Goal: Task Accomplishment & Management: Complete application form

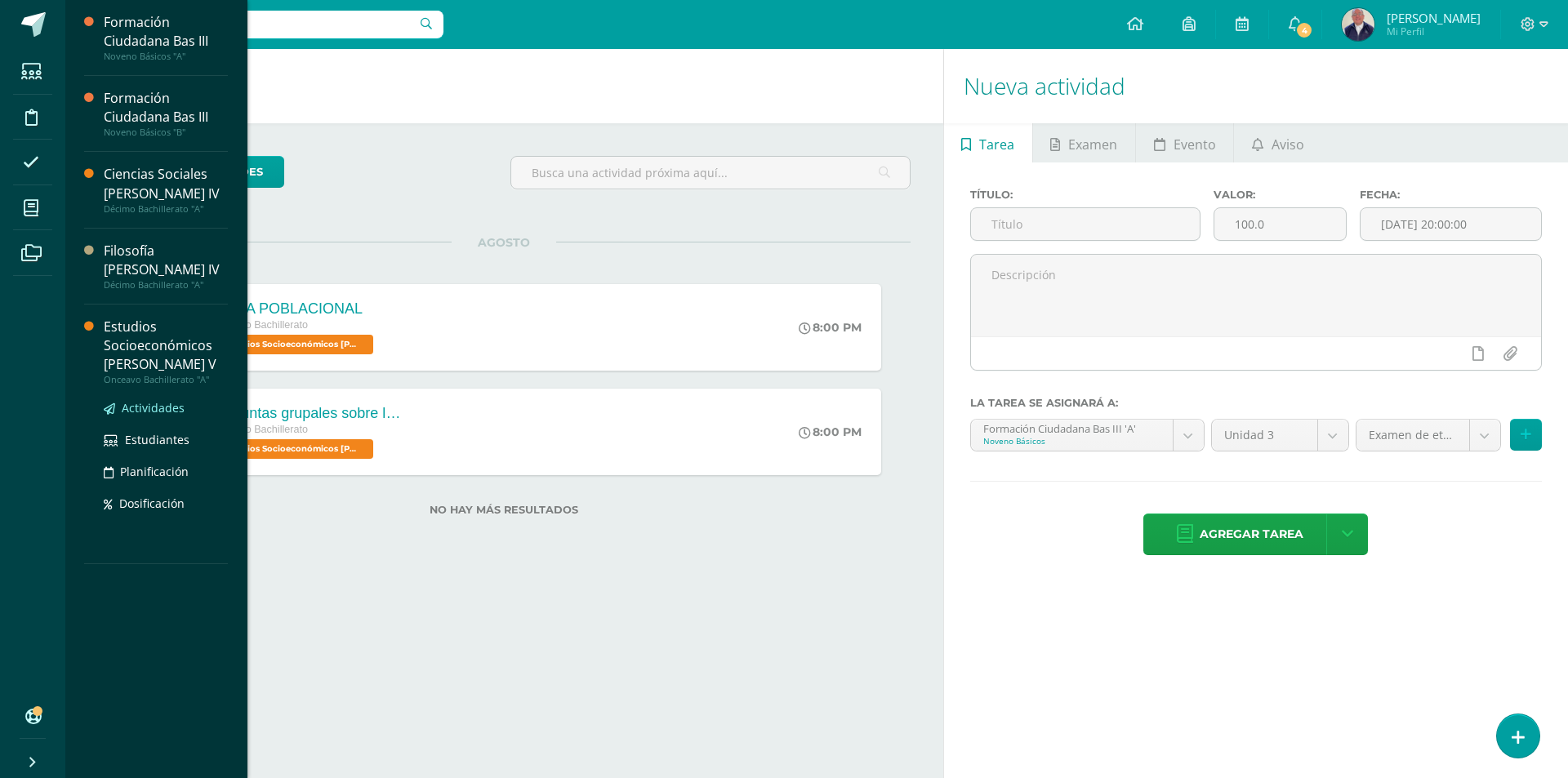
click at [146, 400] on span "Actividades" at bounding box center [153, 407] width 63 height 15
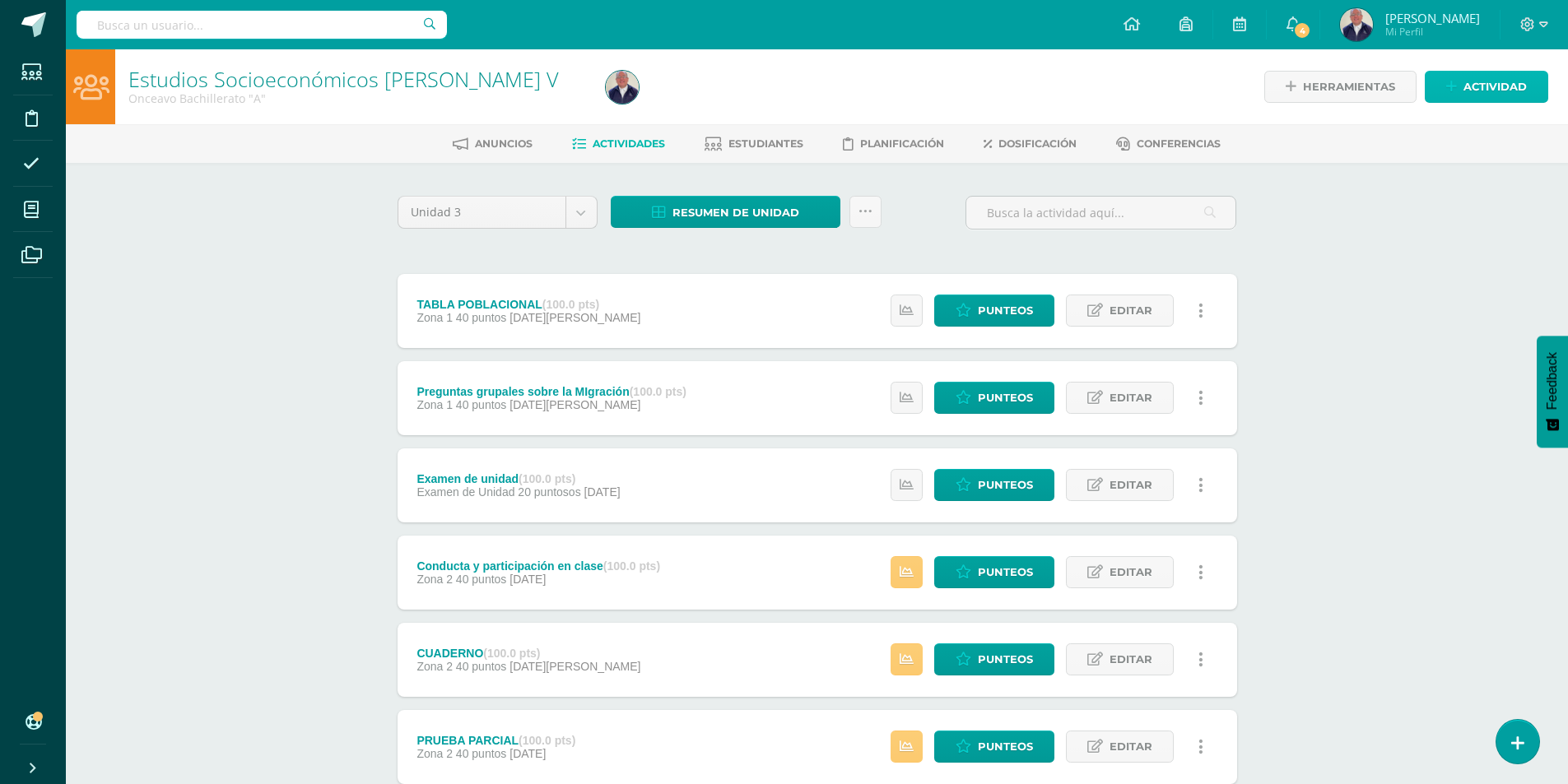
click at [1503, 87] on span "Actividad" at bounding box center [1495, 86] width 64 height 30
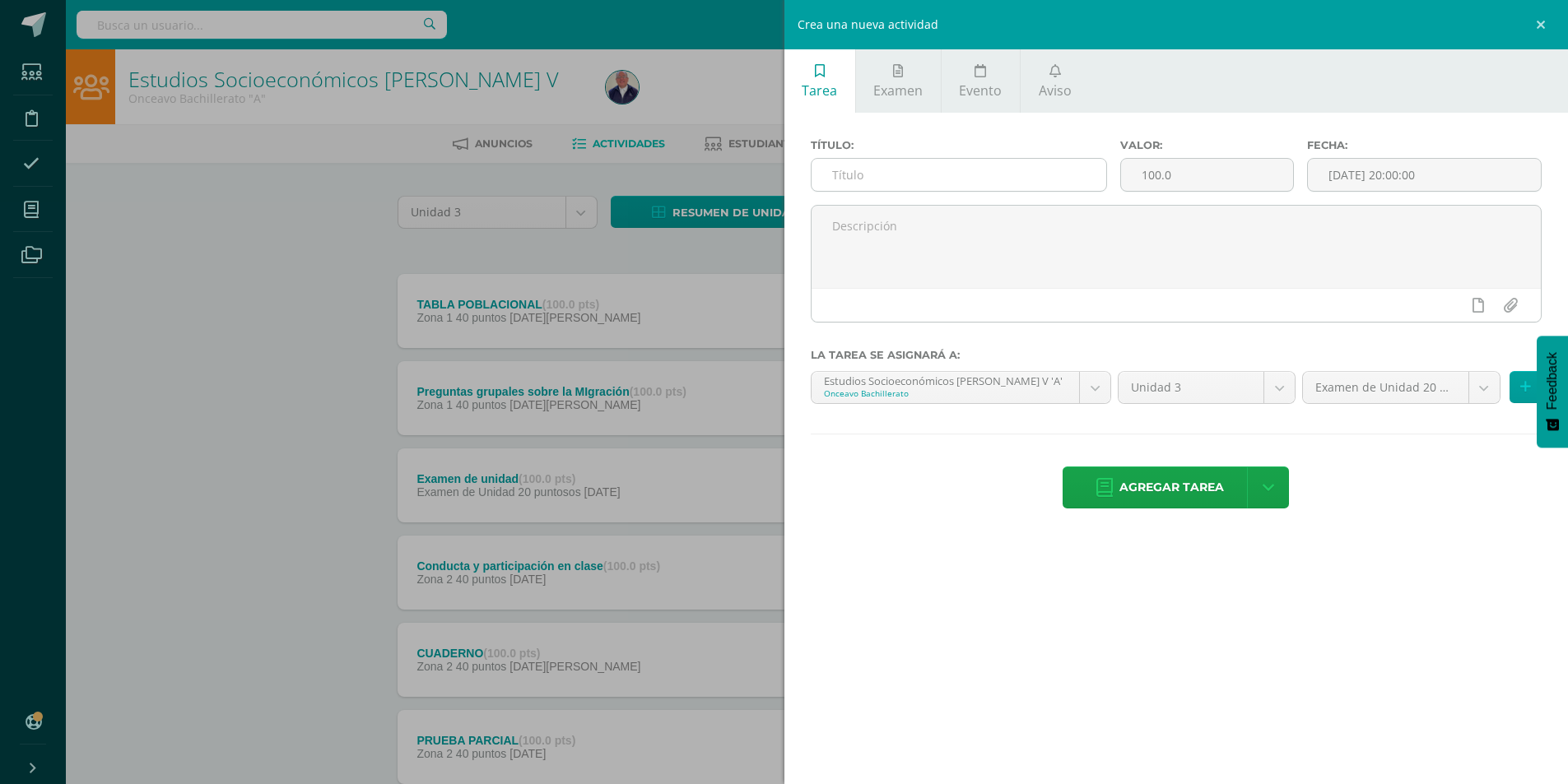
click at [976, 175] on input "text" at bounding box center [958, 175] width 296 height 32
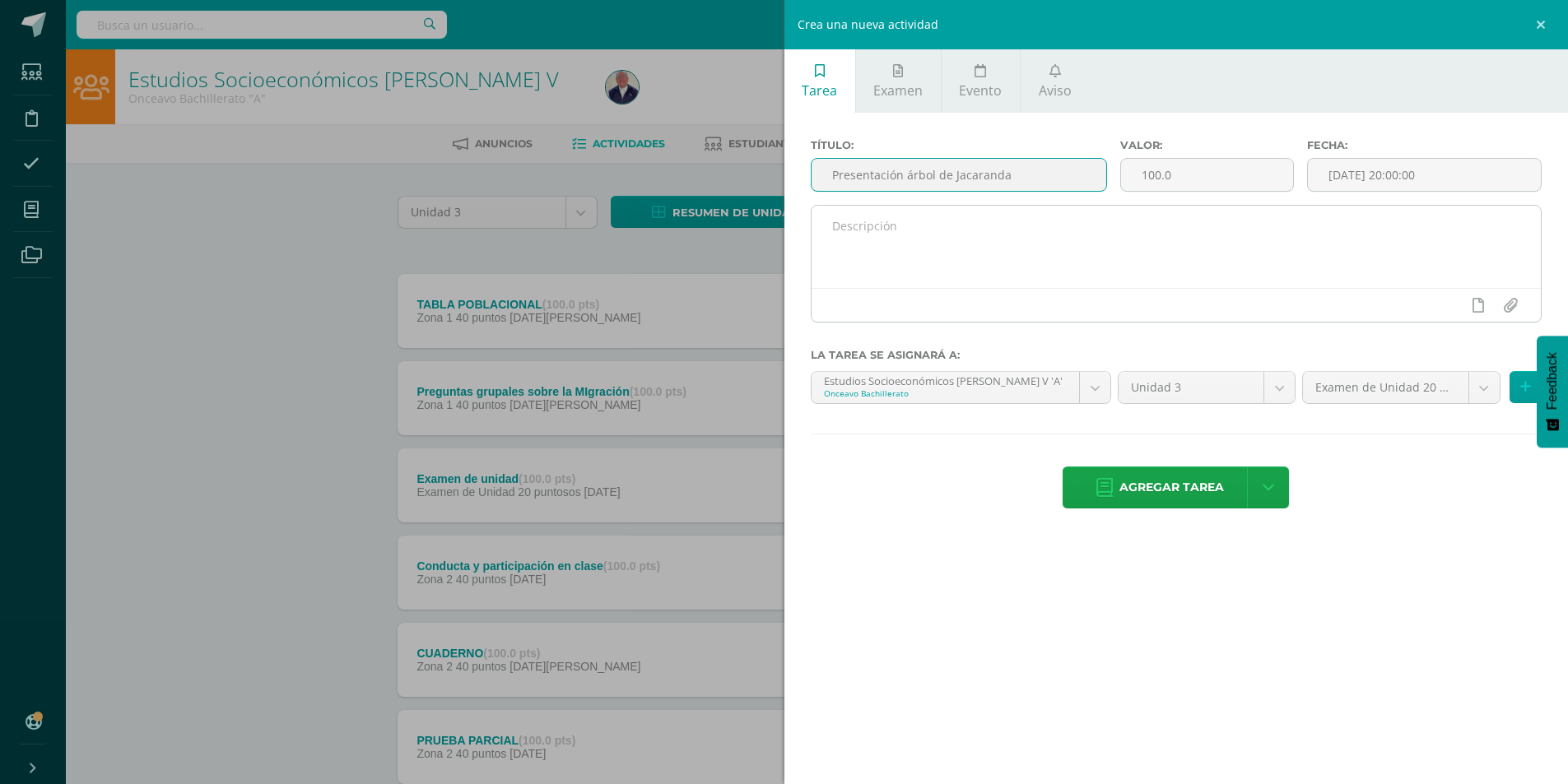
type input "Presentación árbol de Jacaranda"
click at [939, 245] on textarea at bounding box center [1176, 246] width 730 height 83
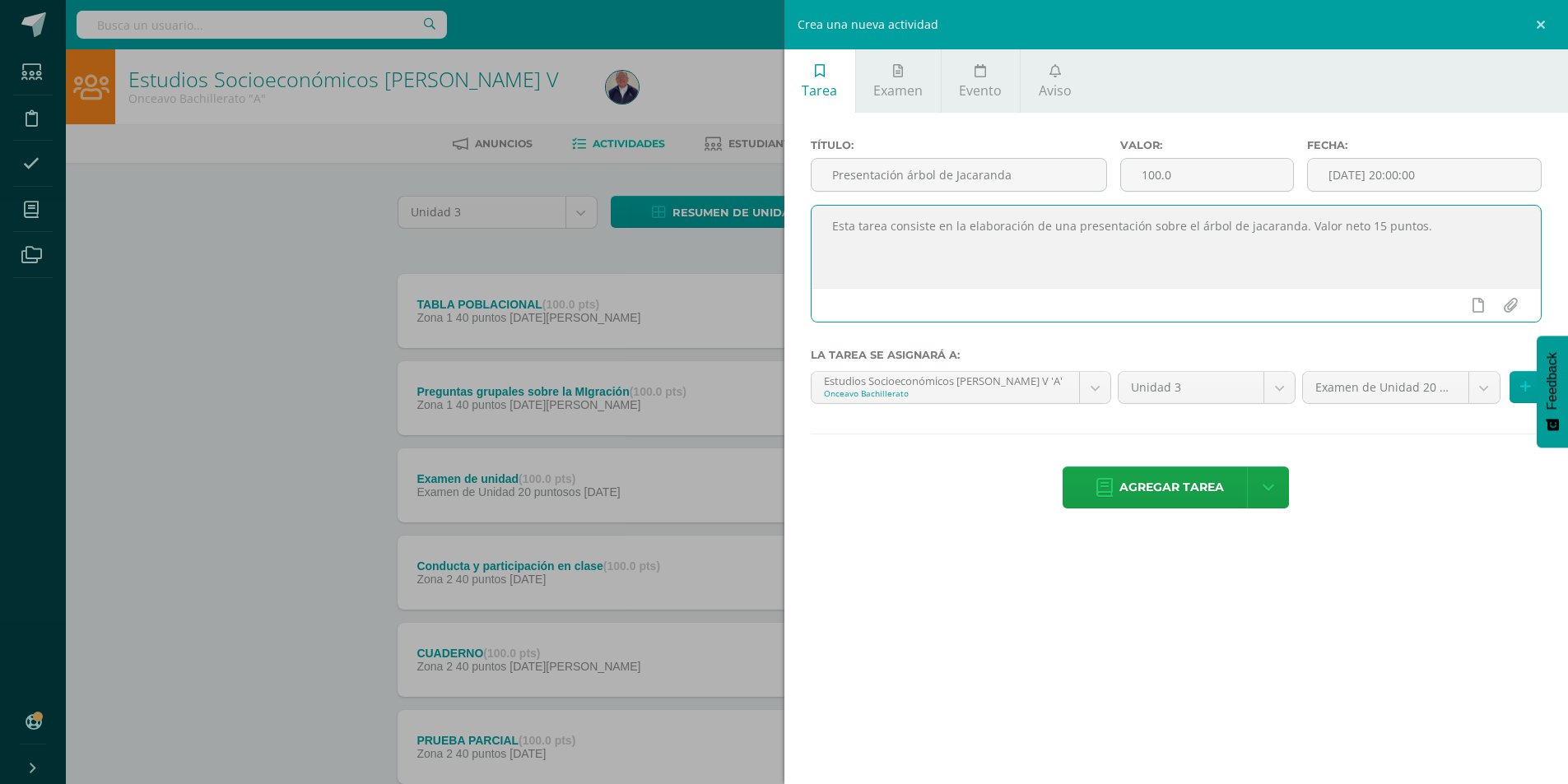
type textarea "Esta tarea consiste en la elaboración de una presentación sobre el árbol de jac…"
click at [1508, 304] on input "file" at bounding box center [1510, 305] width 32 height 31
type input "C:\fakepath\Instructivo árbol de Jacaranda..docx"
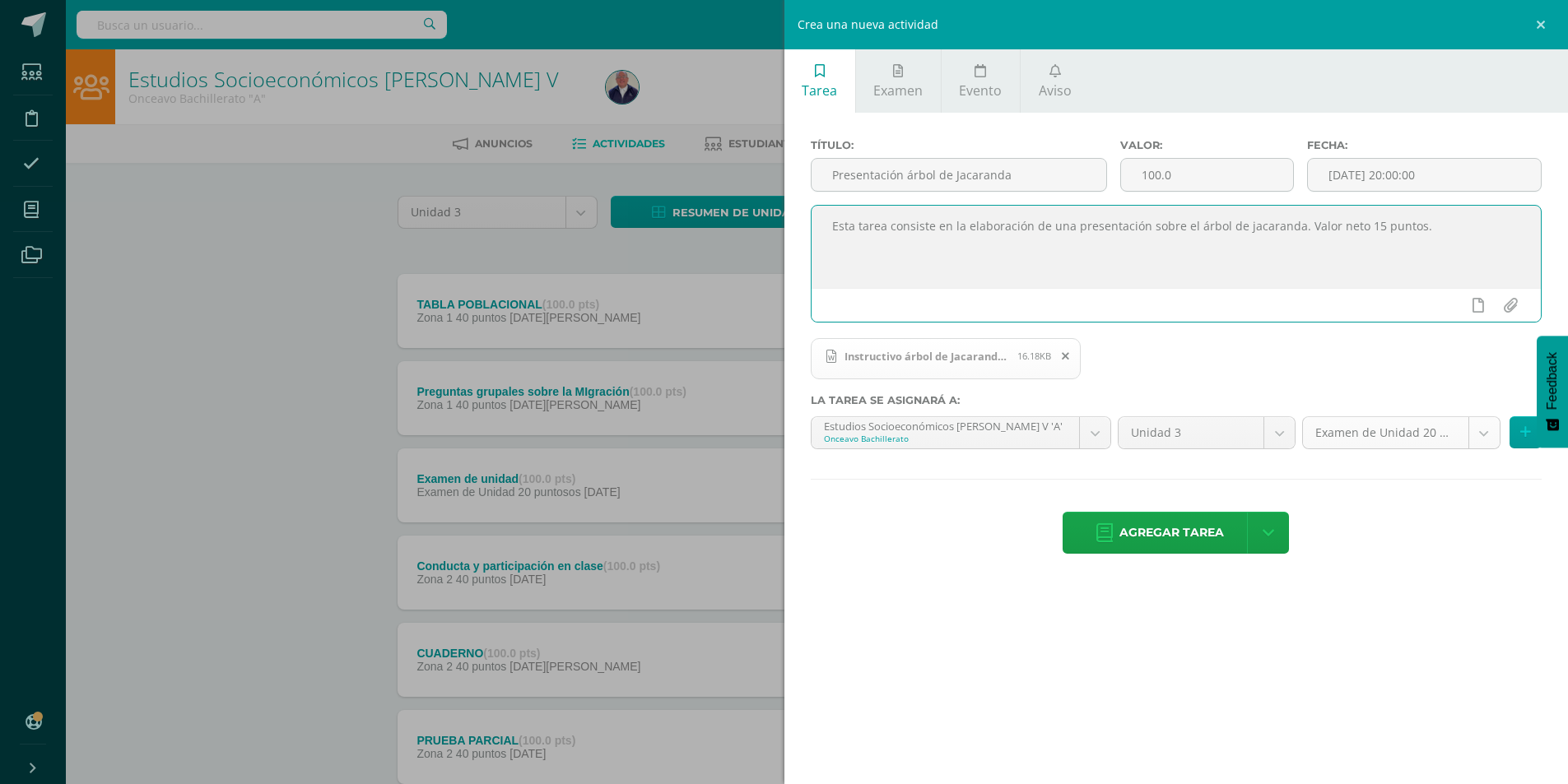
click at [1490, 437] on body "Estudiantes Disciplina Asistencia Mis cursos Archivos Soporte Ayuda Reportar un…" at bounding box center [784, 490] width 1568 height 981
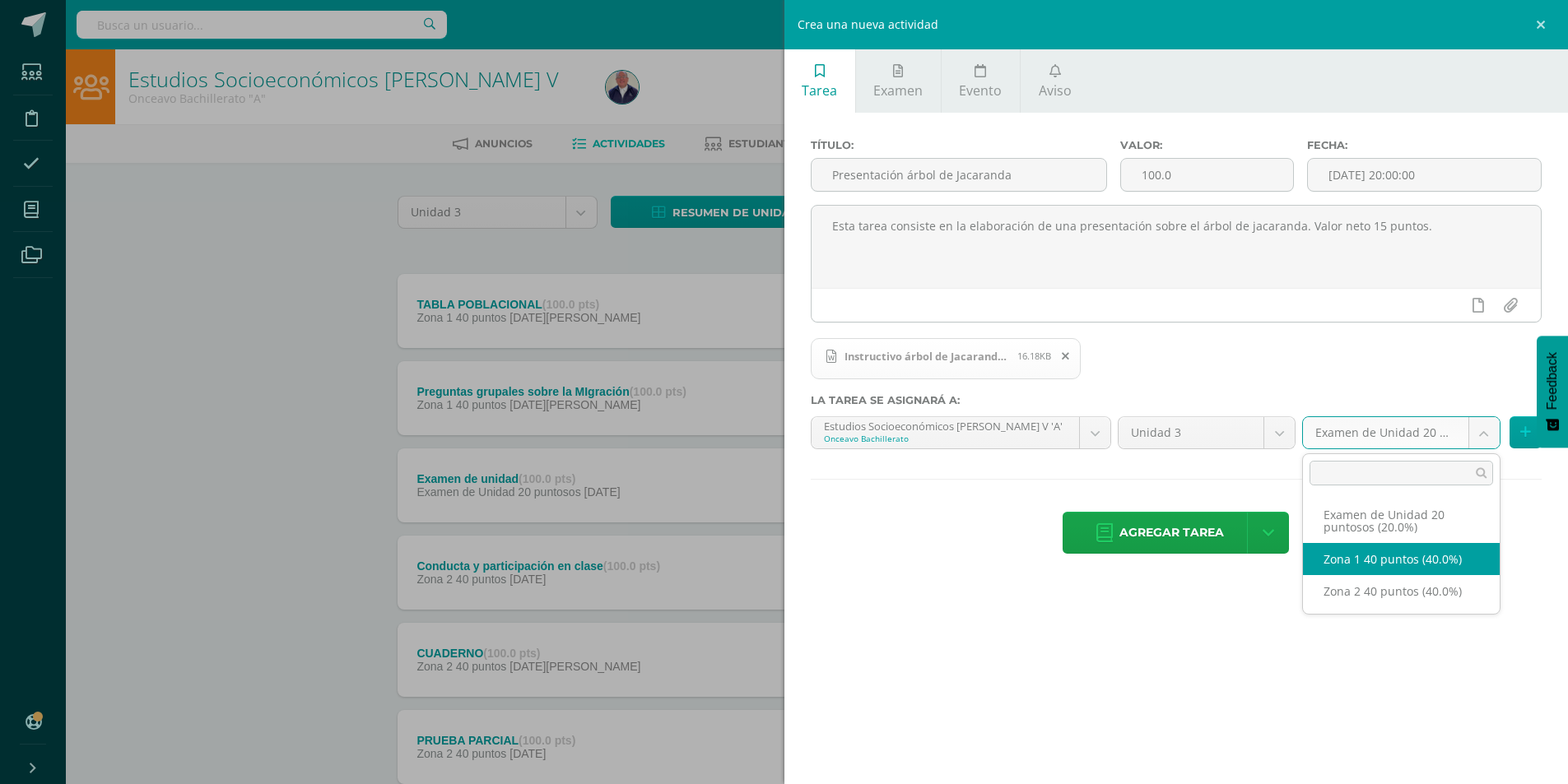
select select "30619"
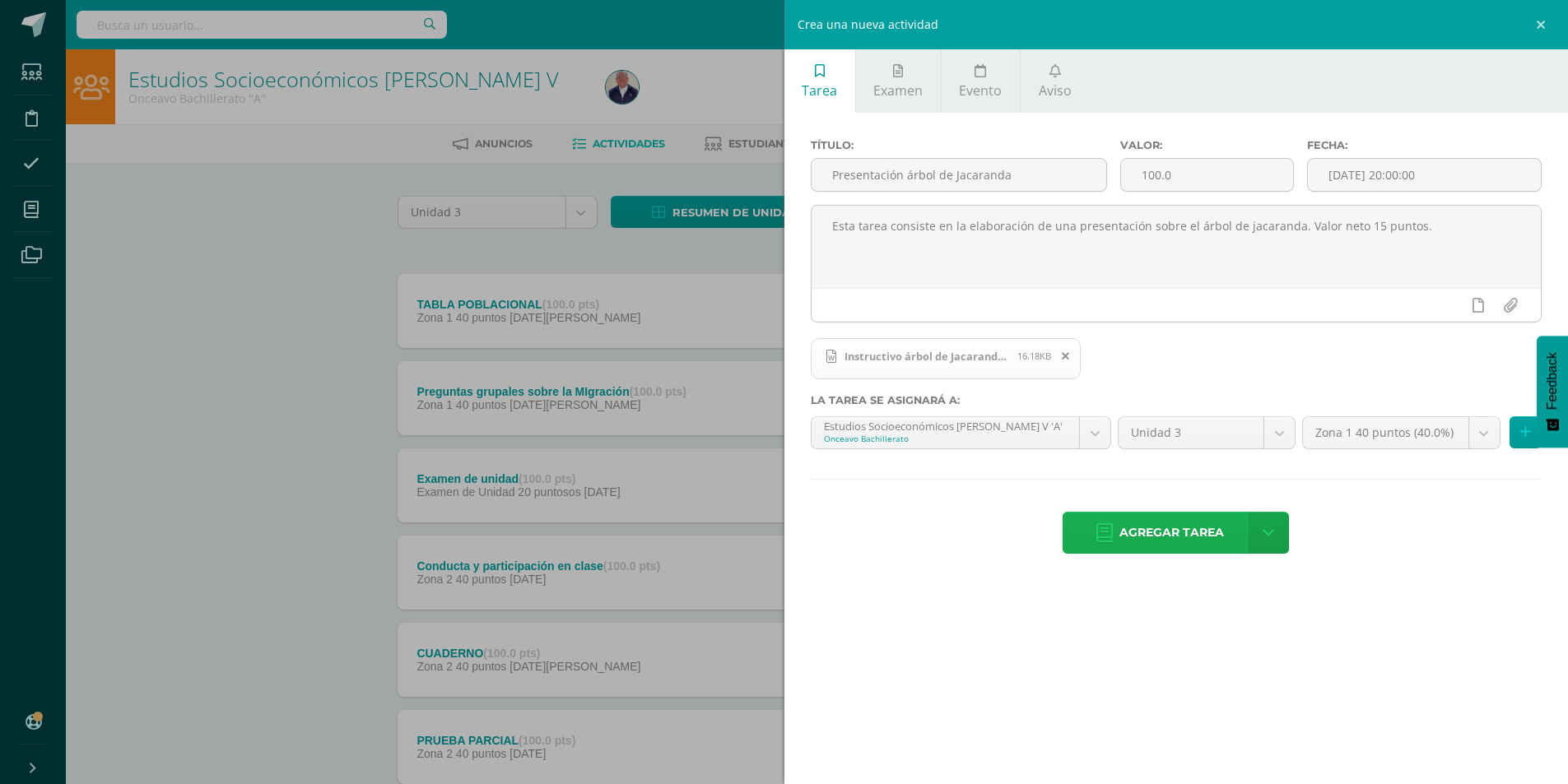
click at [1161, 532] on span "Agregar tarea" at bounding box center [1171, 532] width 105 height 40
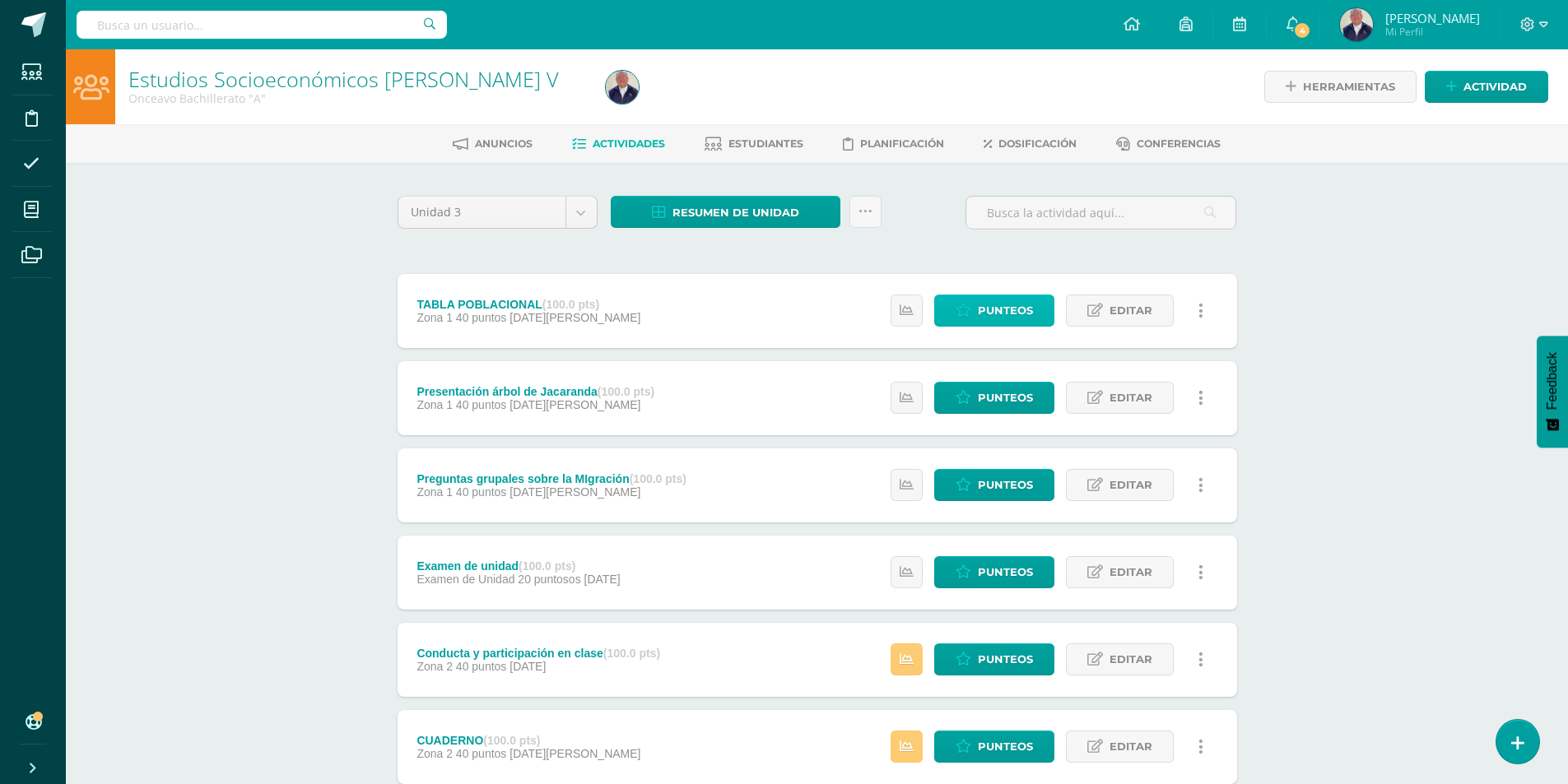
click at [1016, 312] on span "Punteos" at bounding box center [1005, 311] width 55 height 30
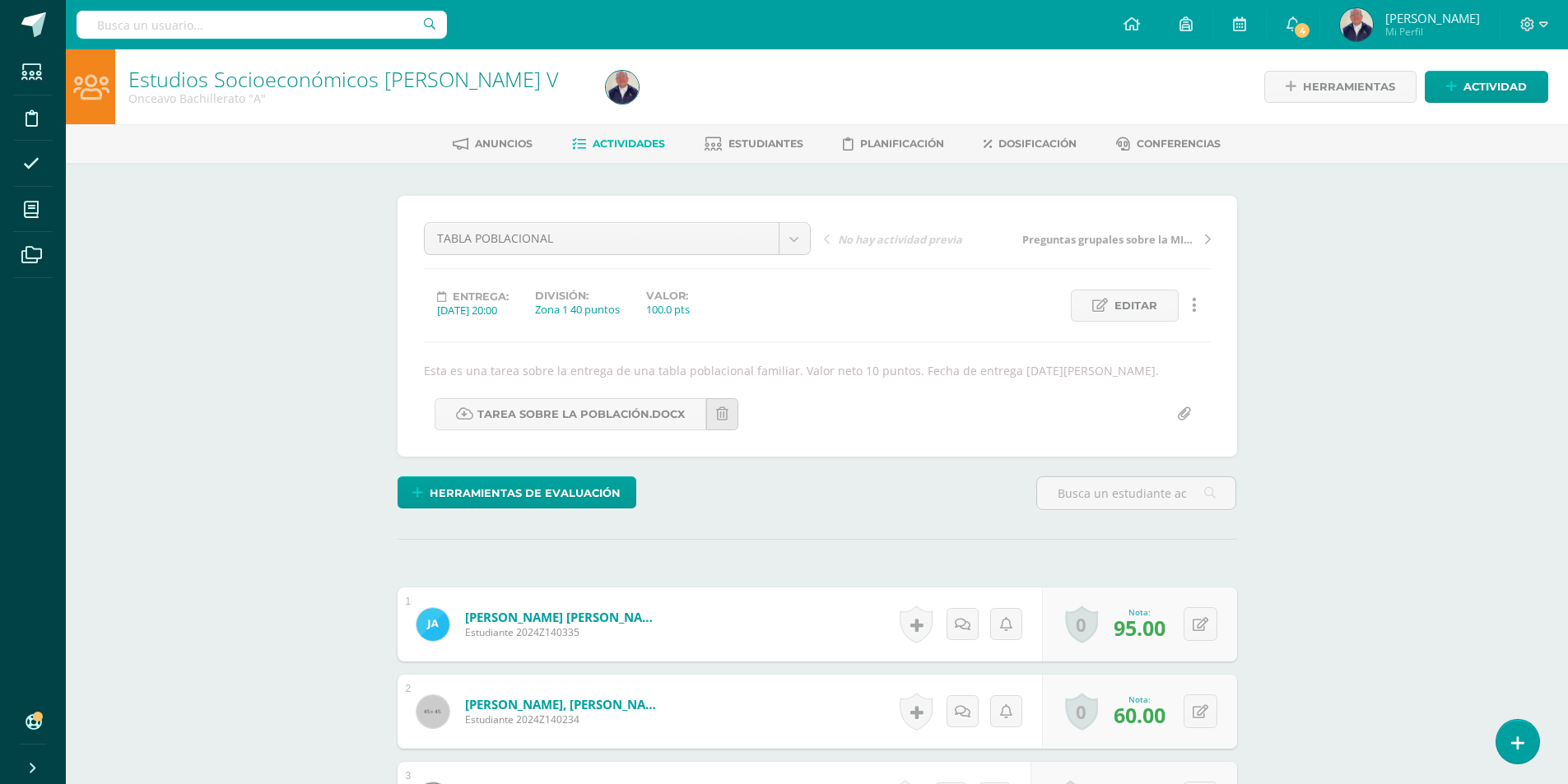
scroll to position [1, 0]
click at [656, 146] on span "Actividades" at bounding box center [629, 143] width 72 height 12
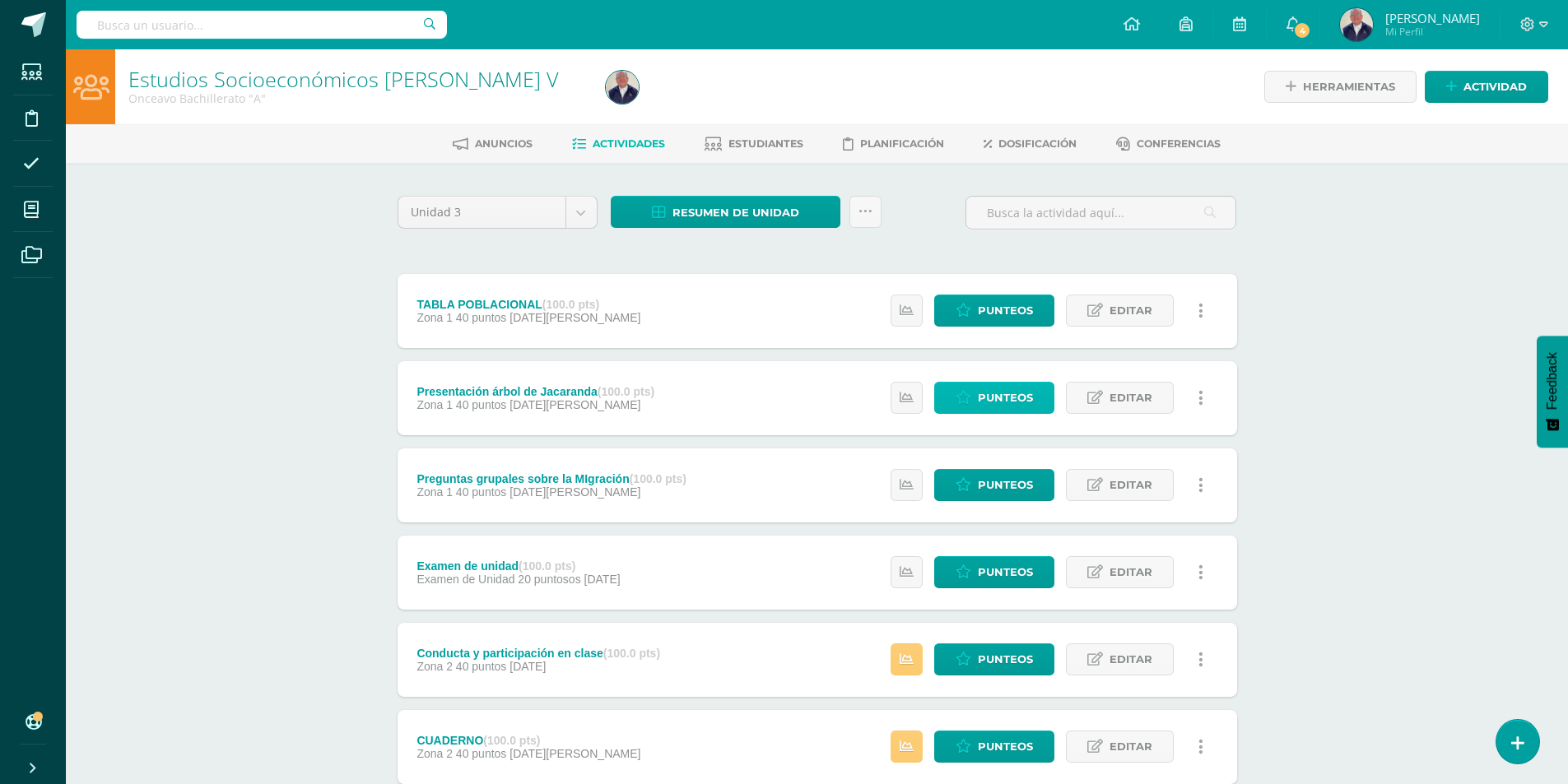
click at [989, 395] on span "Punteos" at bounding box center [1005, 397] width 55 height 30
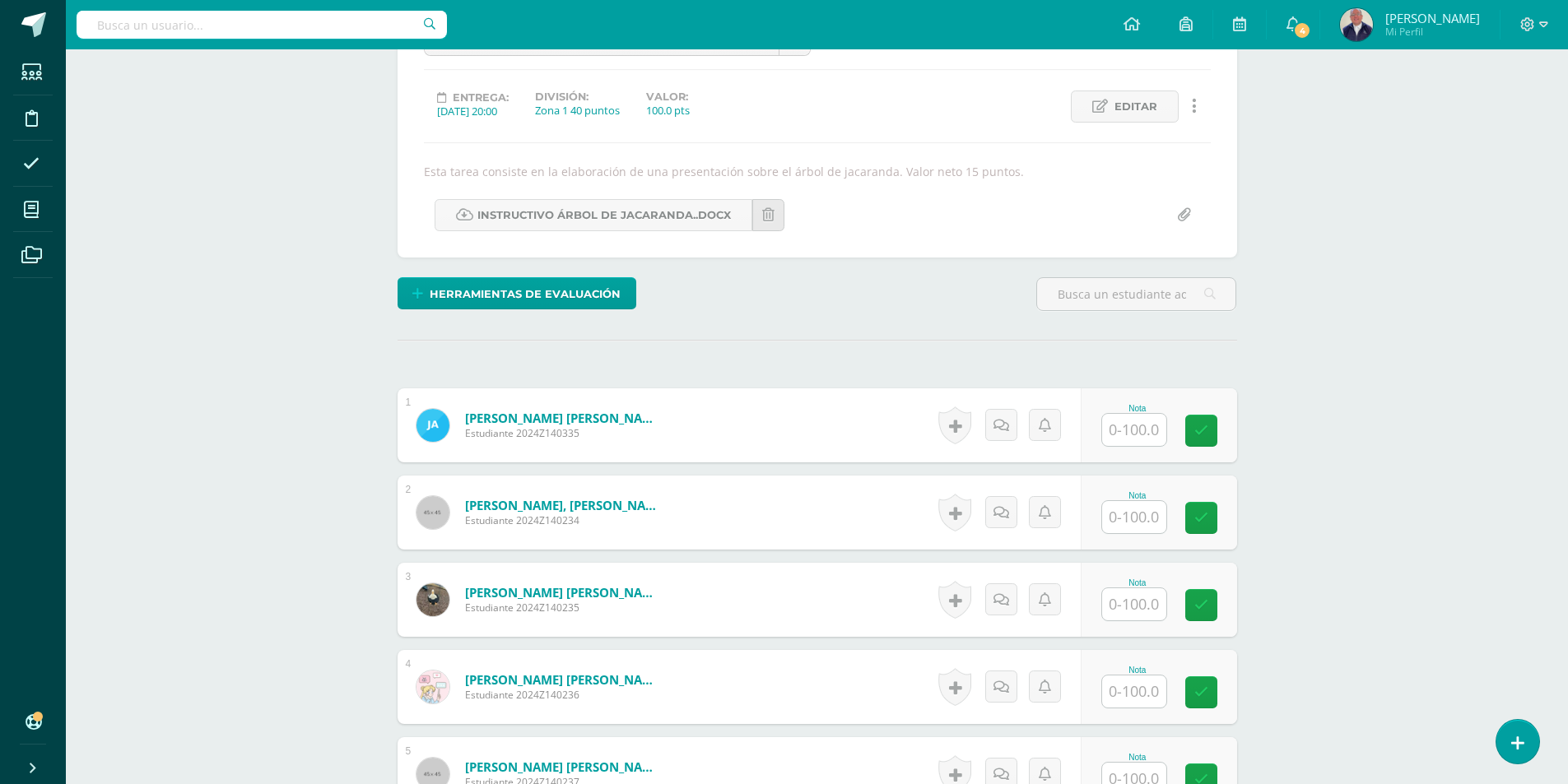
scroll to position [200, 0]
click at [1131, 428] on input "text" at bounding box center [1143, 430] width 66 height 33
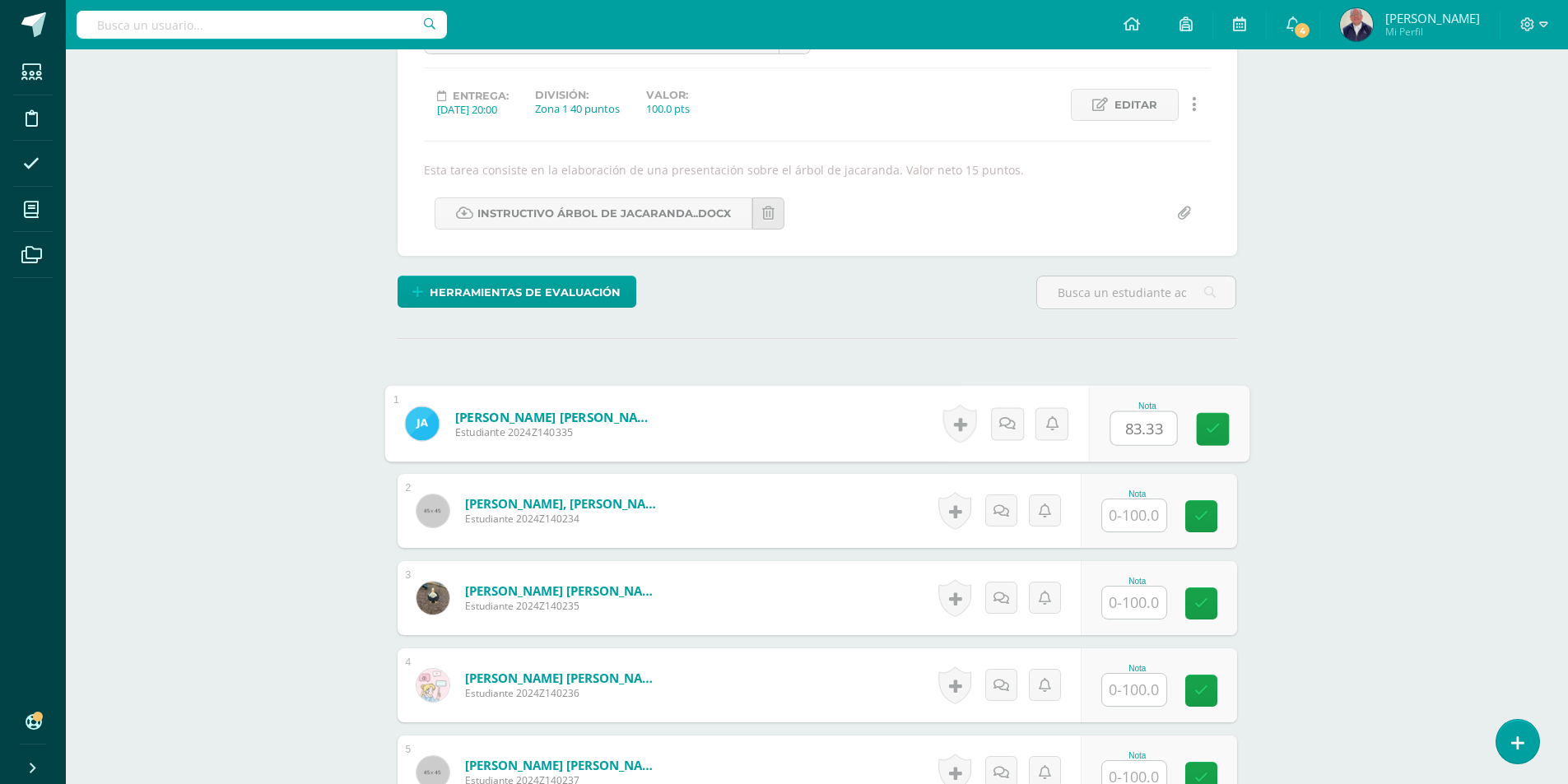
type input "83.33"
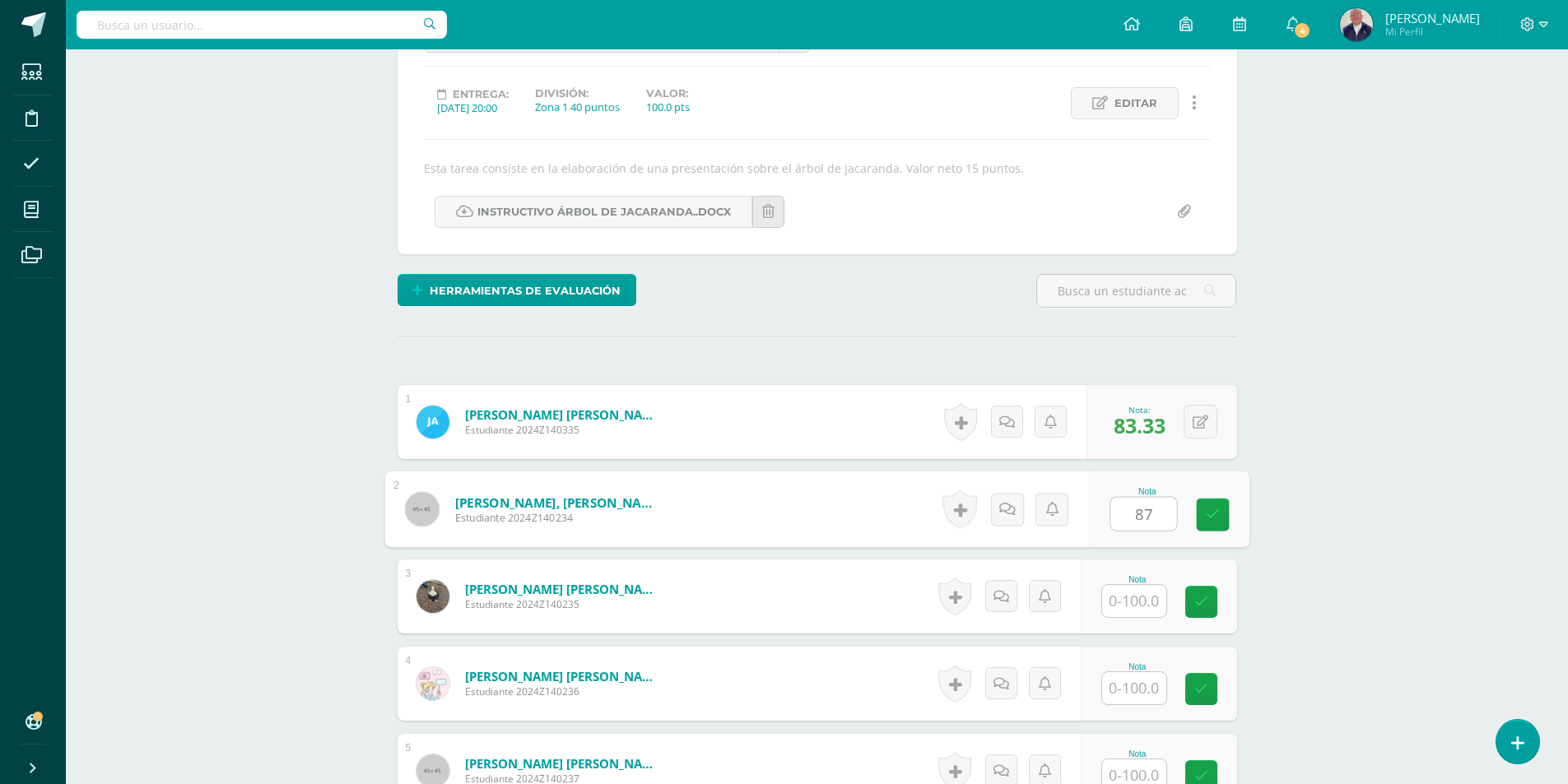
type input "87"
type input "90"
click at [1194, 602] on icon at bounding box center [1201, 602] width 14 height 14
type input "100"
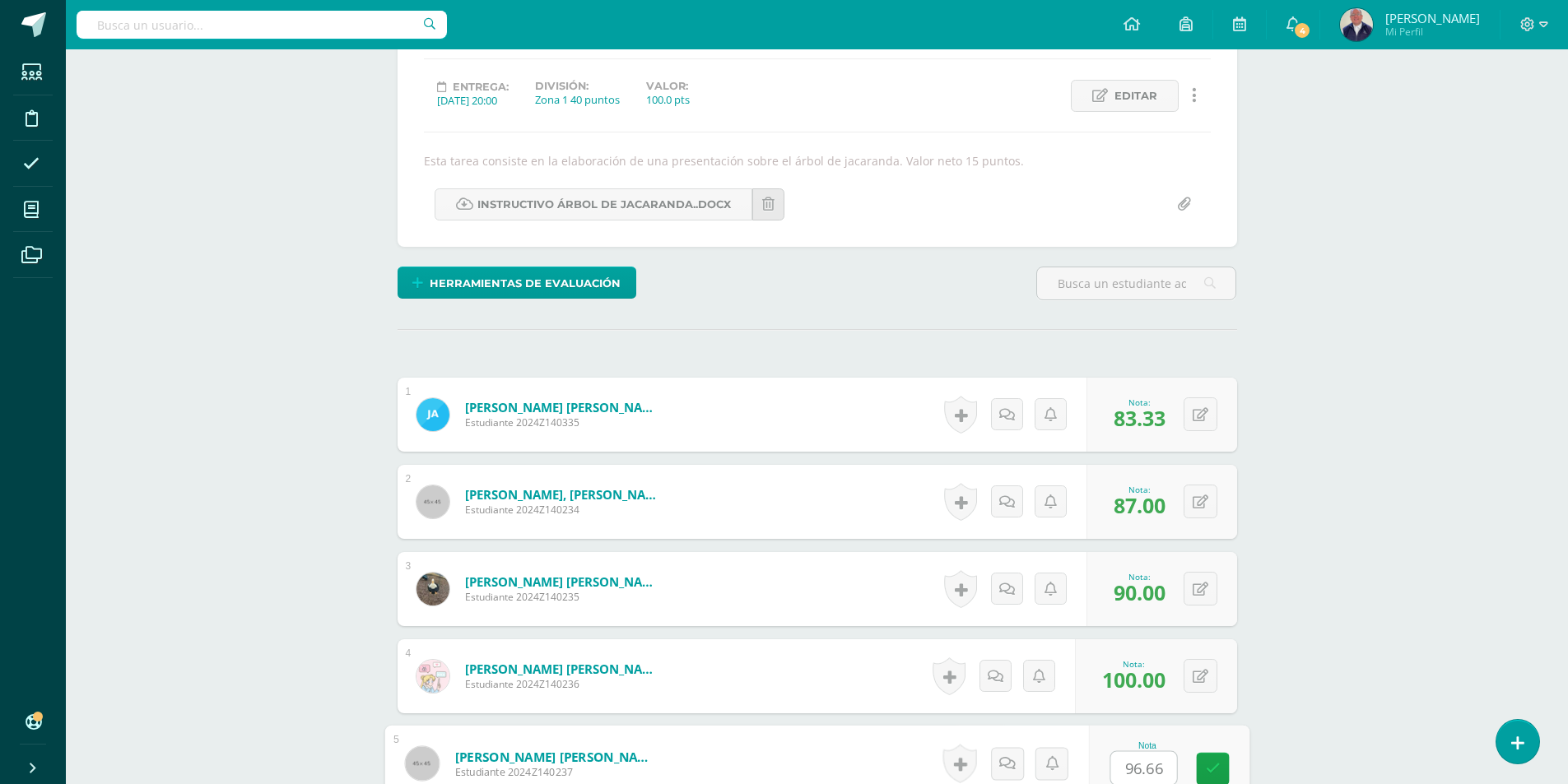
type input "96.66"
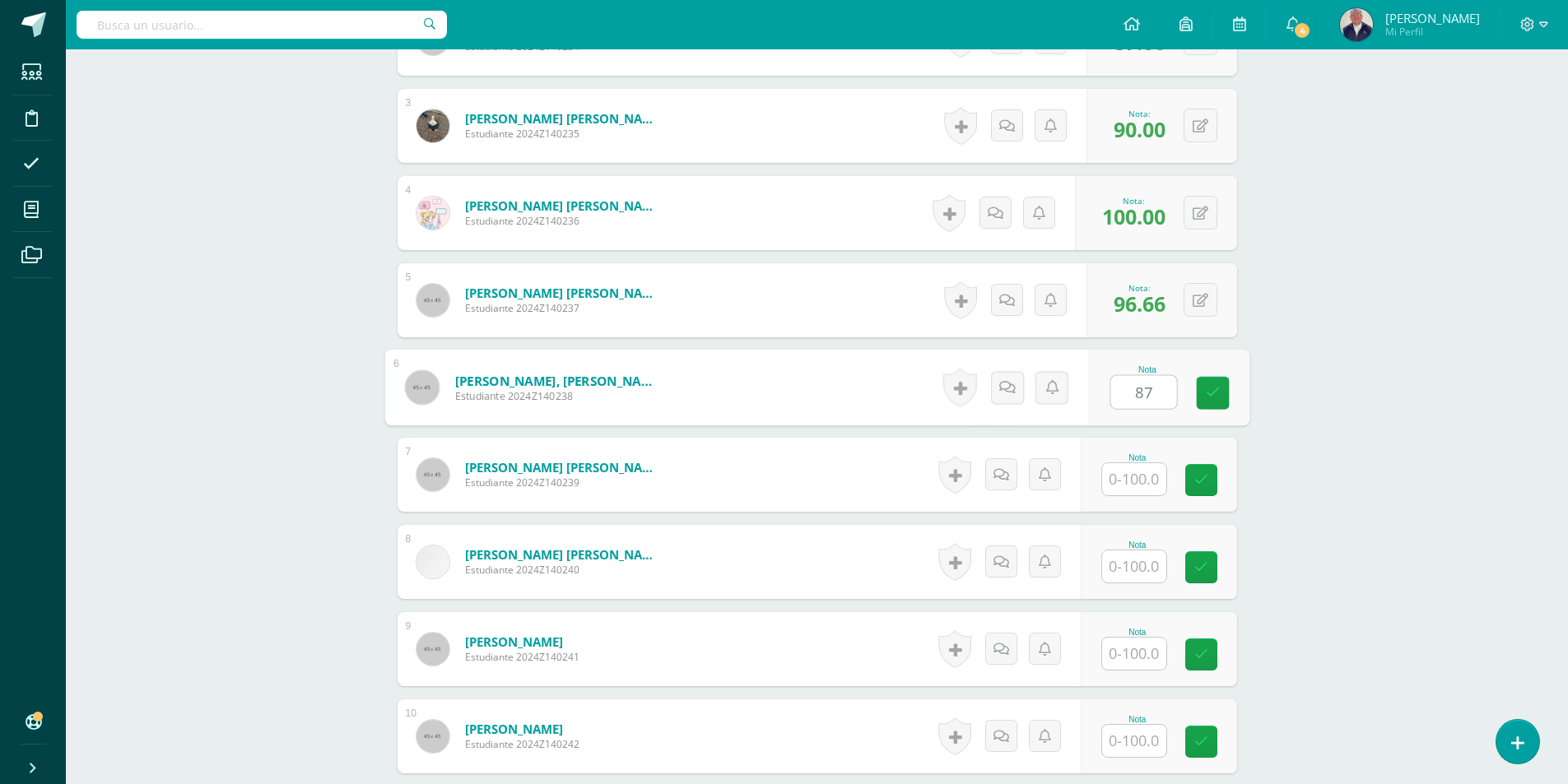
type input "87"
type input "67"
type input "90"
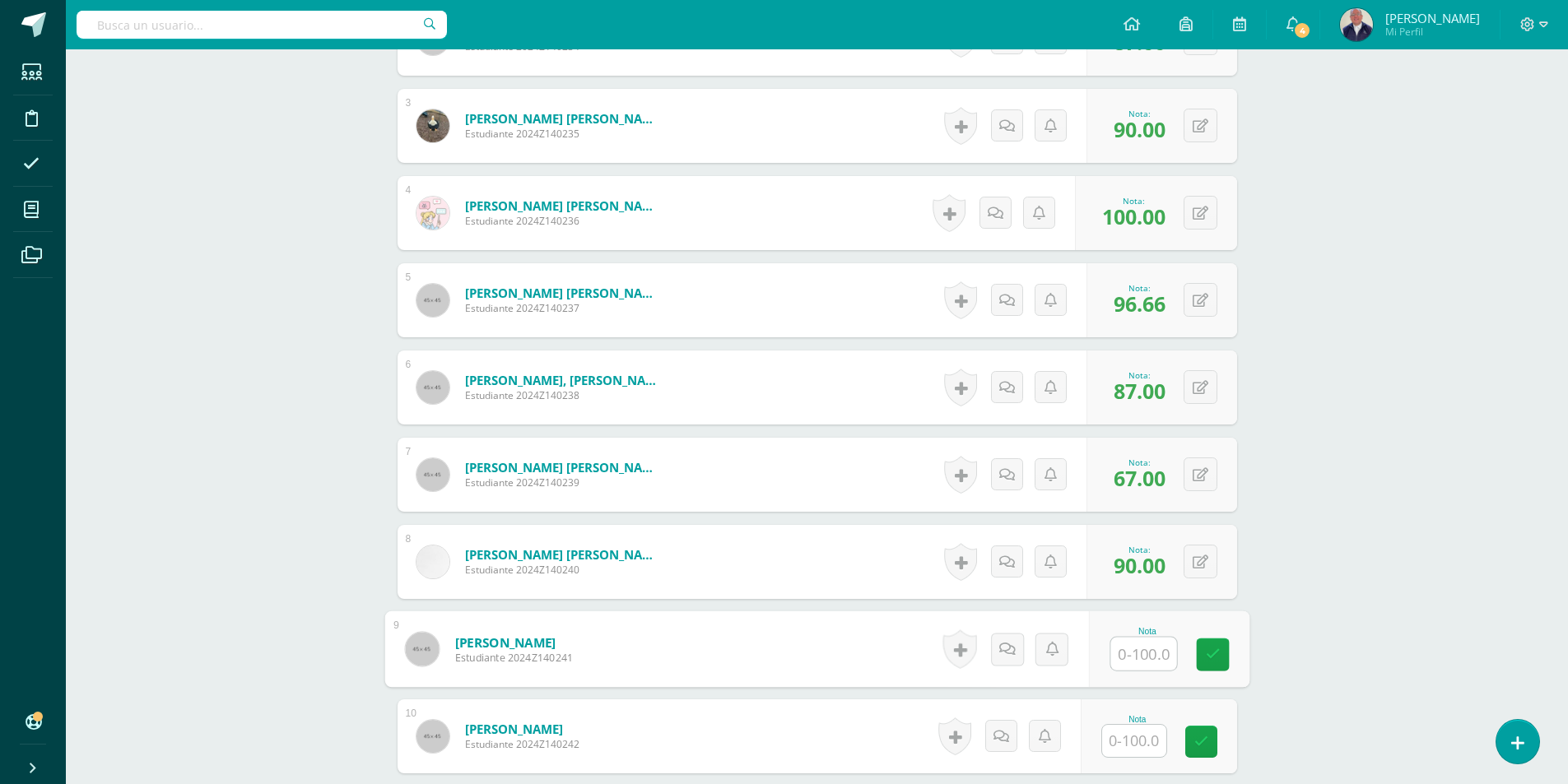
type input "0"
click at [1220, 651] on link at bounding box center [1212, 655] width 33 height 33
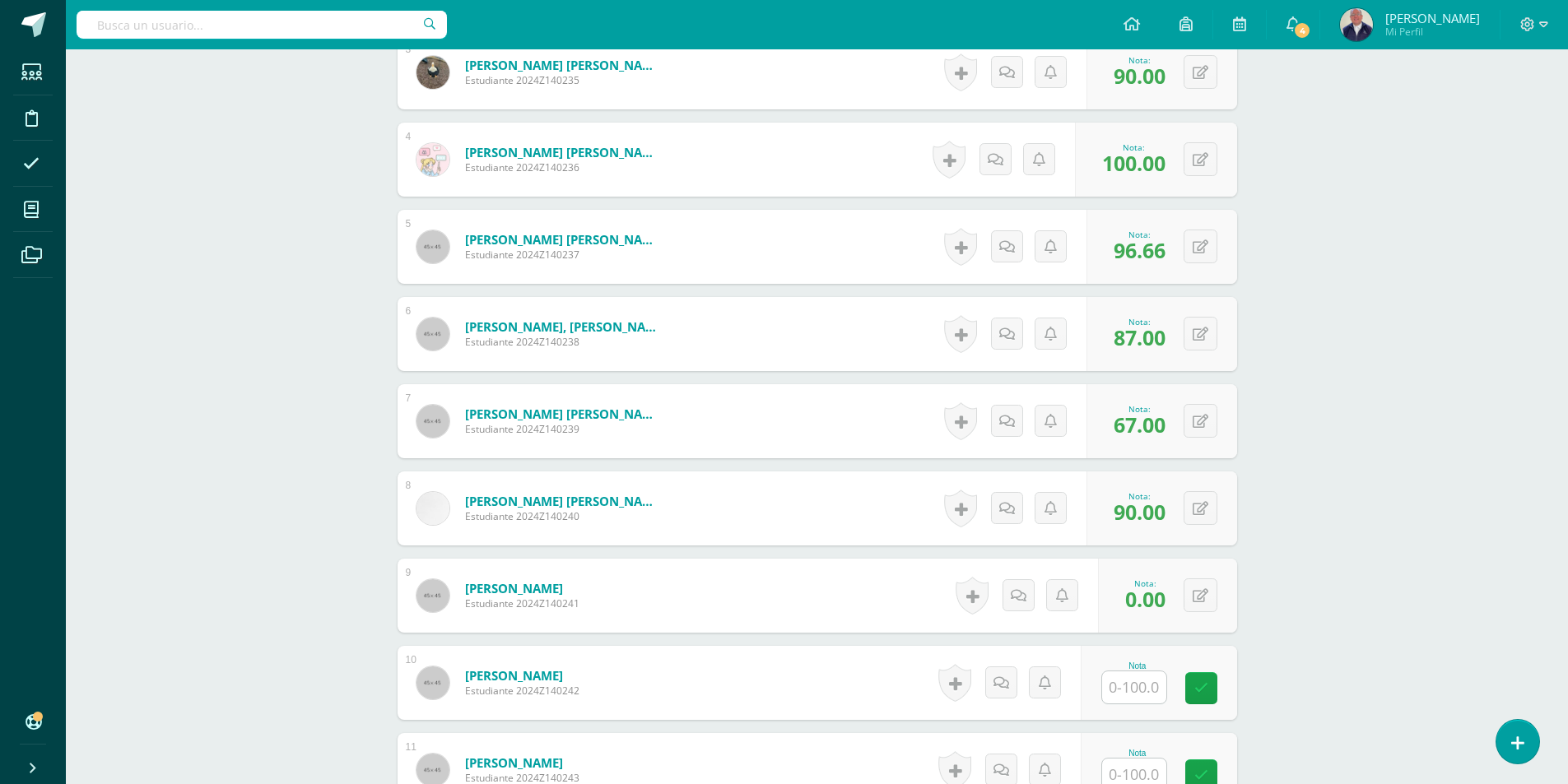
scroll to position [755, 0]
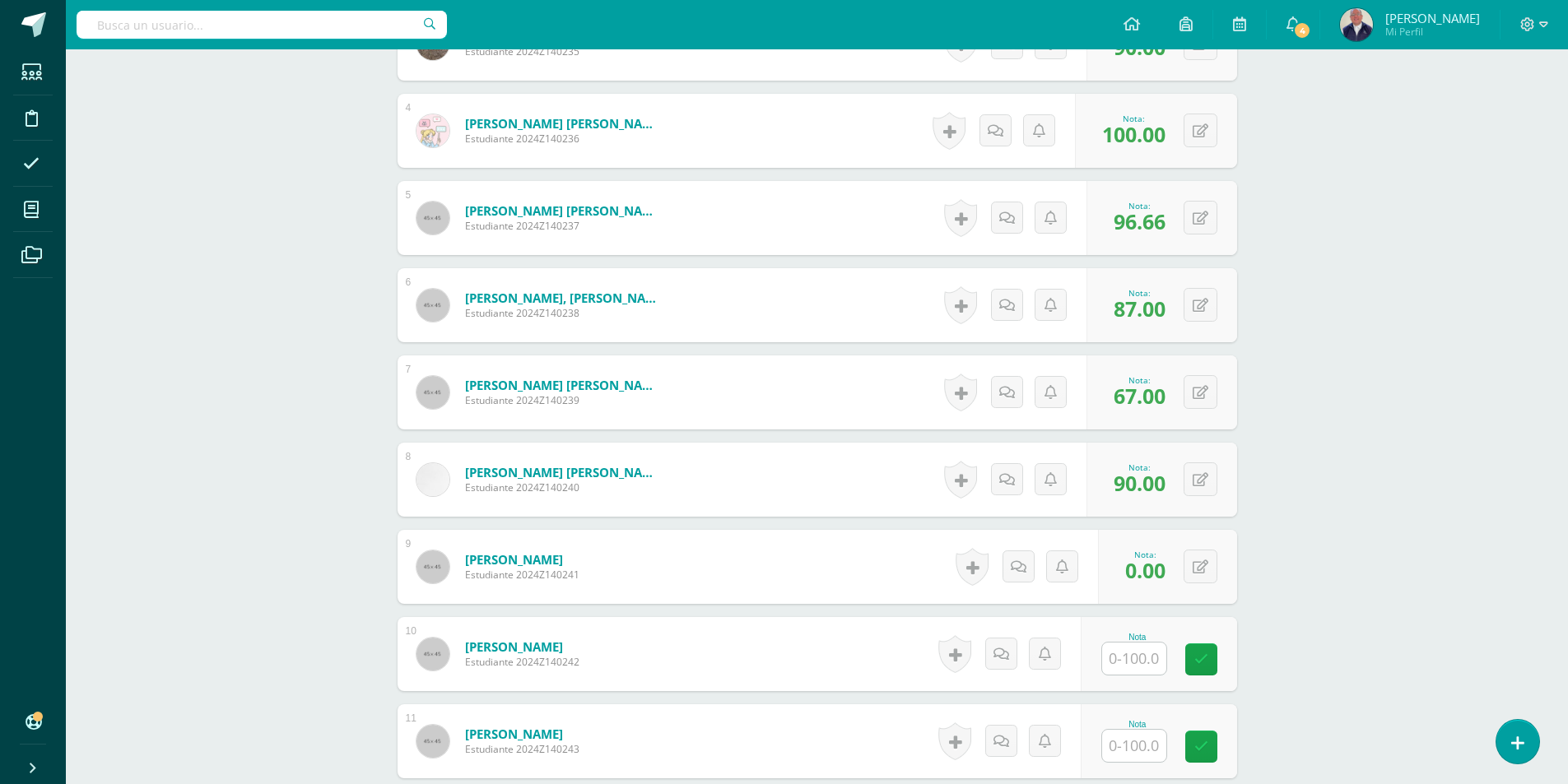
click at [1139, 660] on input "text" at bounding box center [1134, 659] width 65 height 32
type input "96.66"
type input "87"
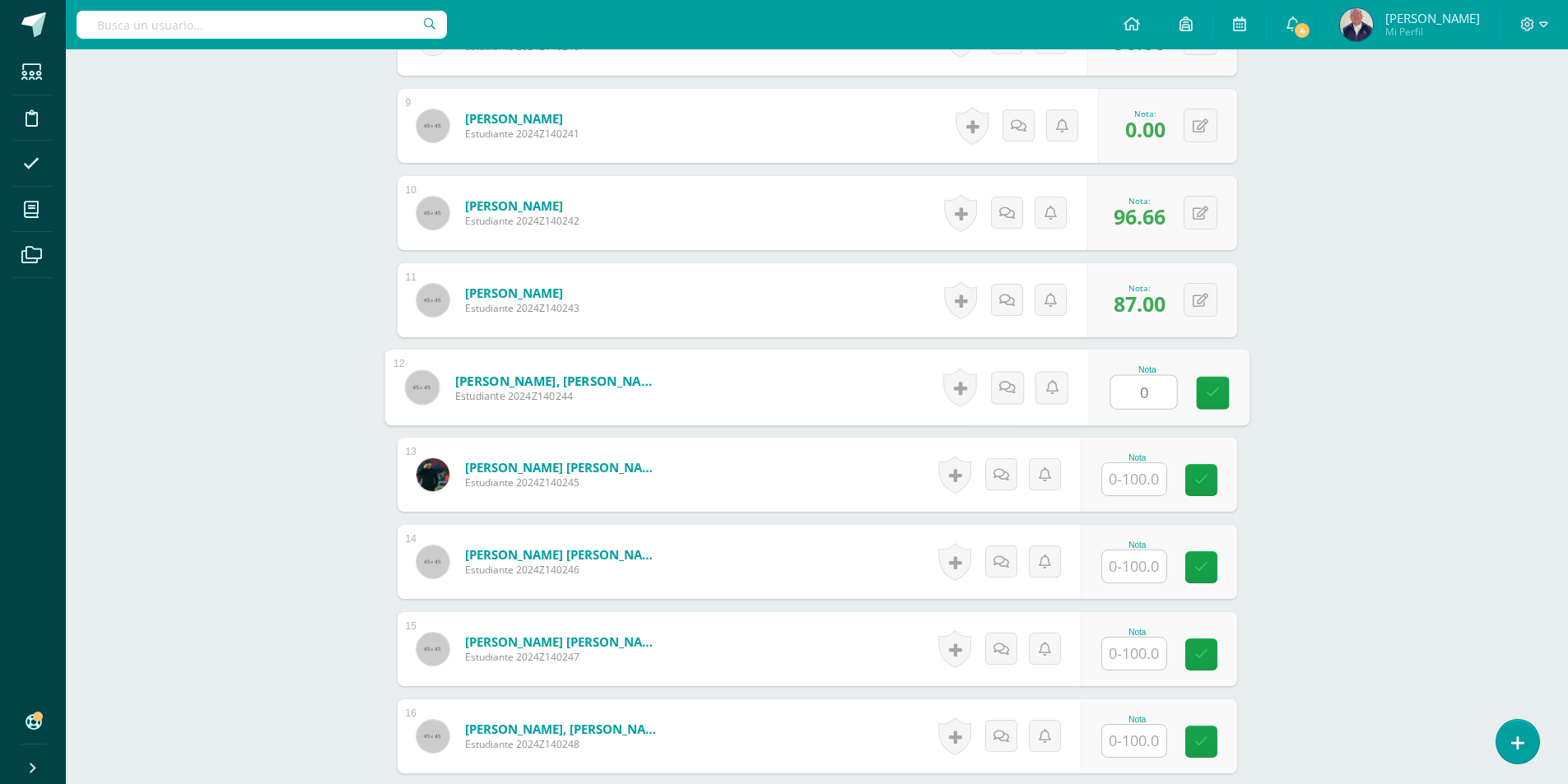
type input "0"
type input "96.33"
type input "96.66"
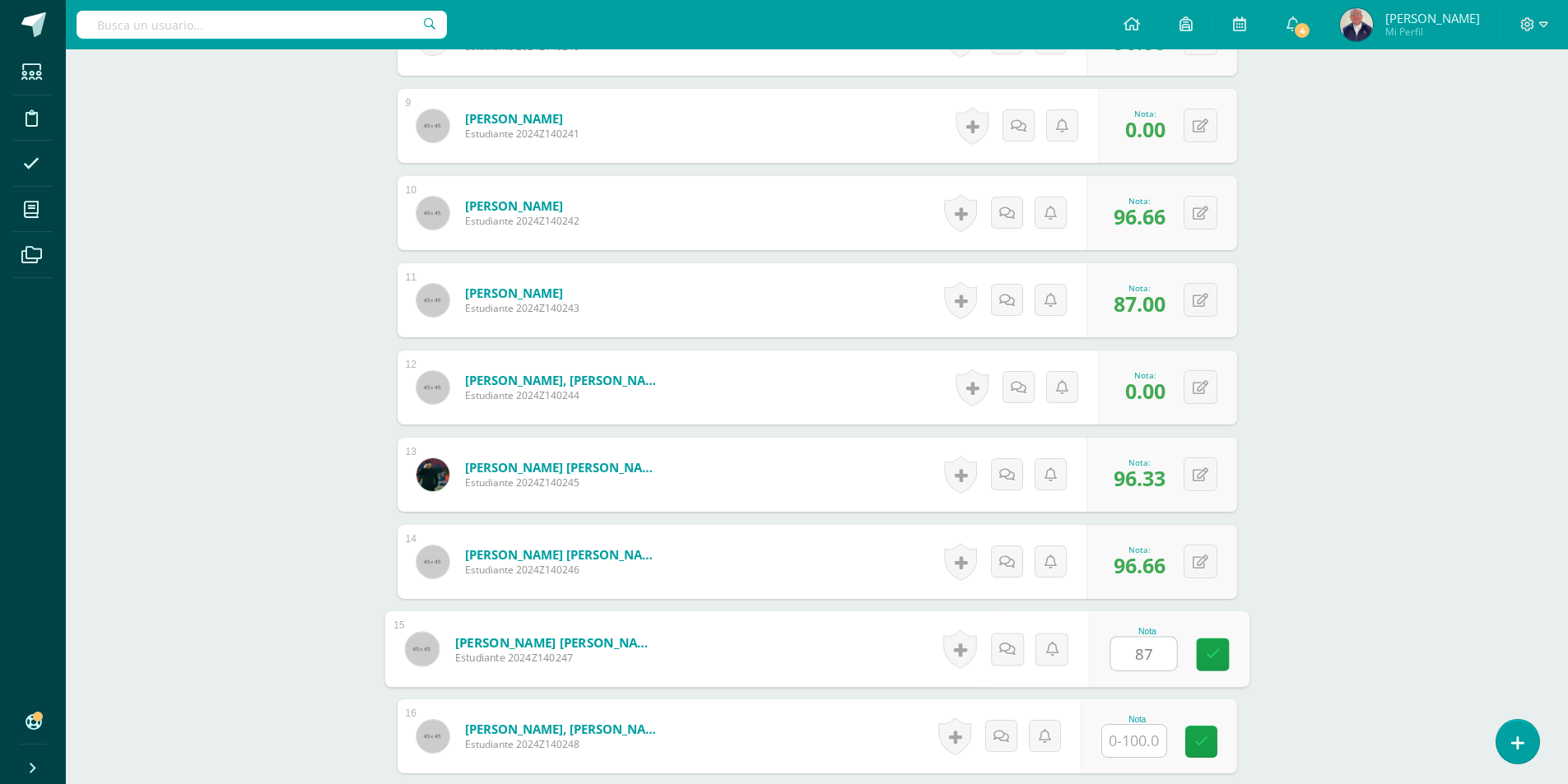
type input "87"
type input "90"
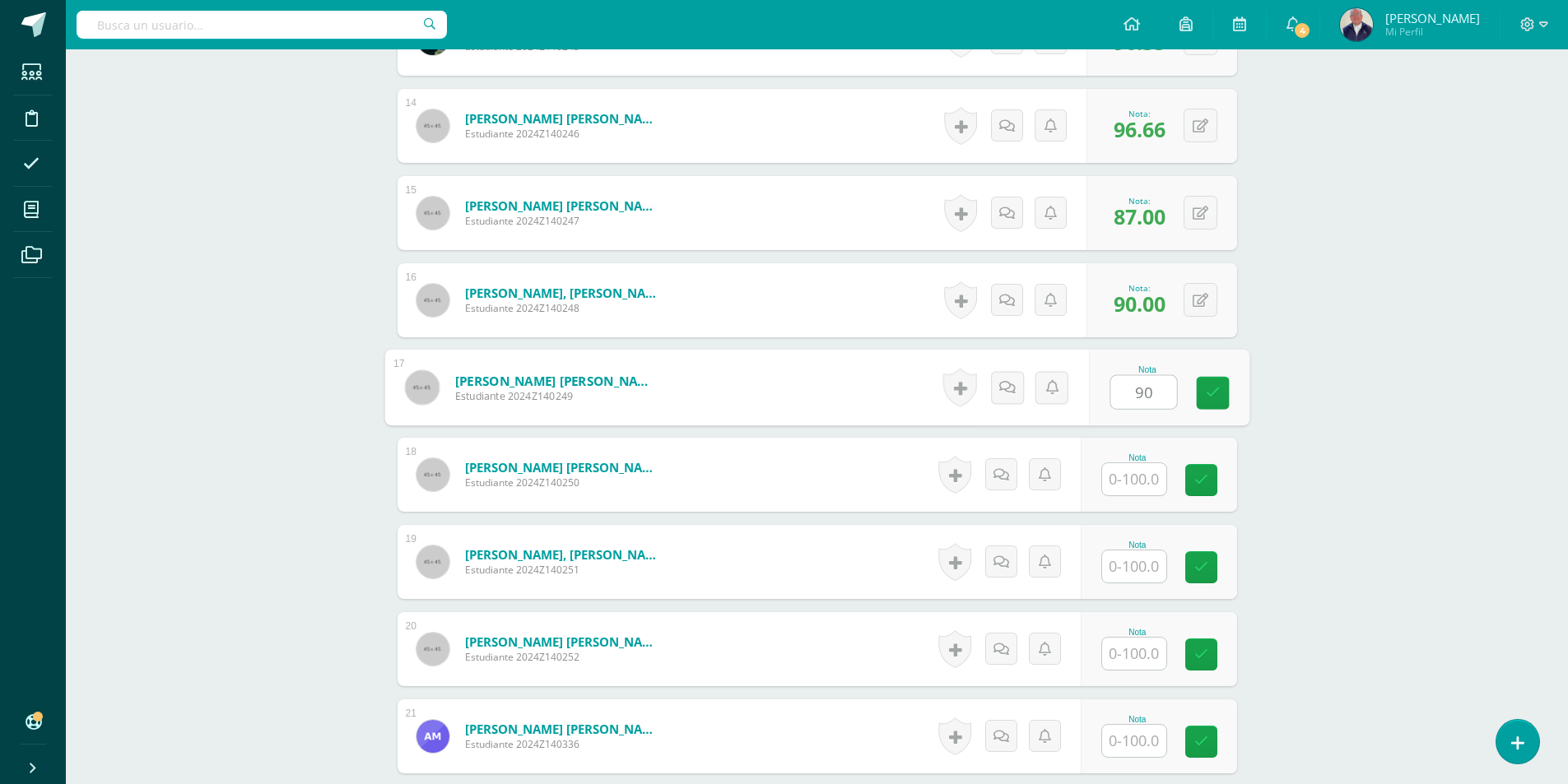
type input "90"
type input "60"
type input "73.33"
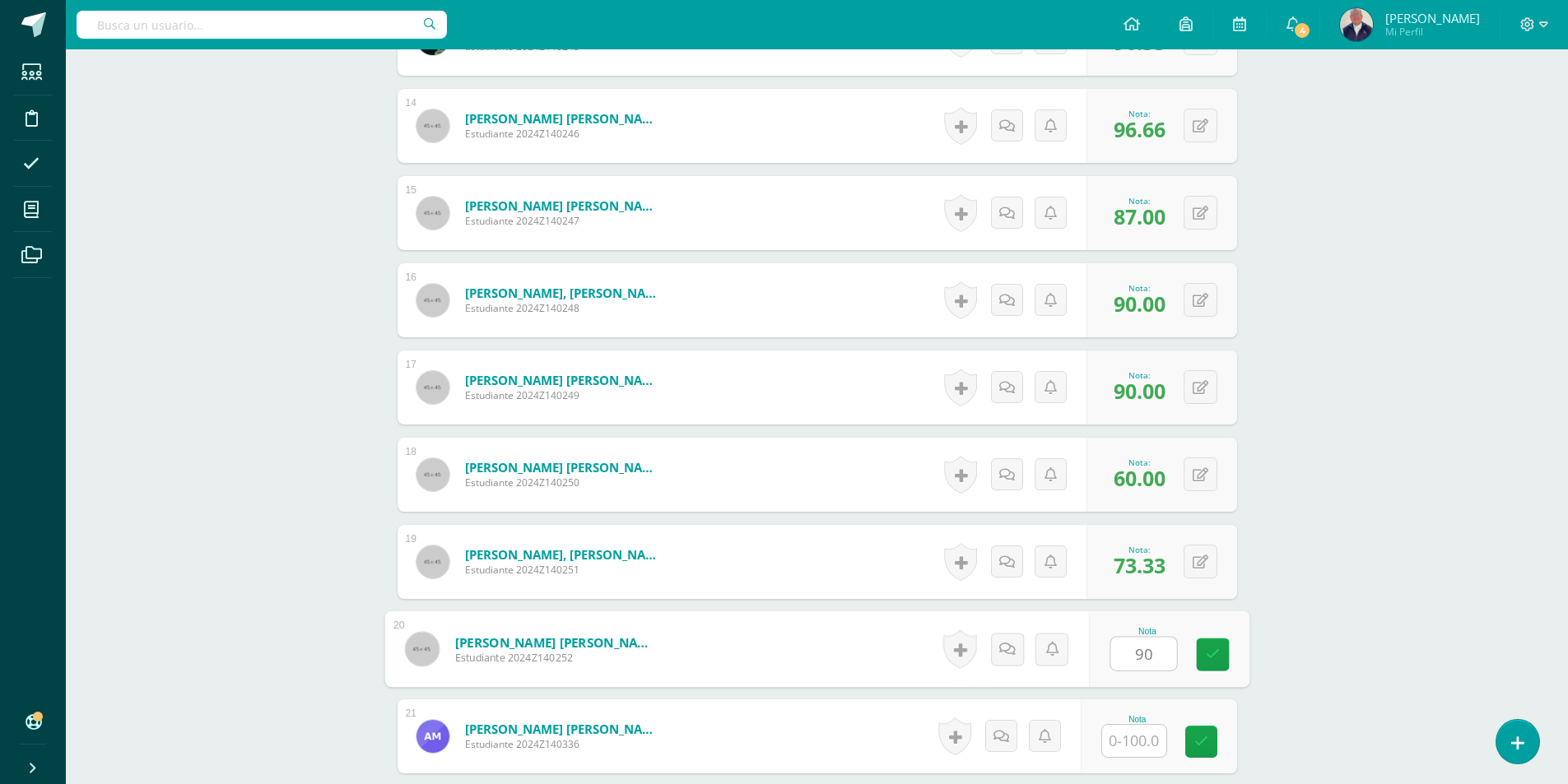
type input "90"
type input "96.33"
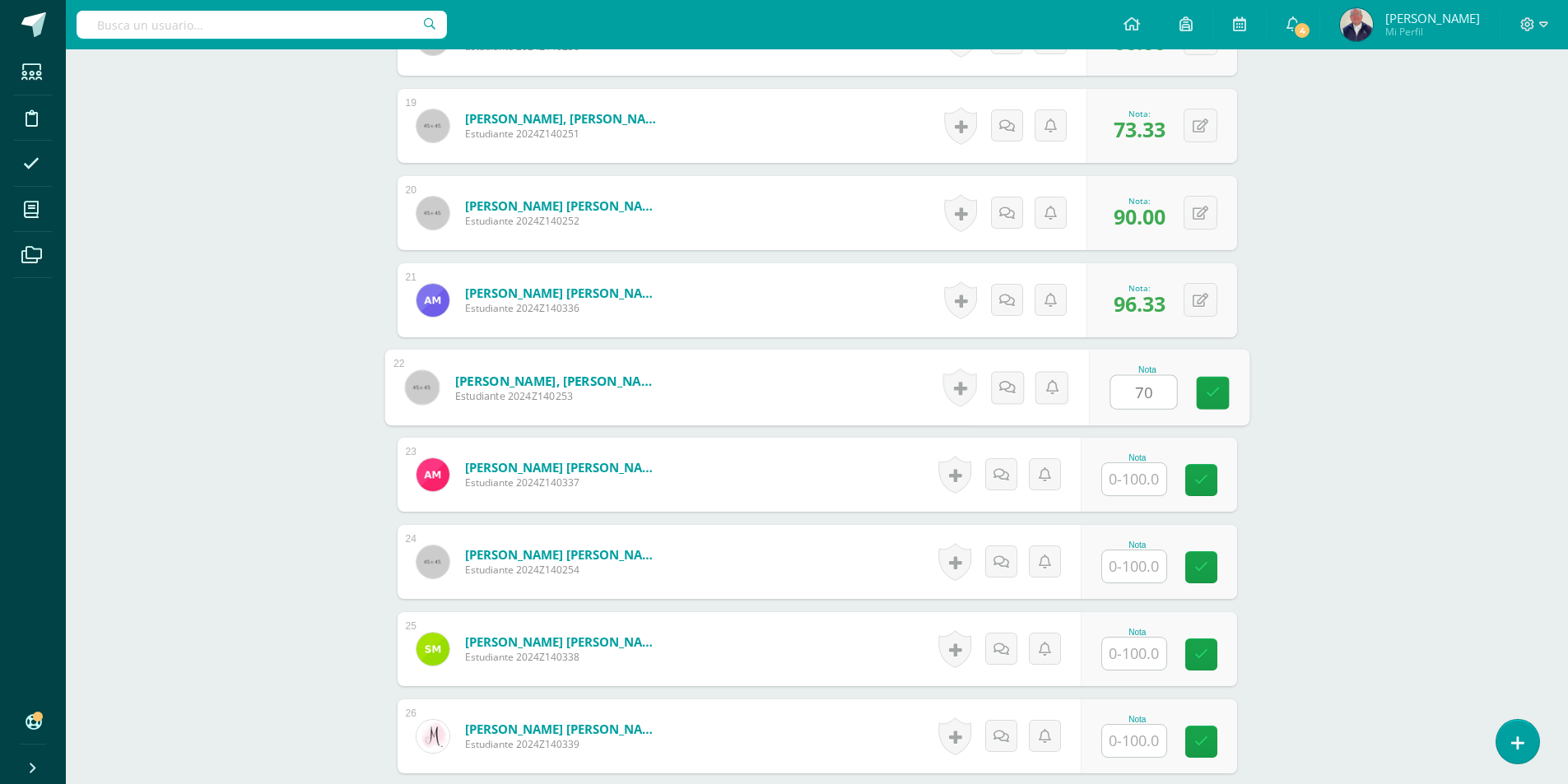
type input "70"
type input "96.66"
type input "8/0"
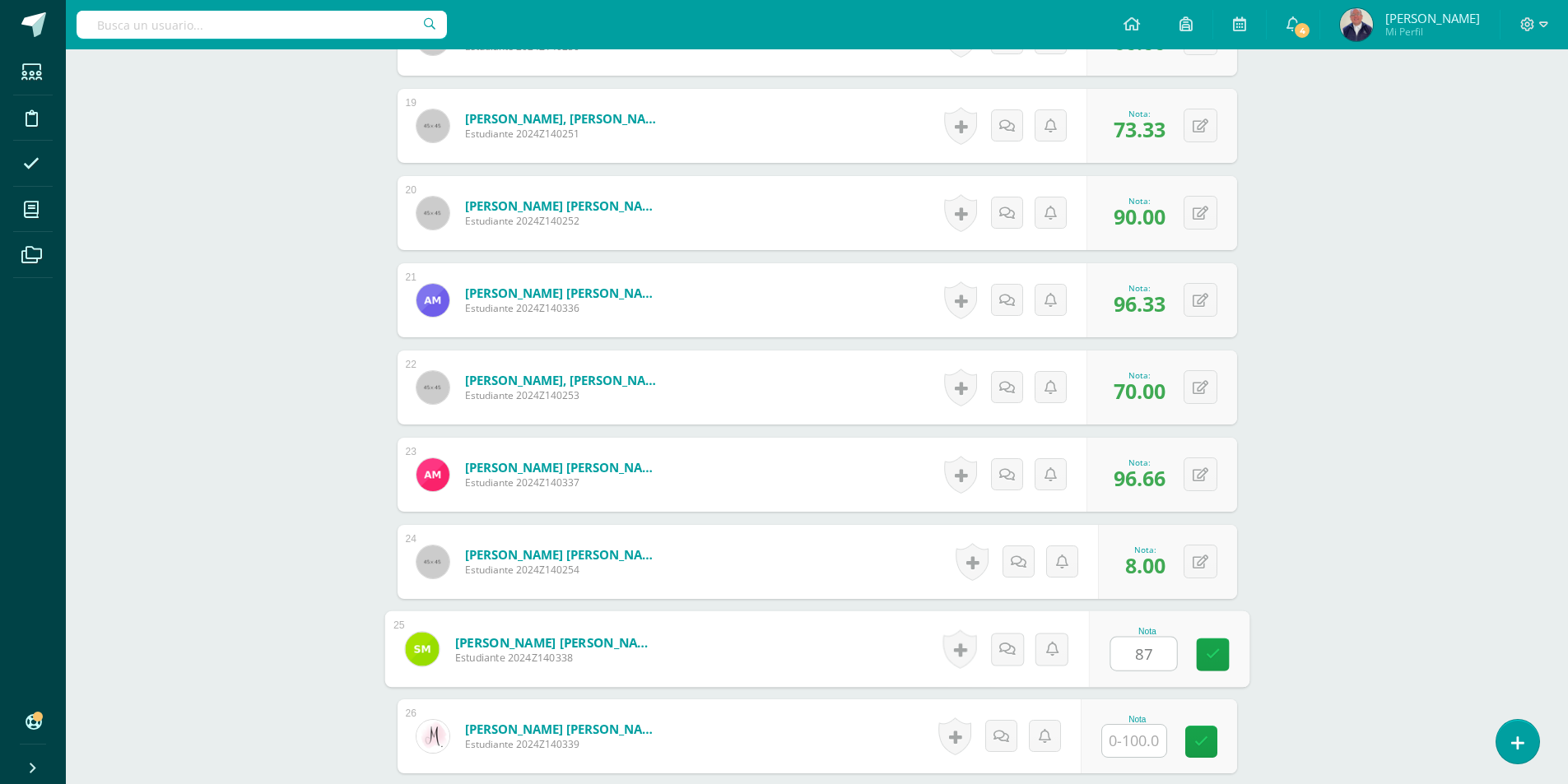
type input "87"
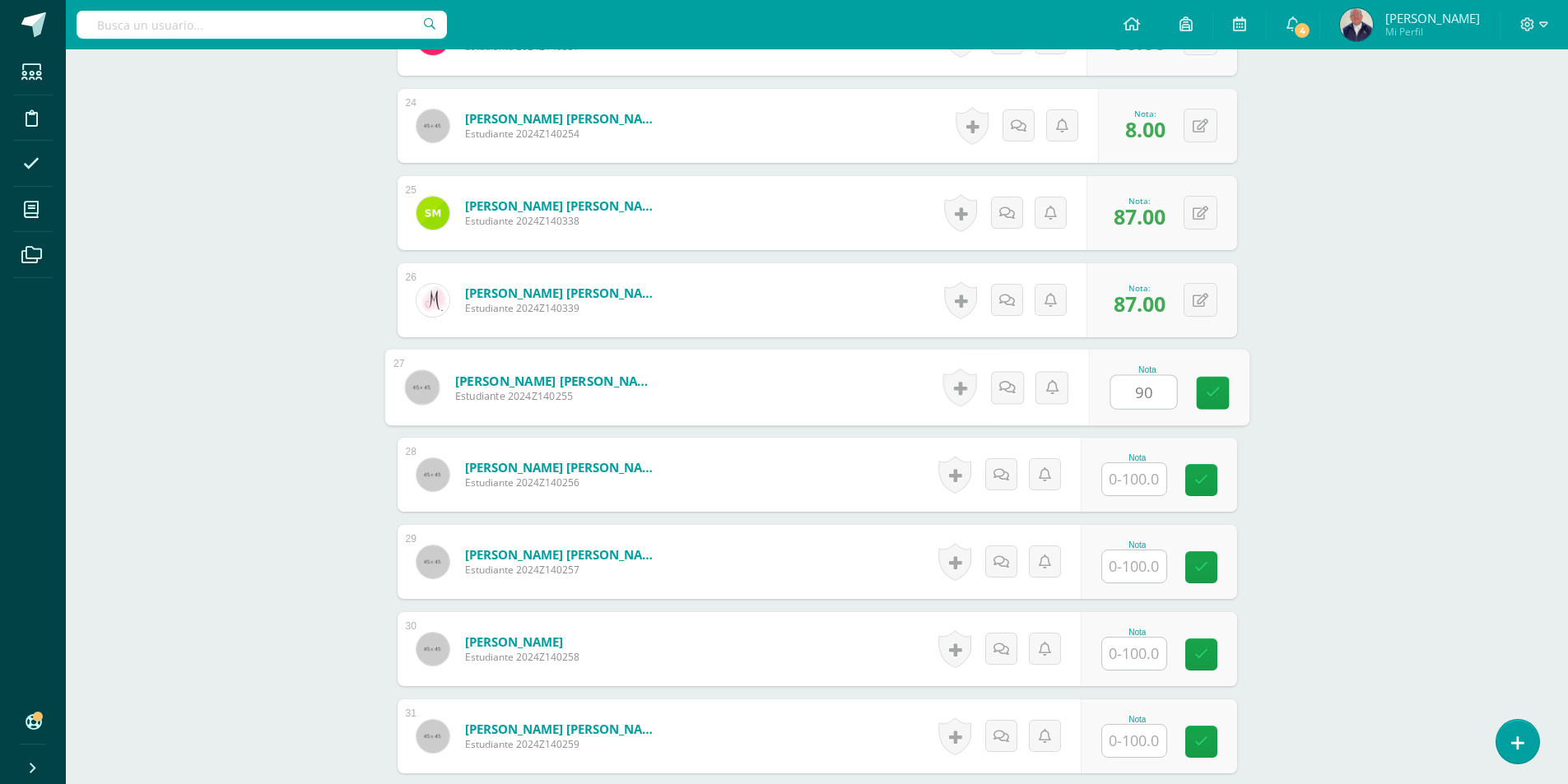
type input "90"
type input "70"
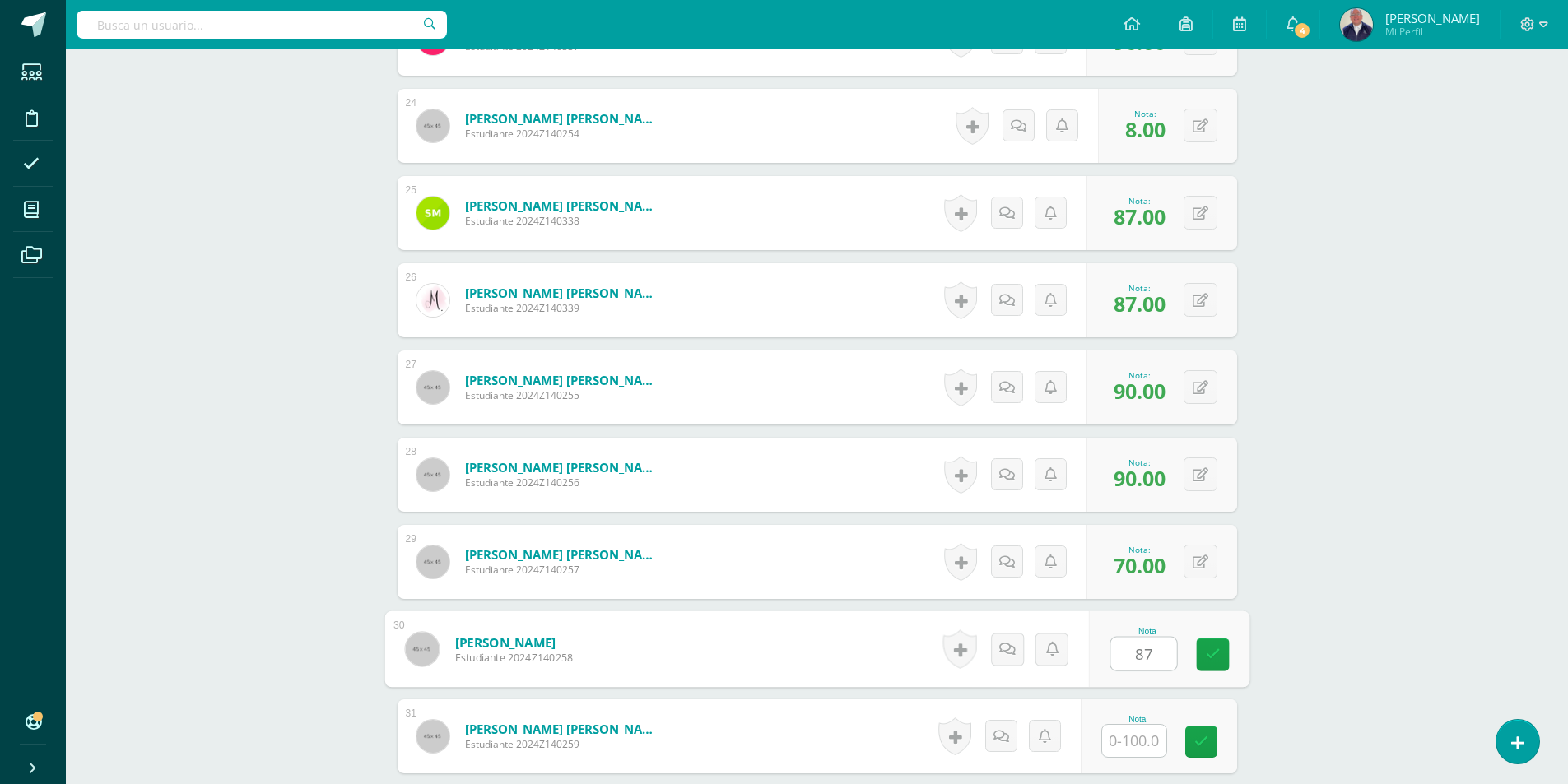
type input "87"
type input "0"
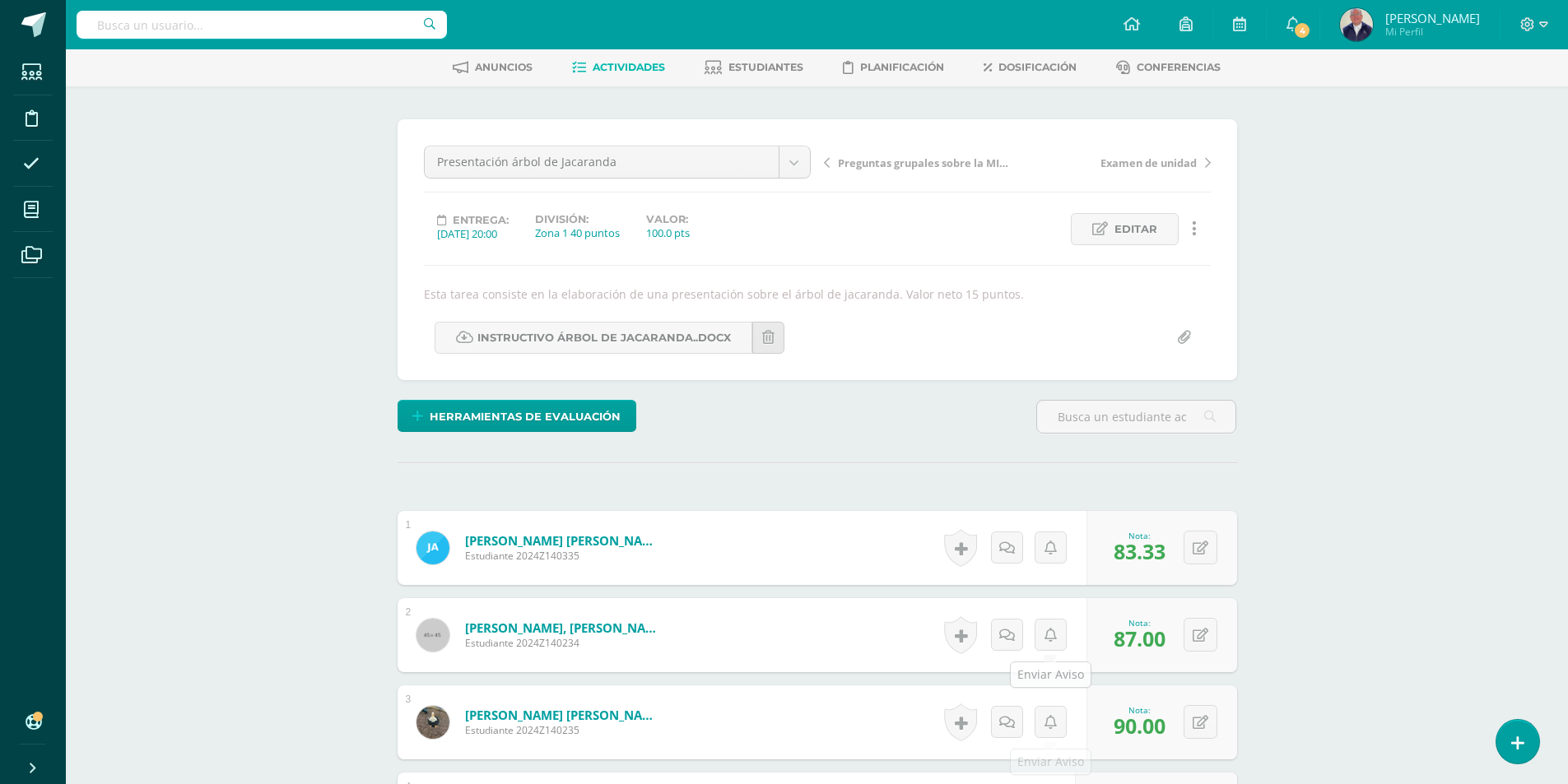
scroll to position [0, 0]
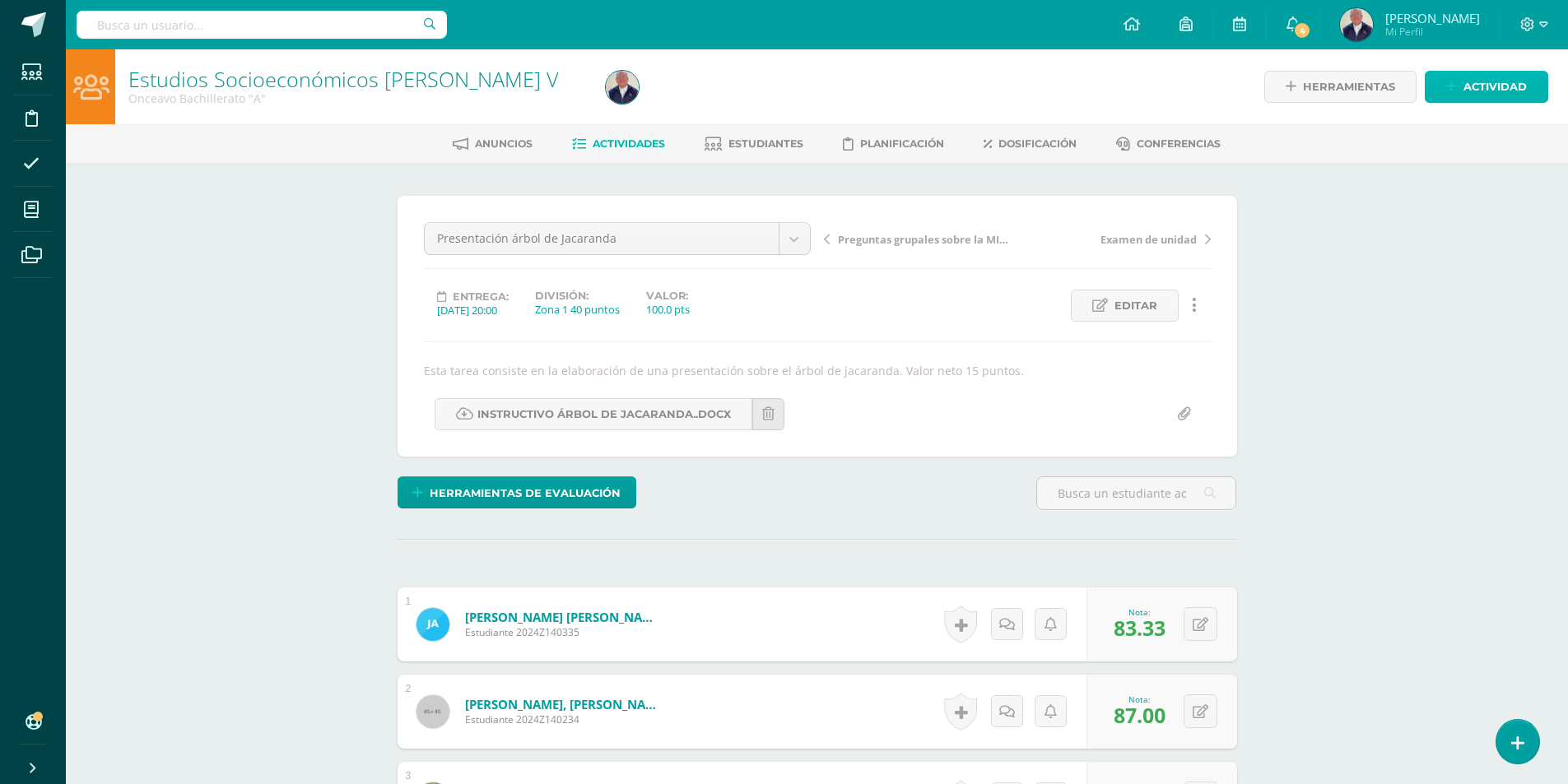
click at [1502, 81] on span "Actividad" at bounding box center [1495, 86] width 64 height 30
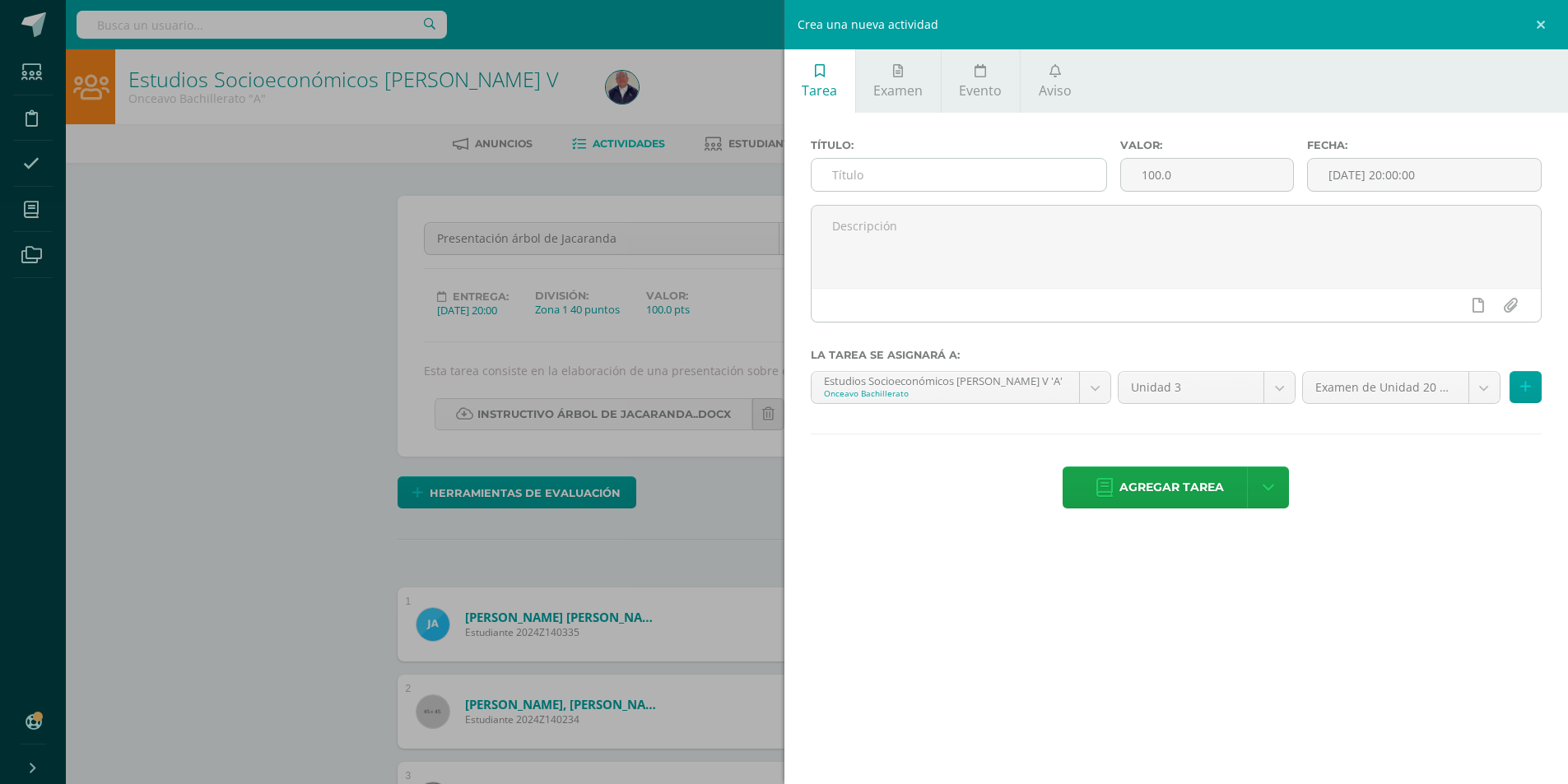
click at [854, 175] on input "text" at bounding box center [958, 175] width 296 height 32
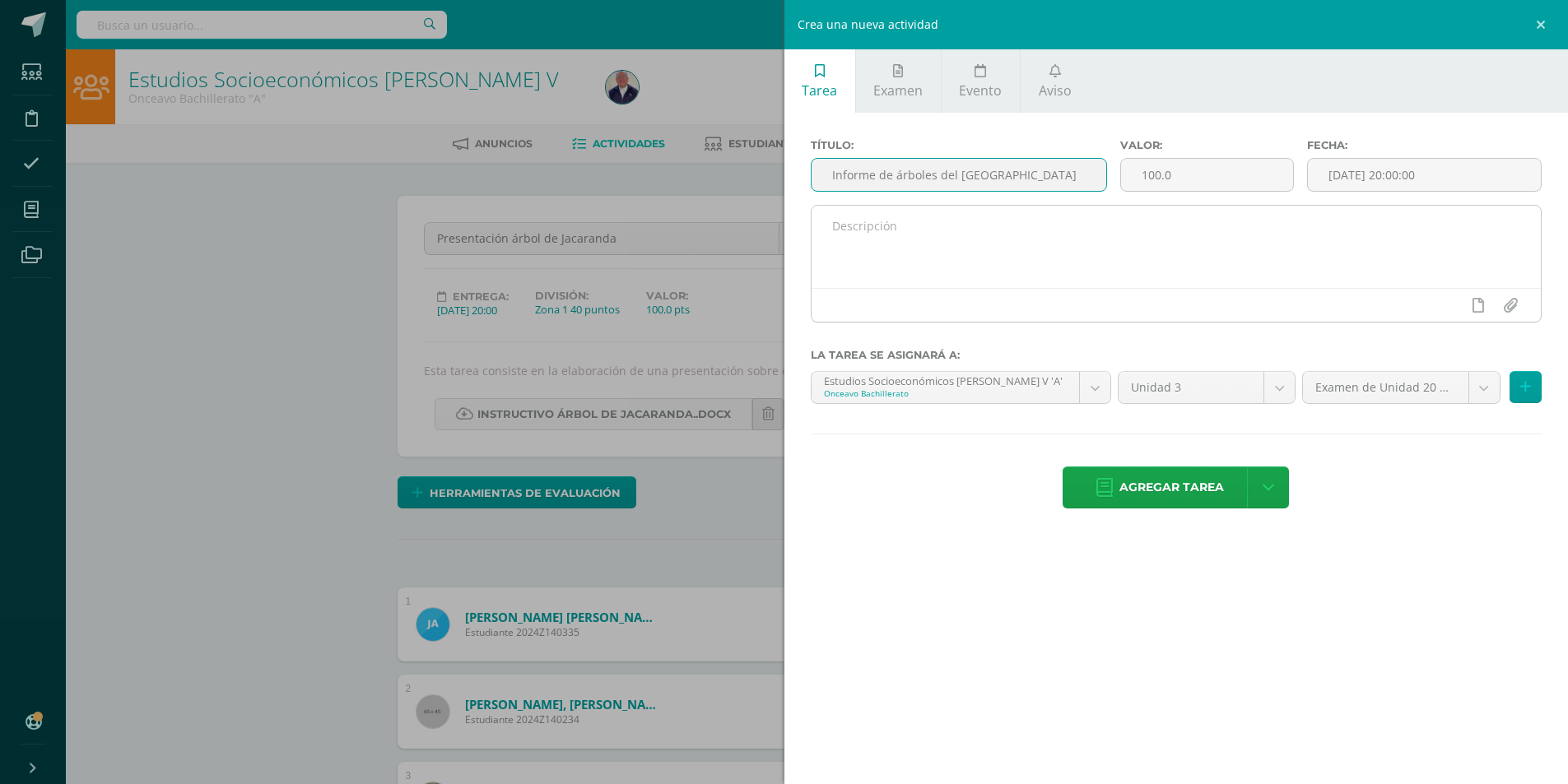
type input "Informe de árboles del [GEOGRAPHIC_DATA]"
click at [1015, 241] on textarea at bounding box center [1176, 246] width 730 height 83
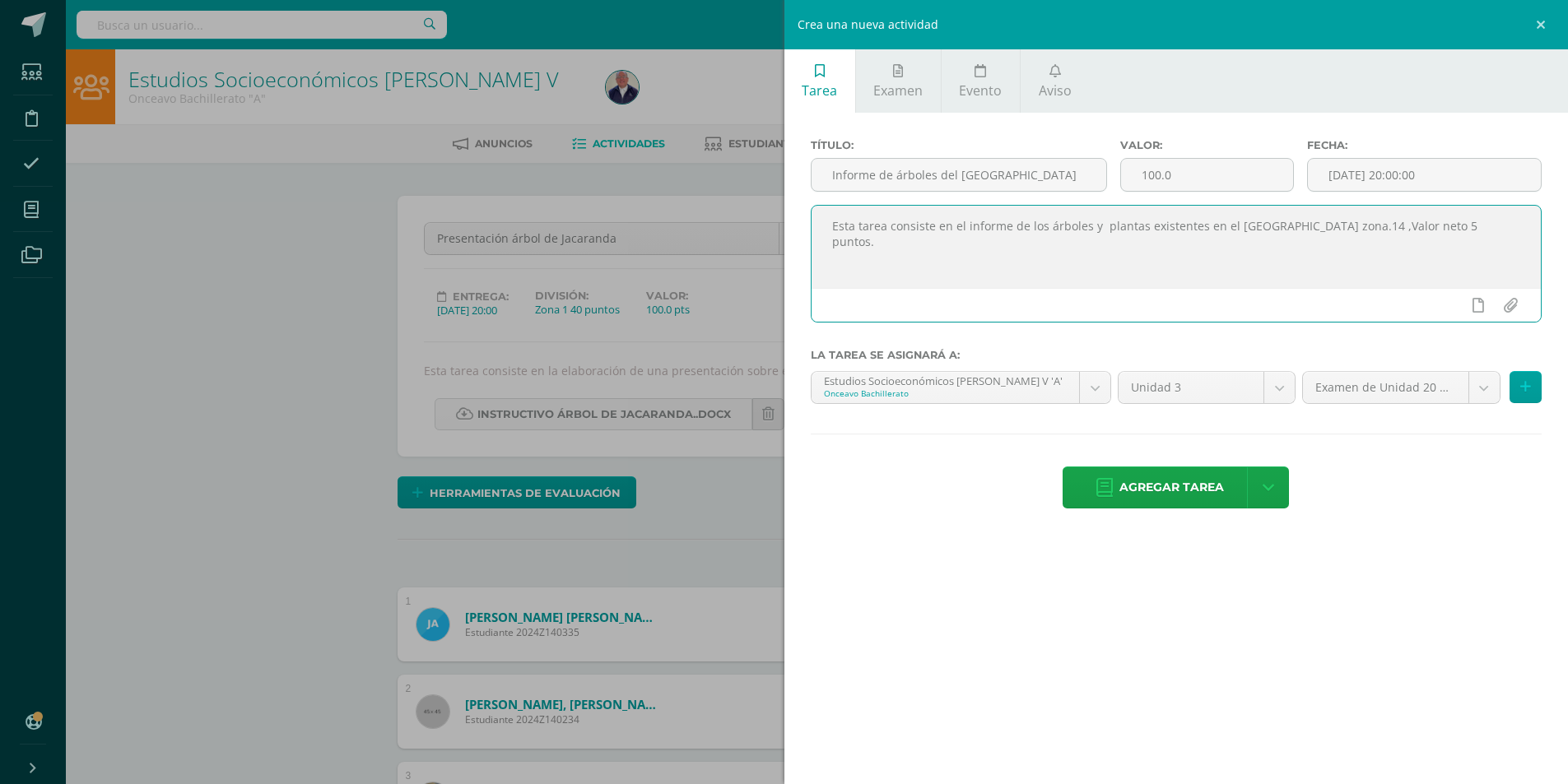
type textarea "Esta tarea consiste en el informe de los árboles y plantas existentes en el [GE…"
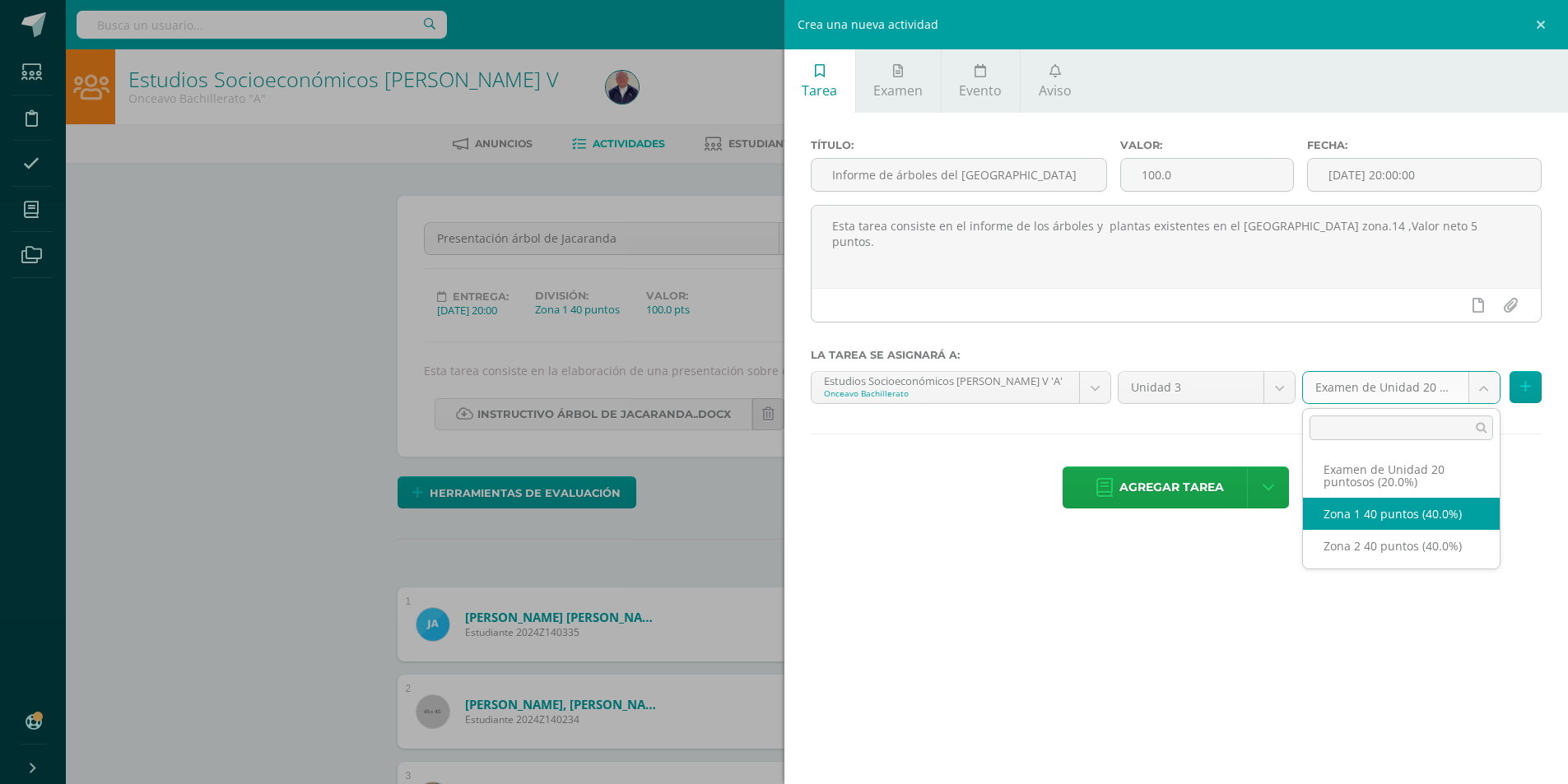
select select "30619"
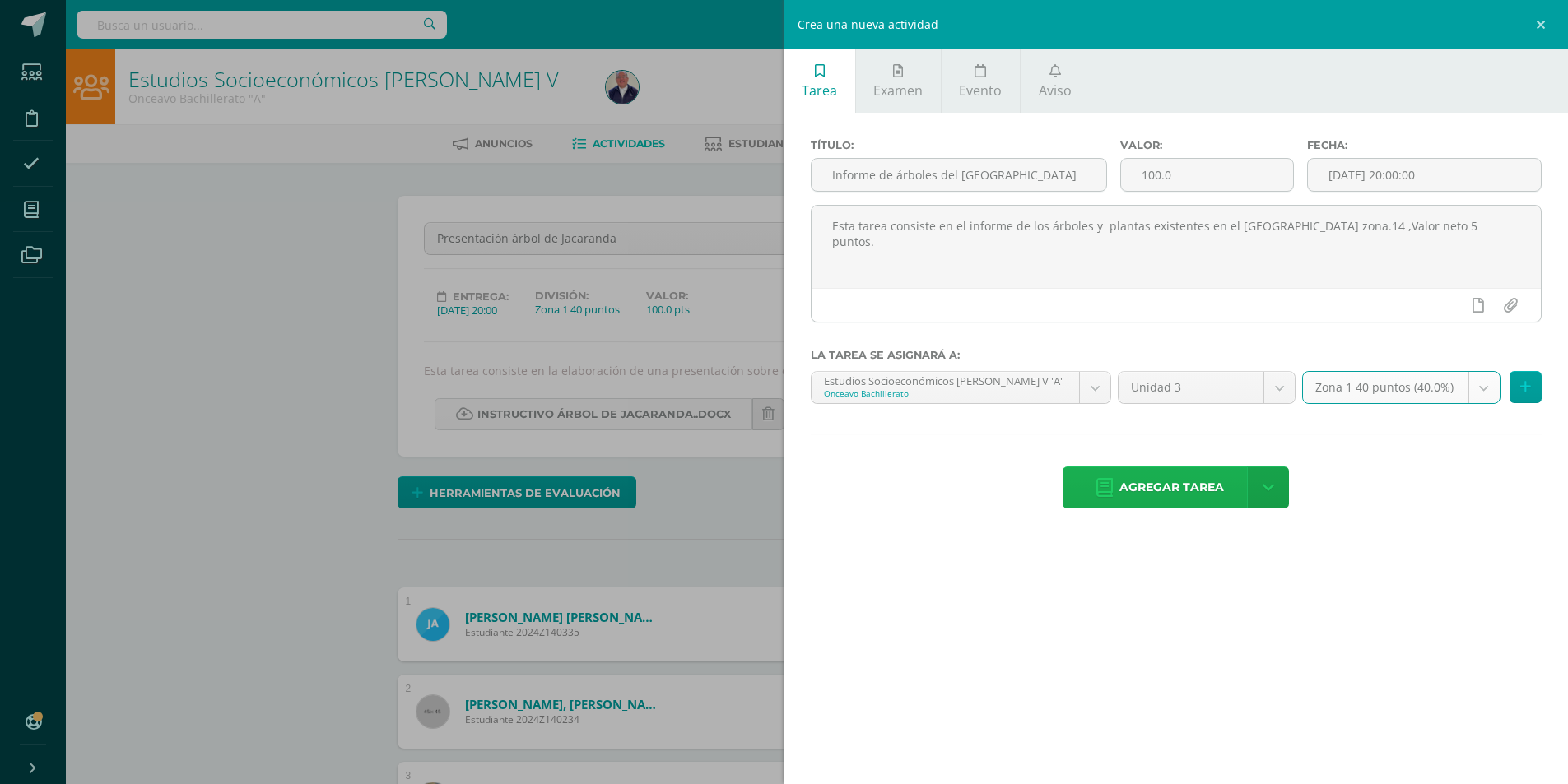
click at [1155, 498] on span "Agregar tarea" at bounding box center [1171, 488] width 105 height 40
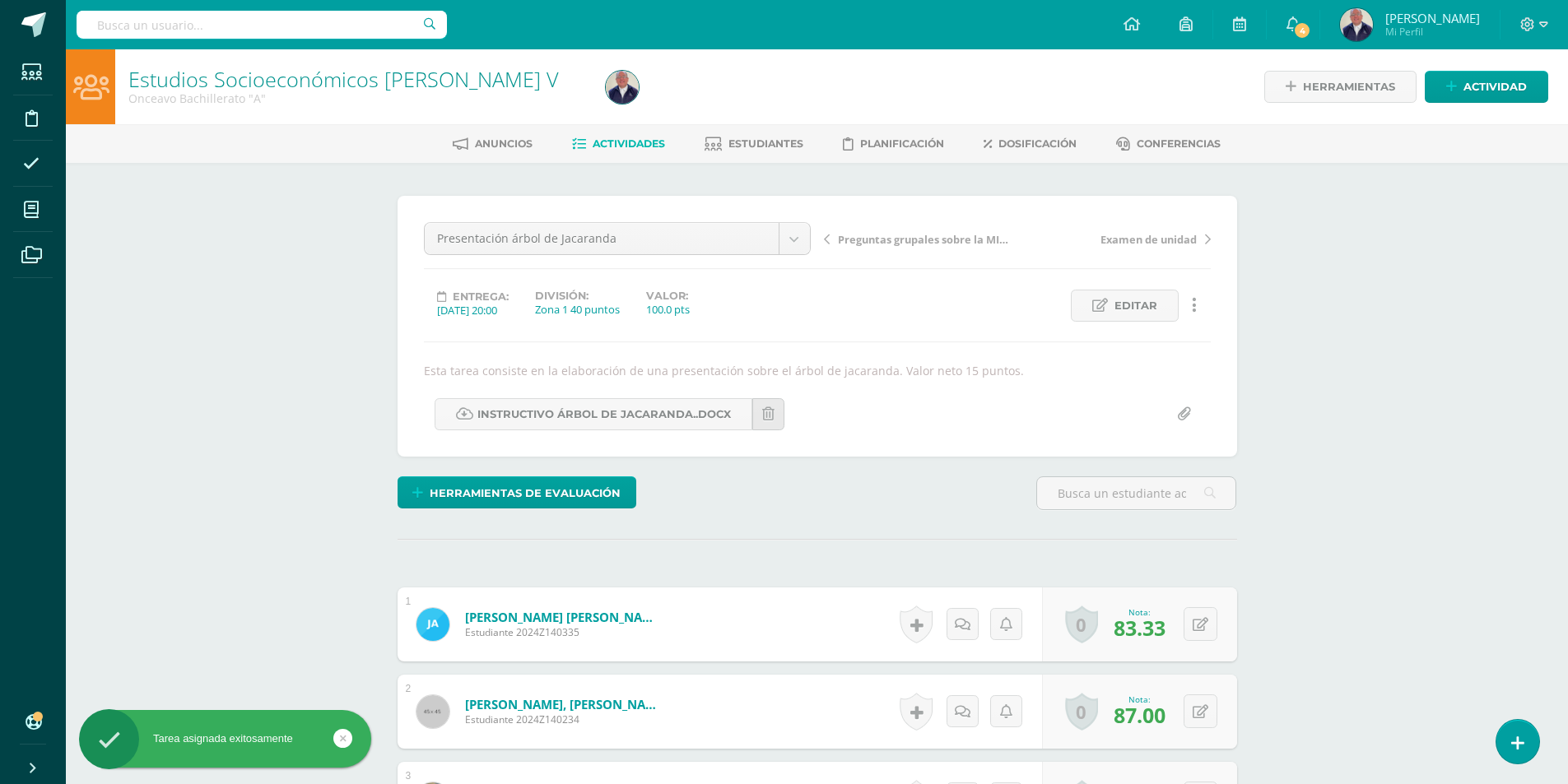
scroll to position [1, 0]
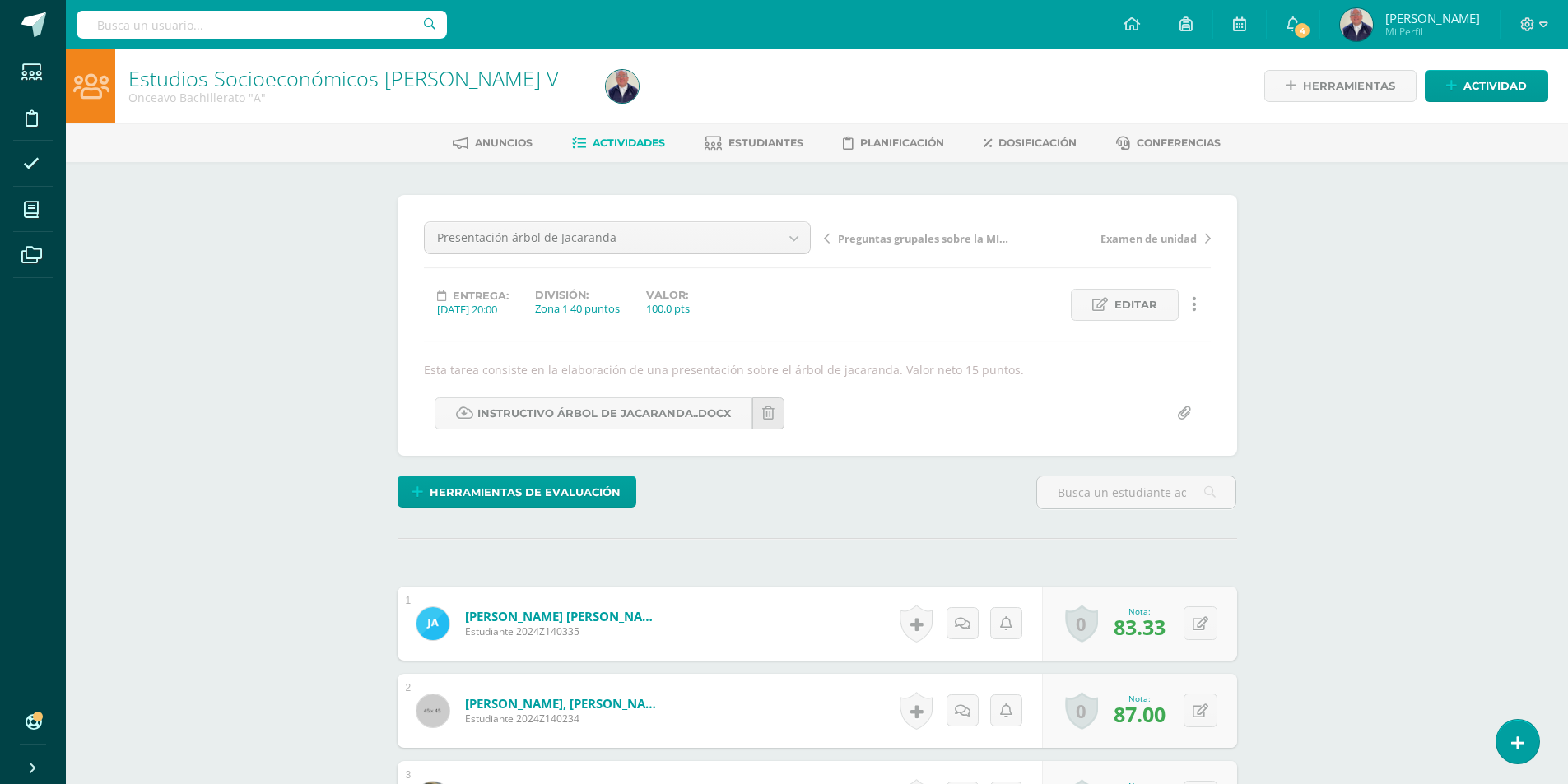
click at [633, 149] on span "Actividades" at bounding box center [629, 143] width 72 height 12
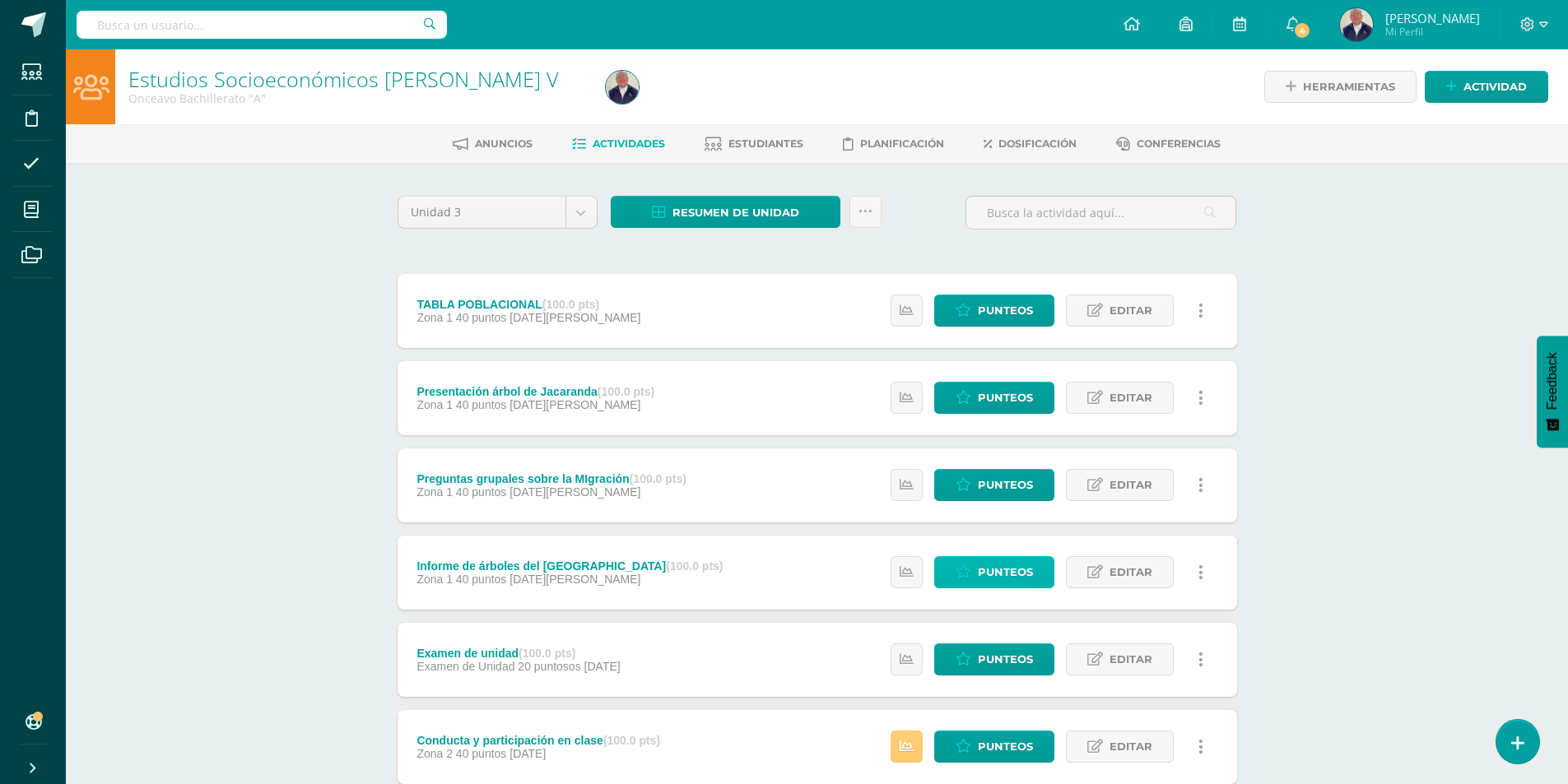
click at [984, 569] on span "Punteos" at bounding box center [1005, 572] width 55 height 30
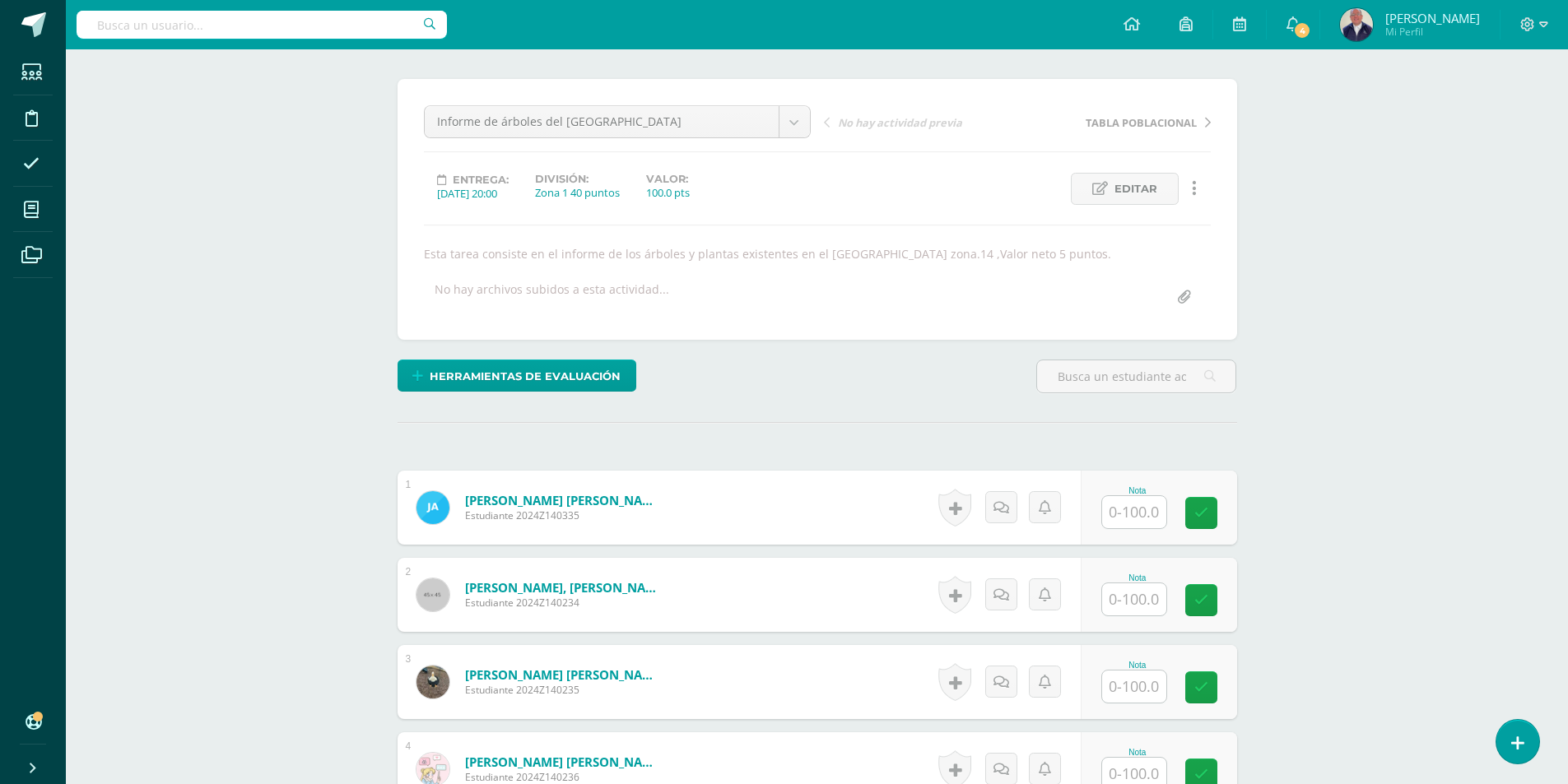
scroll to position [118, 0]
click at [1128, 506] on input "text" at bounding box center [1134, 511] width 65 height 32
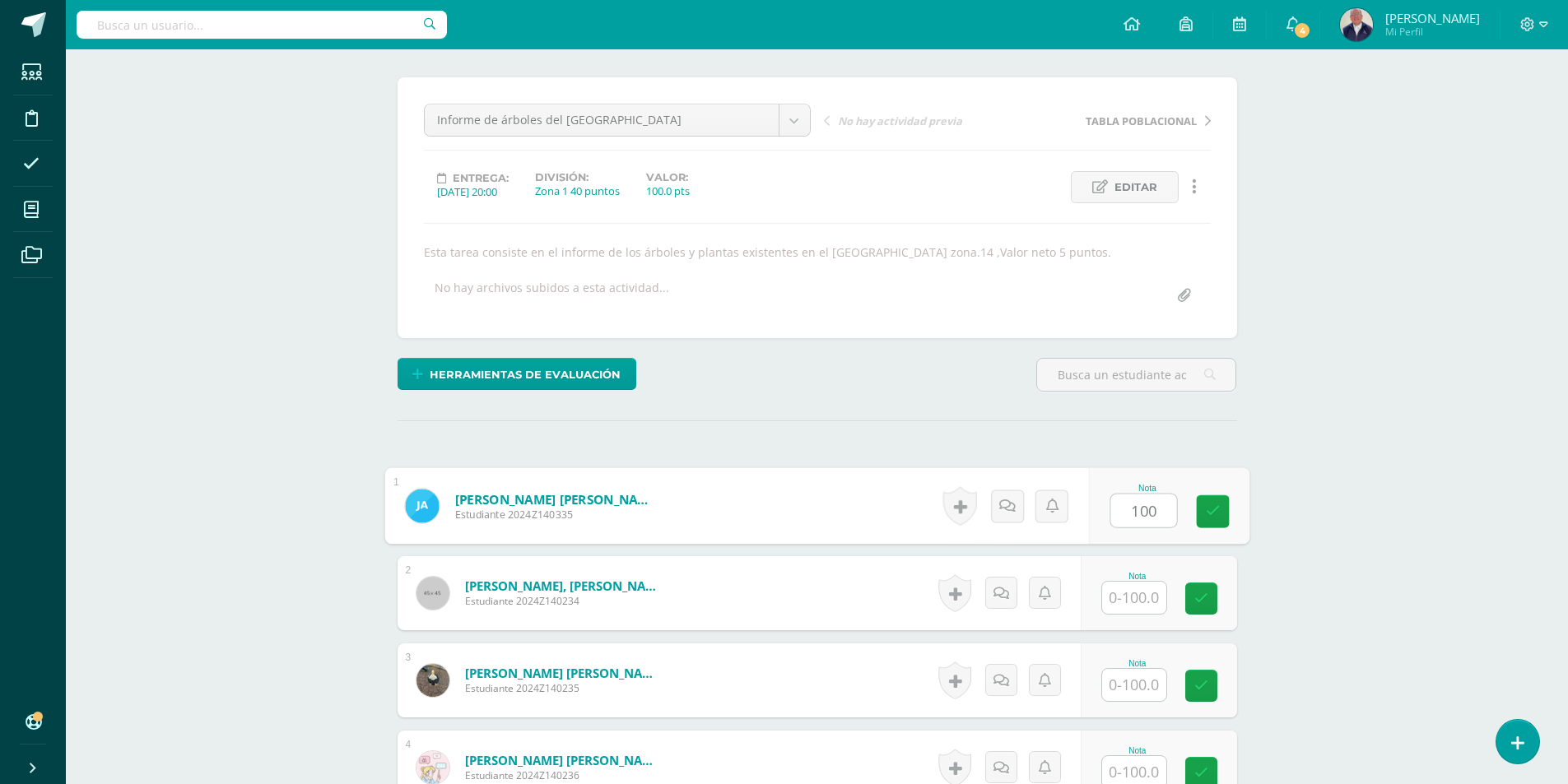
type input "100"
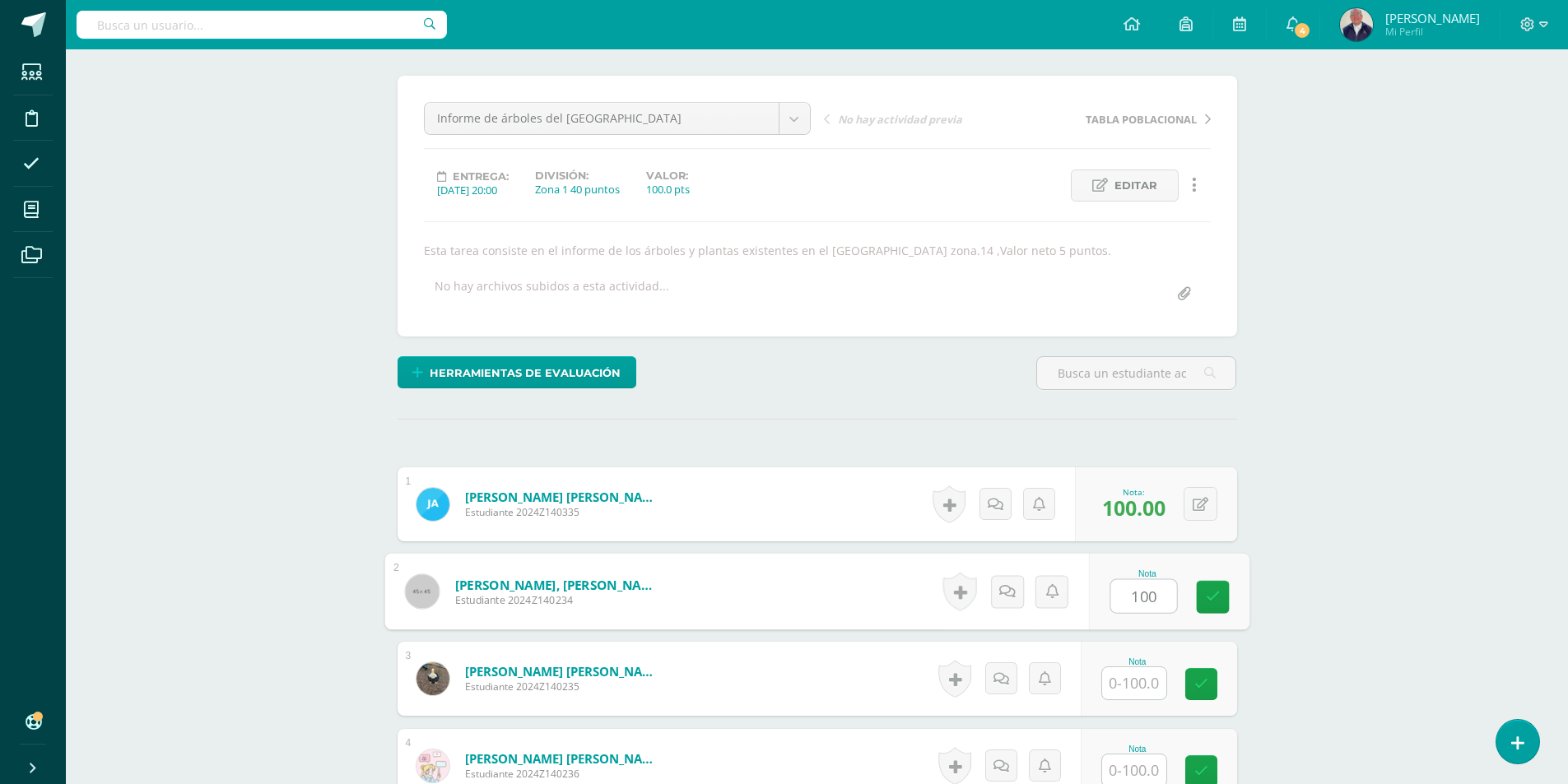
type input "100"
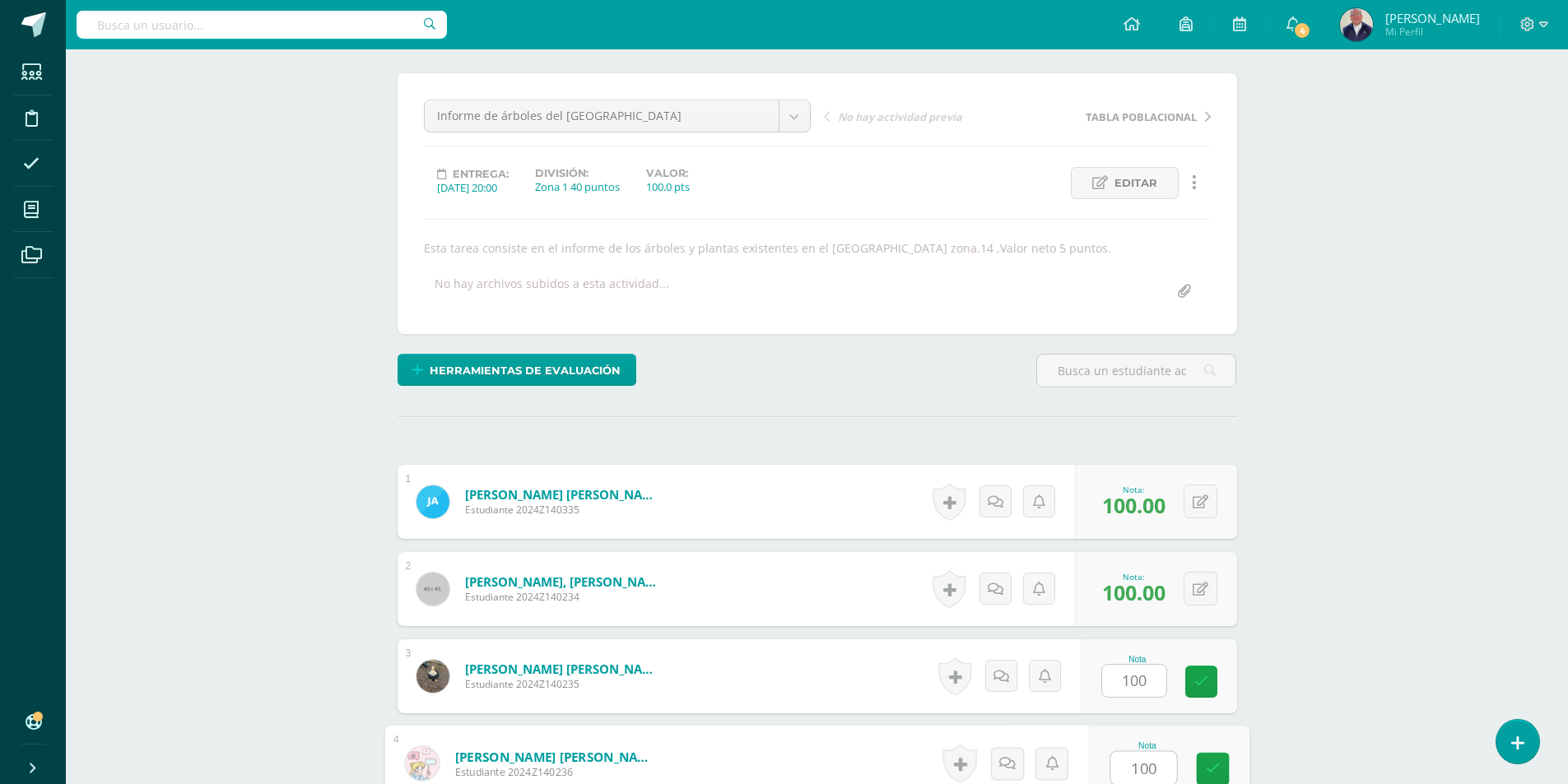
type input "100"
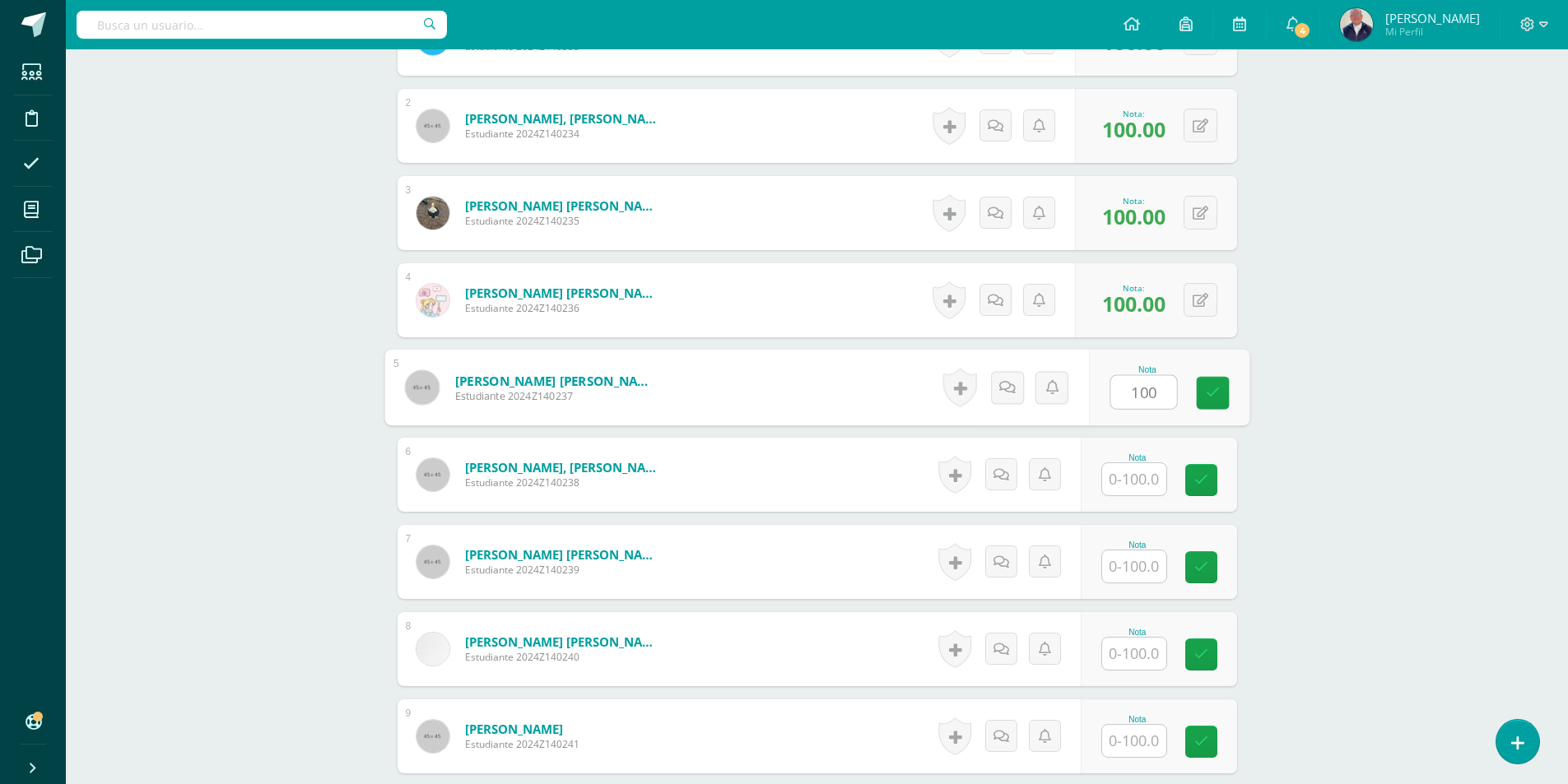
type input "100"
type input "80"
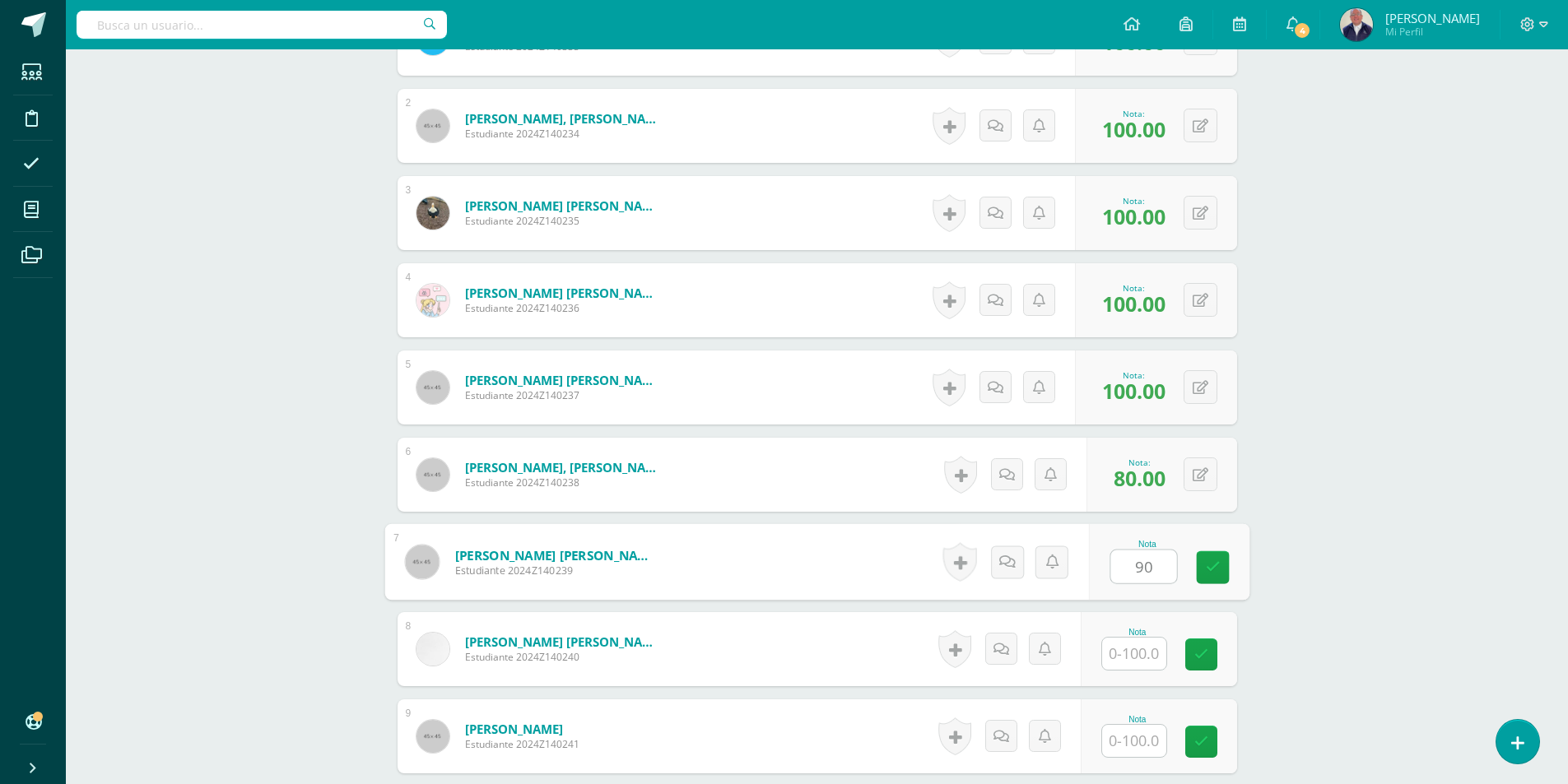
type input "90"
type input "100"
type input "80"
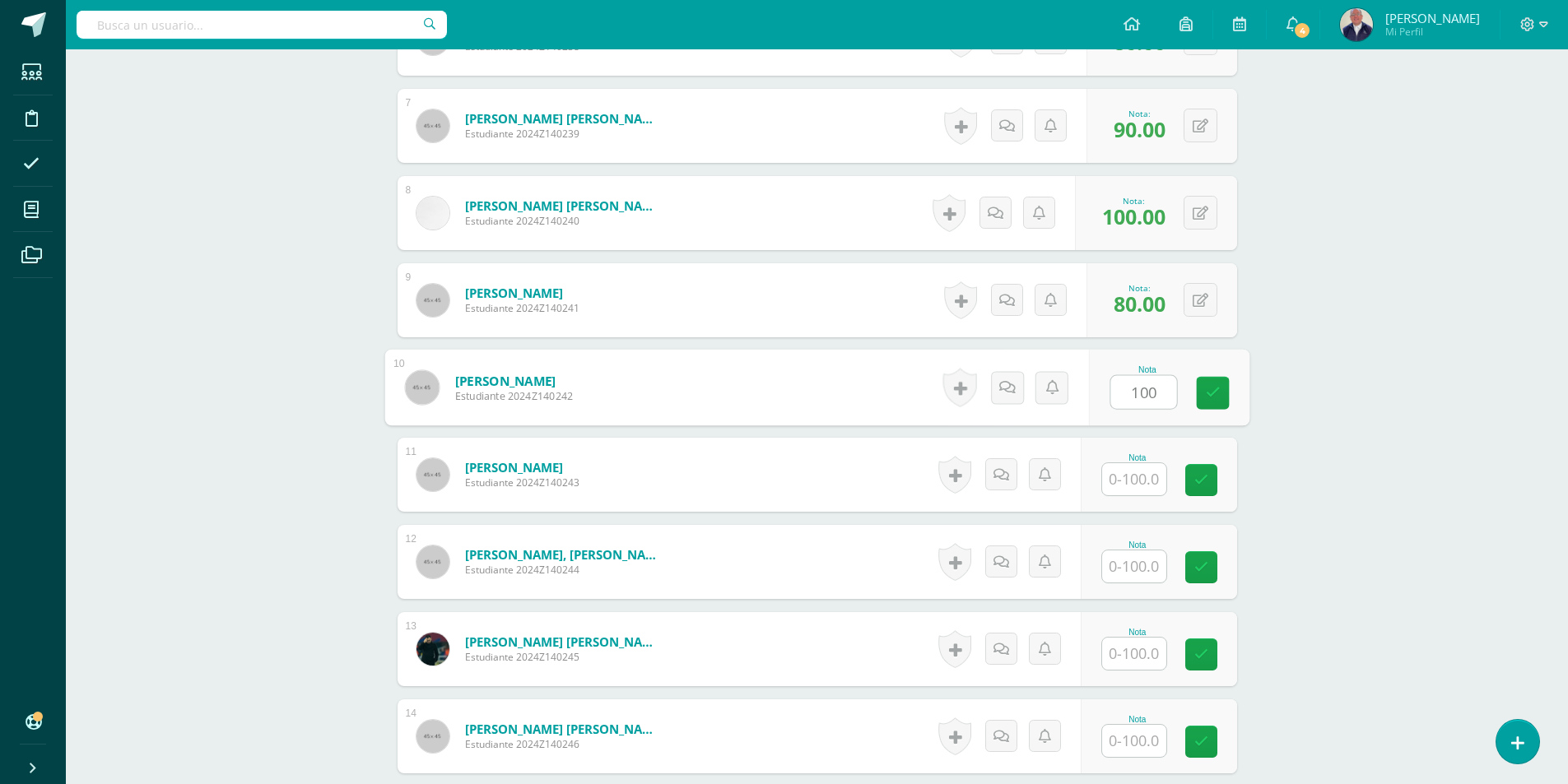
type input "100"
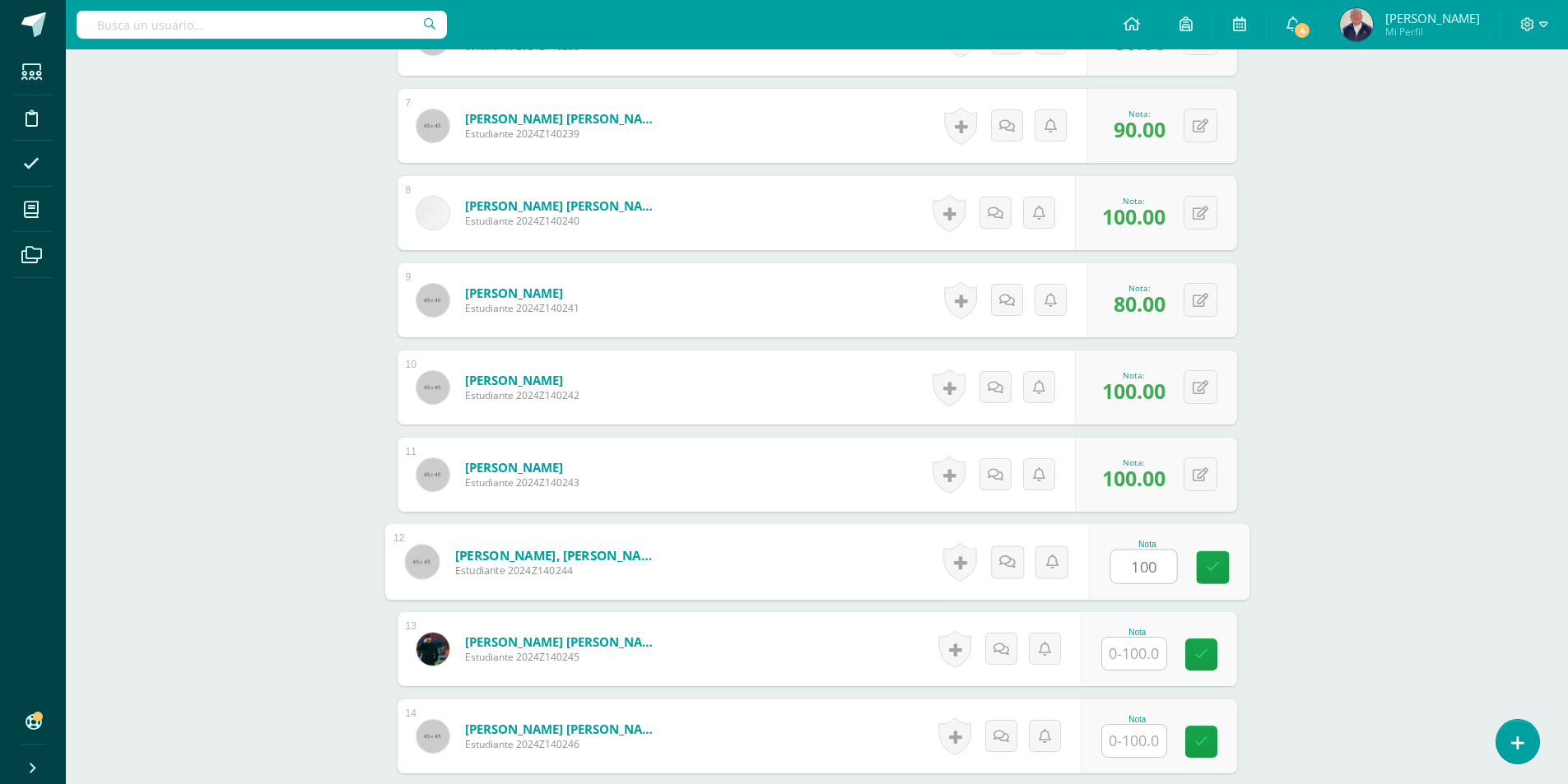
type input "100"
type input "80"
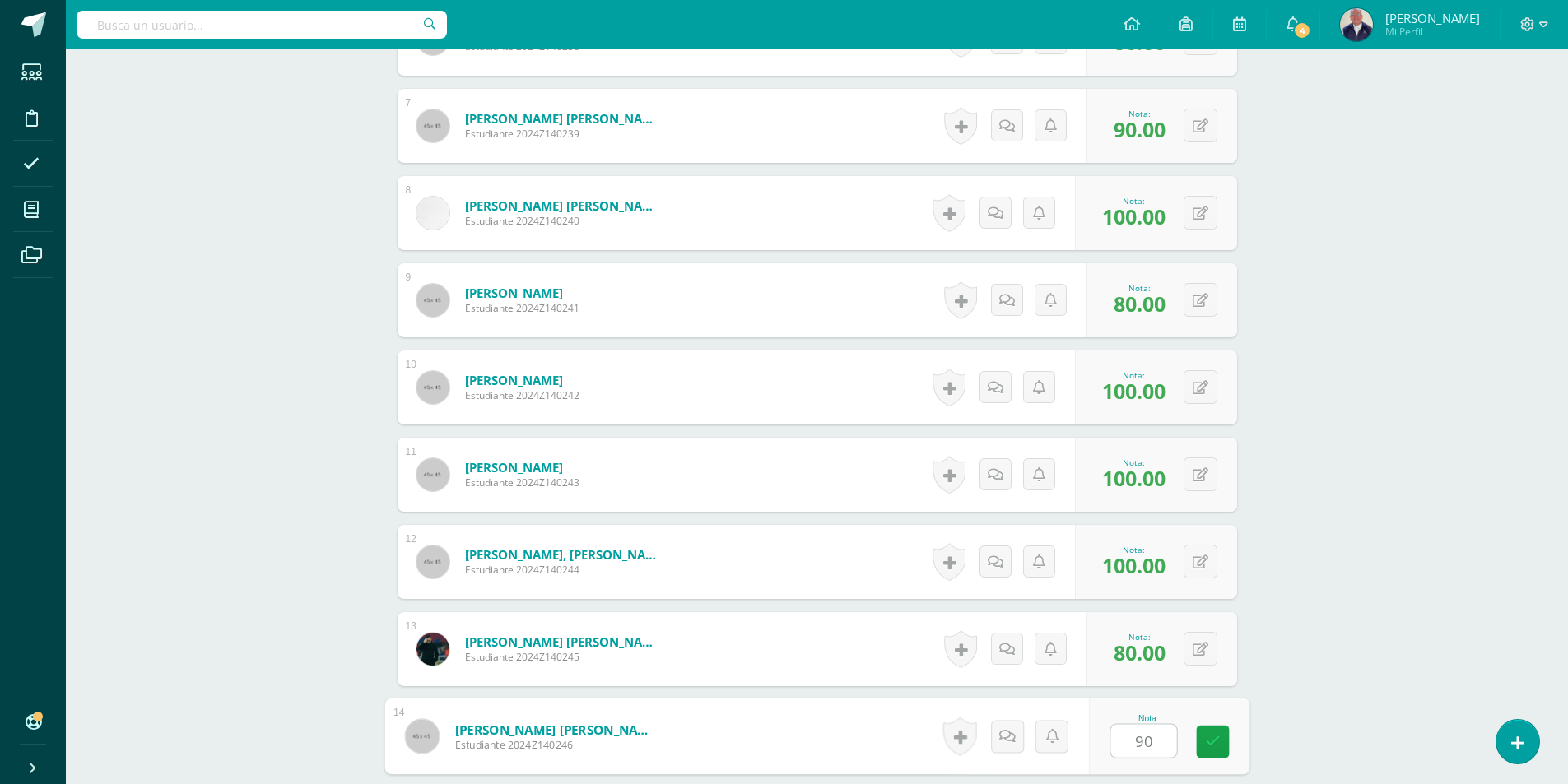
type input "90"
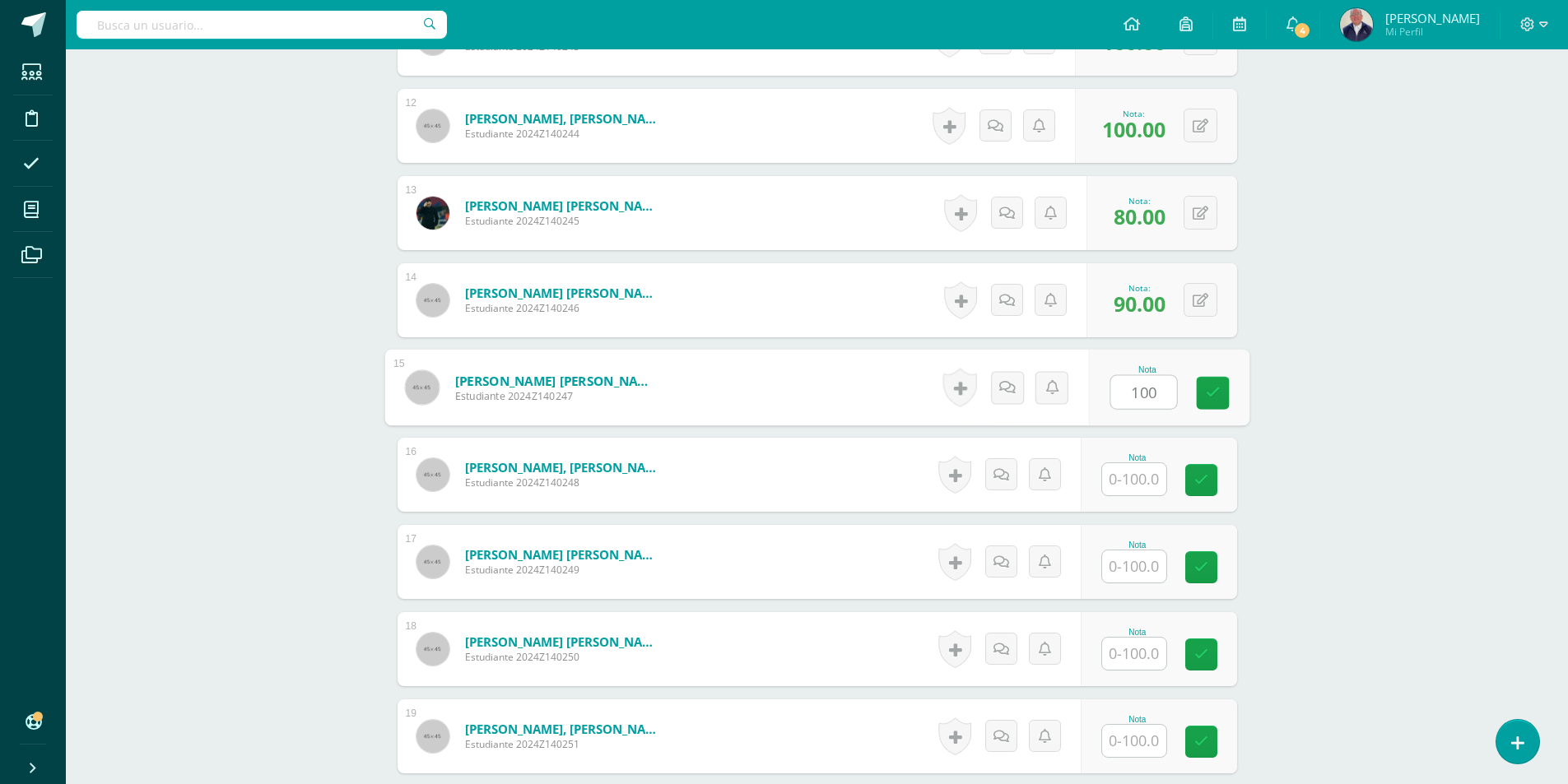
type input "100"
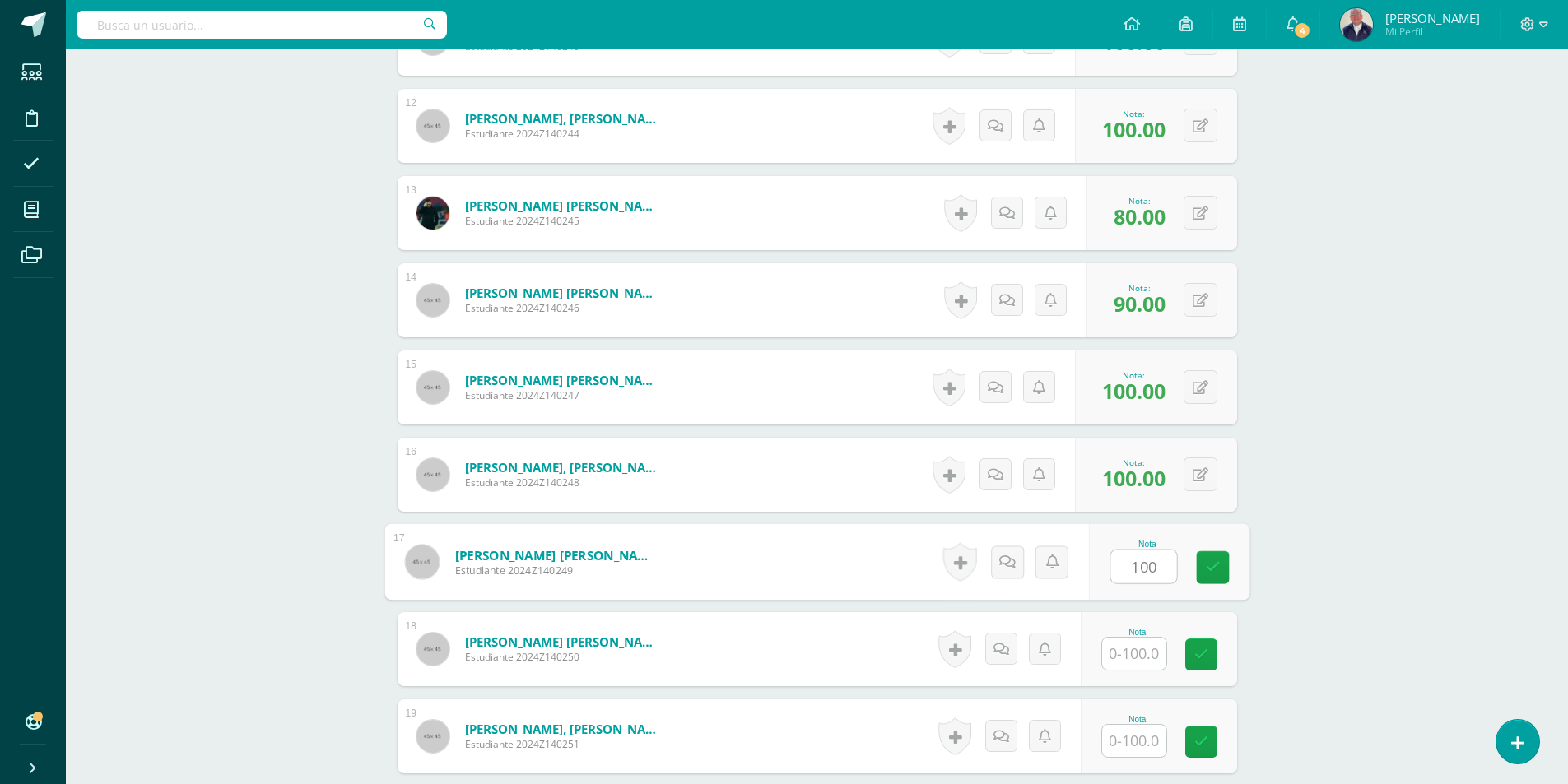
type input "100"
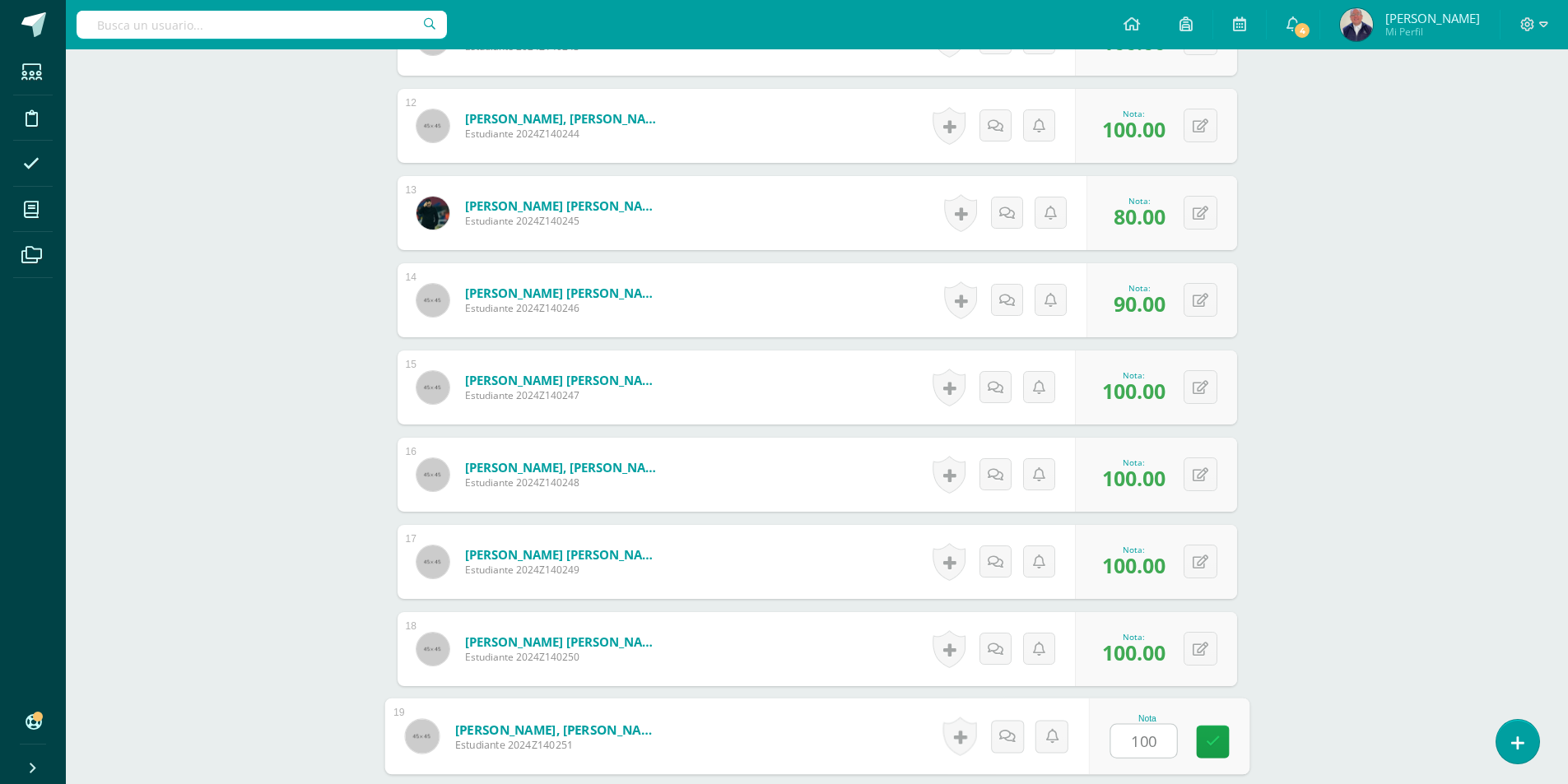
type input "100"
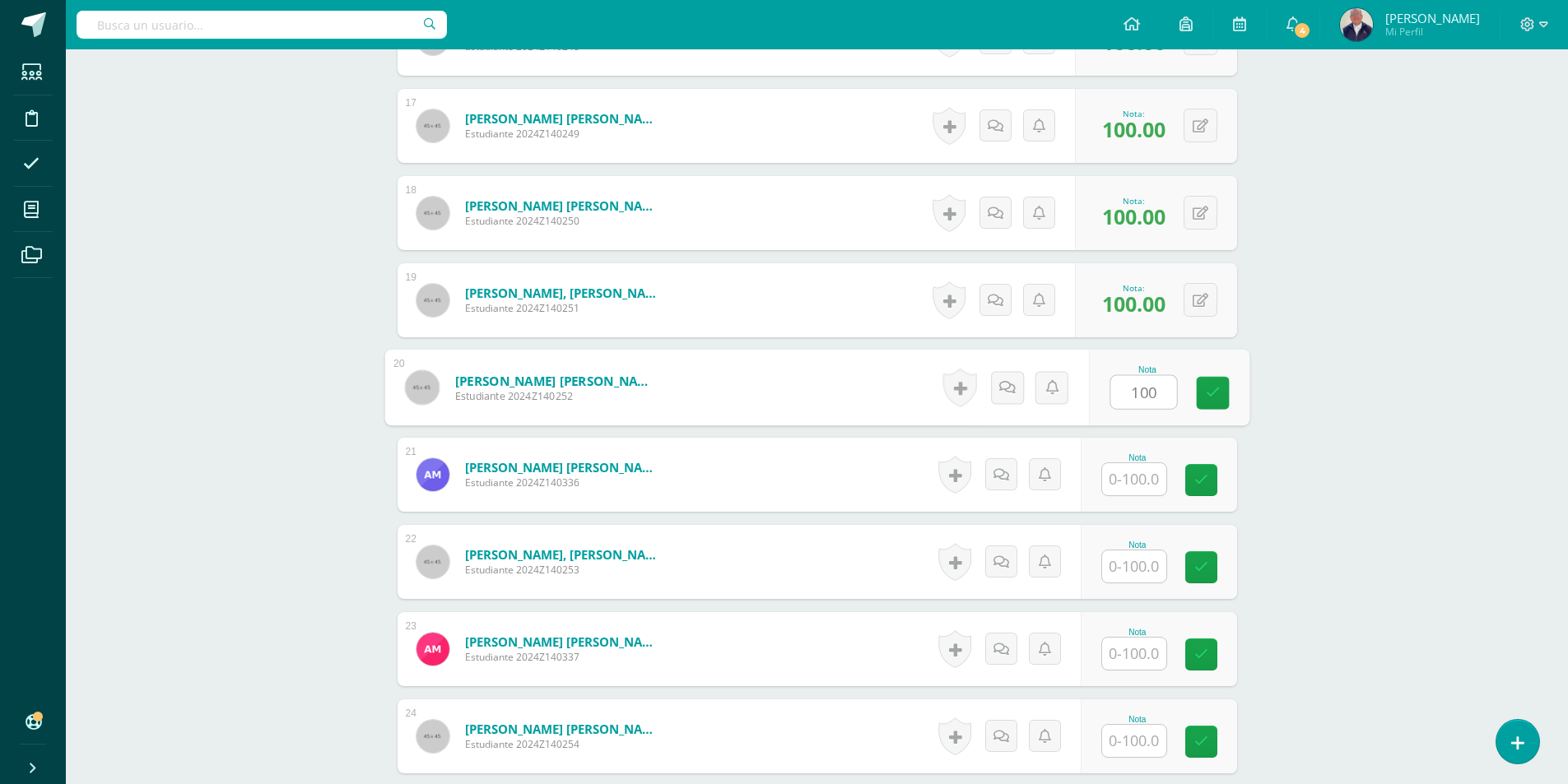
type input "100"
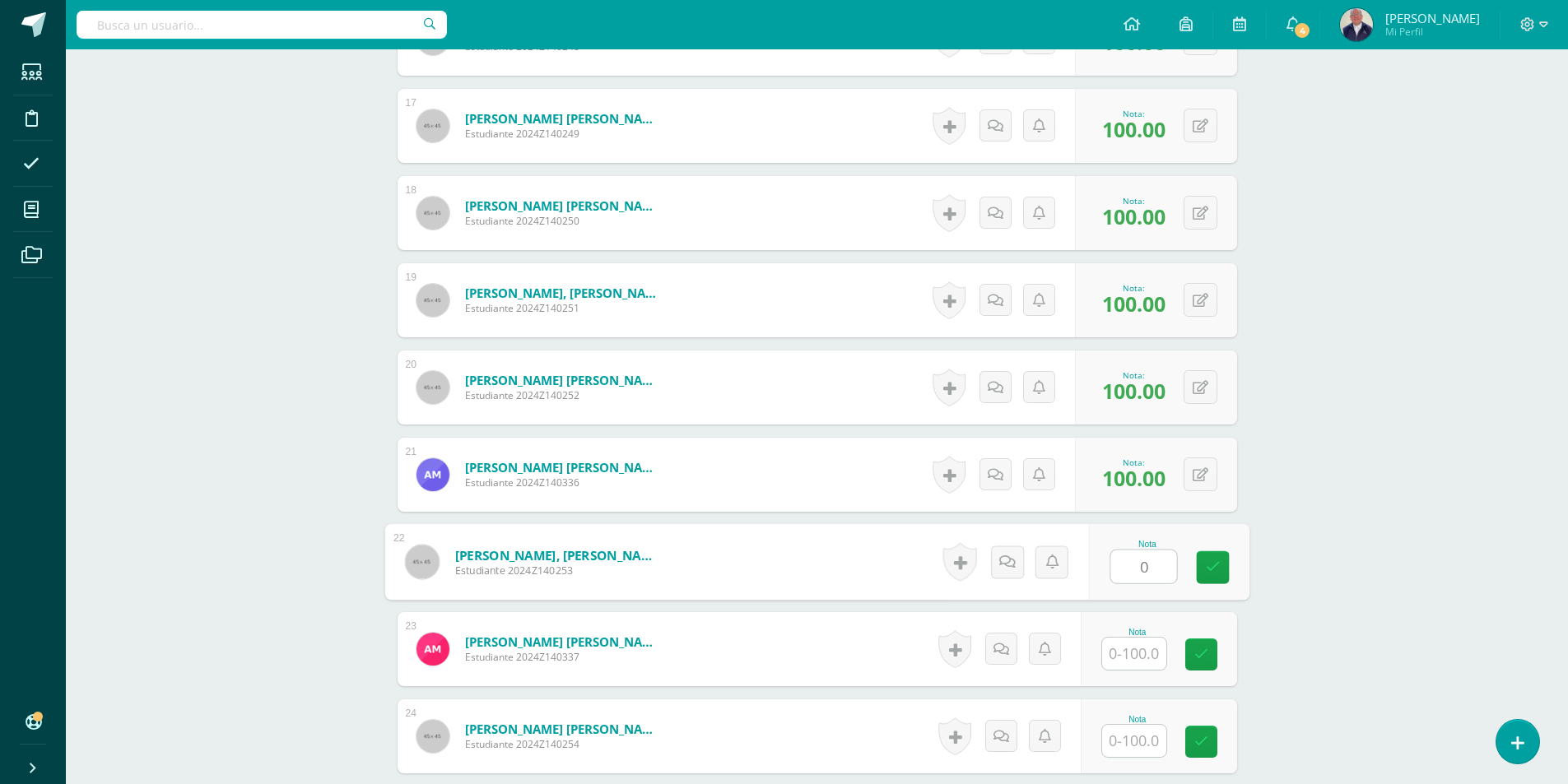
type input "0"
type input "90"
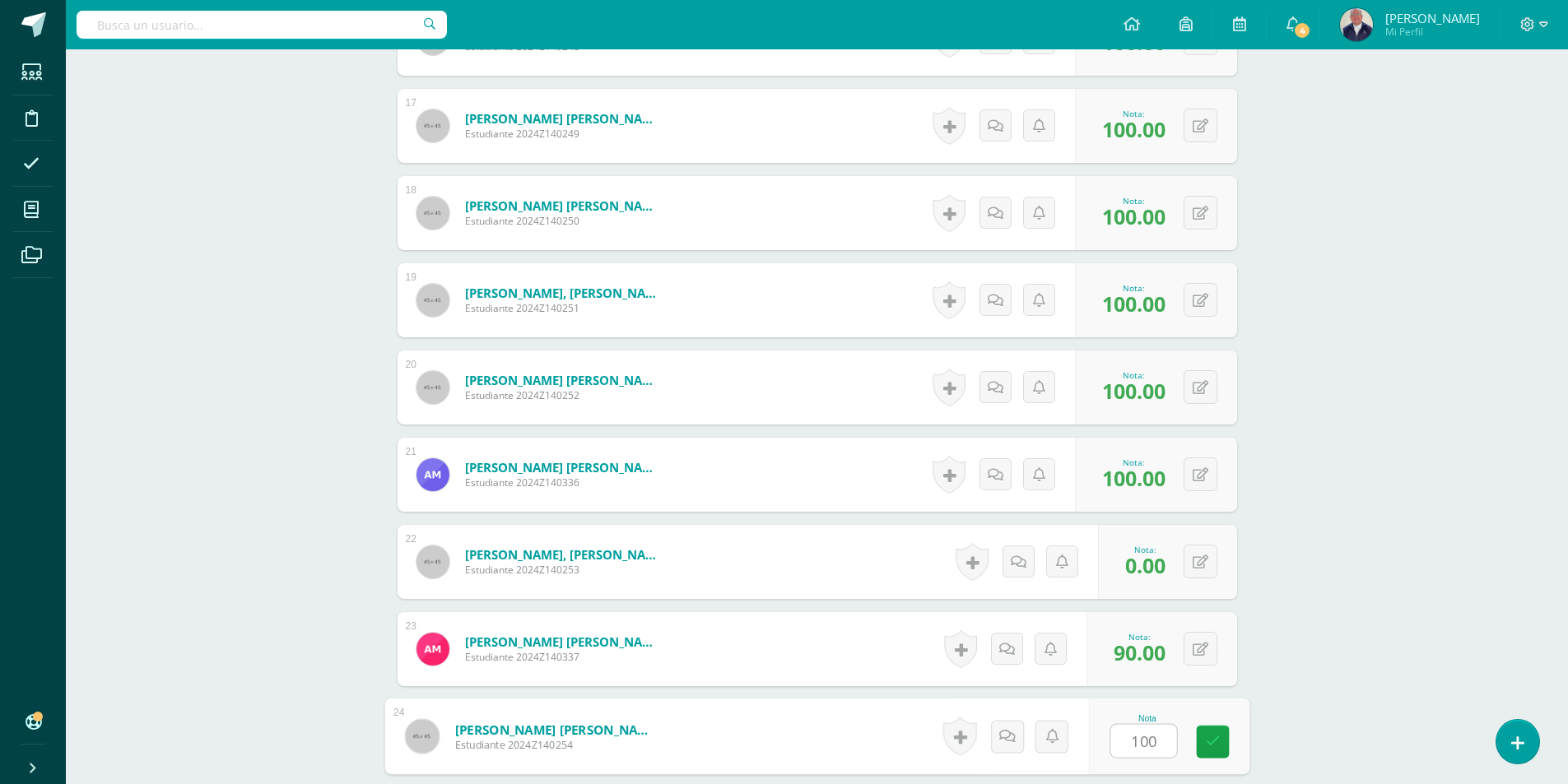
type input "100"
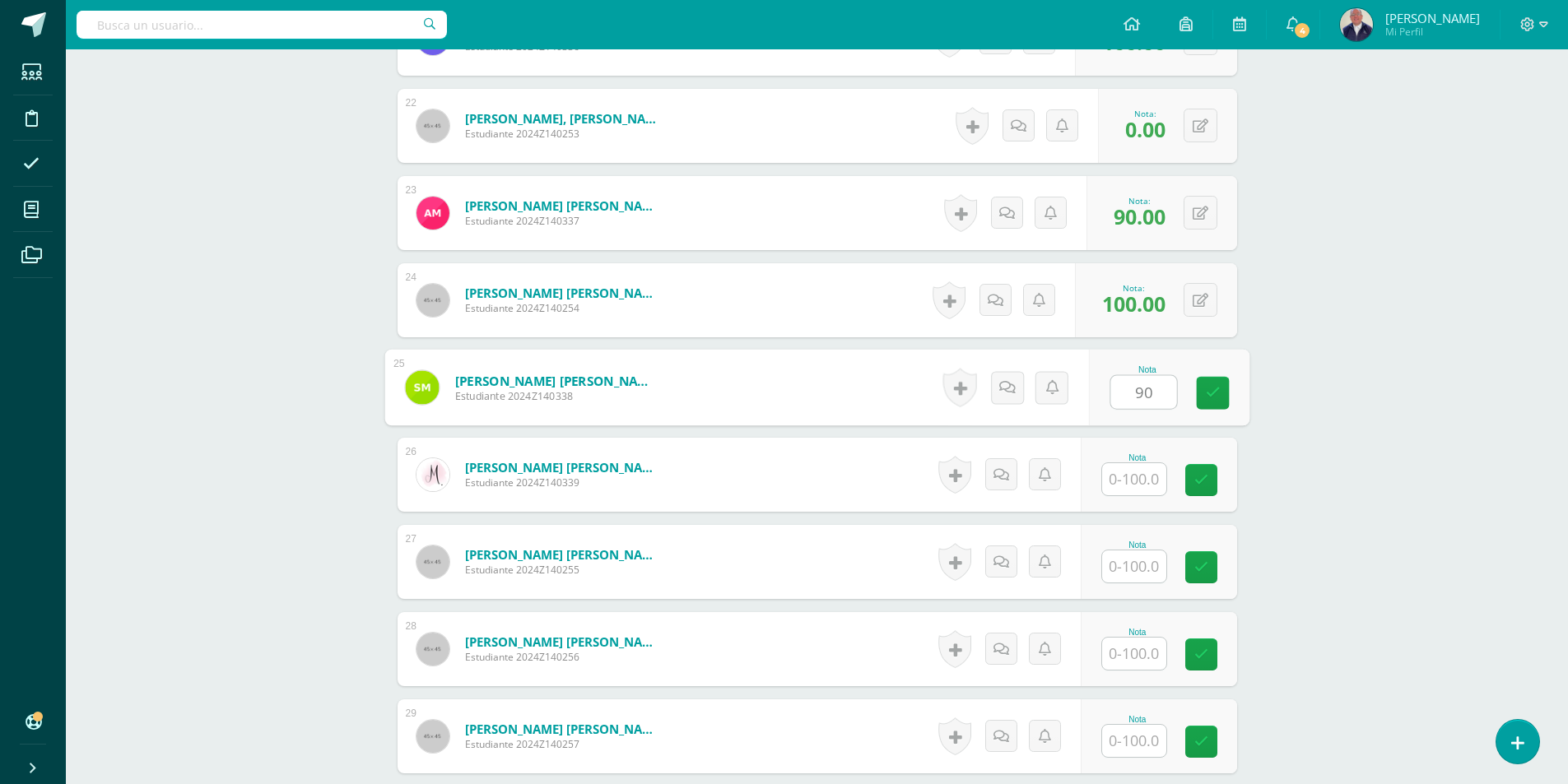
type input "90"
type input "100"
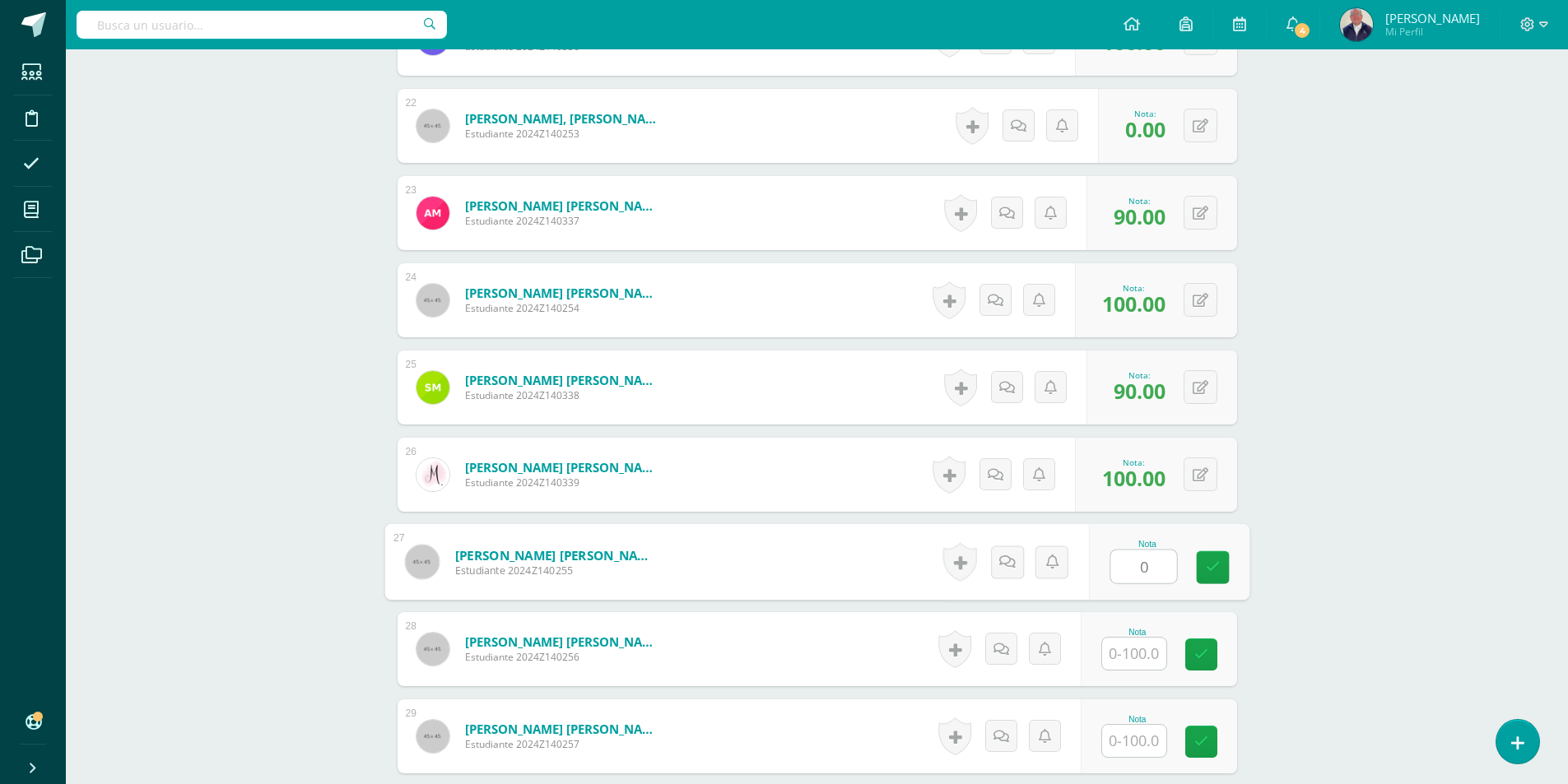
type input "0"
type input "100"
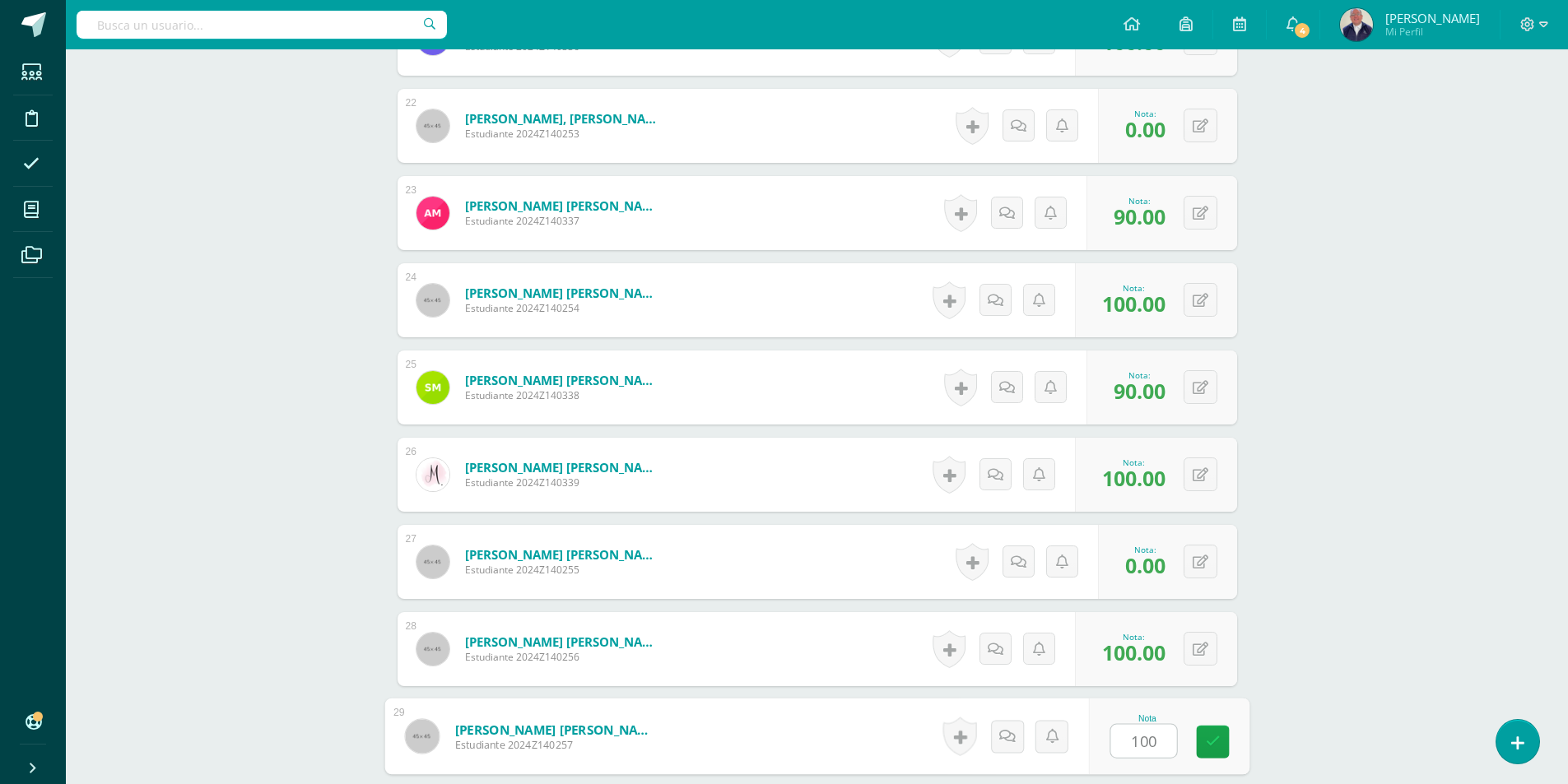
type input "100"
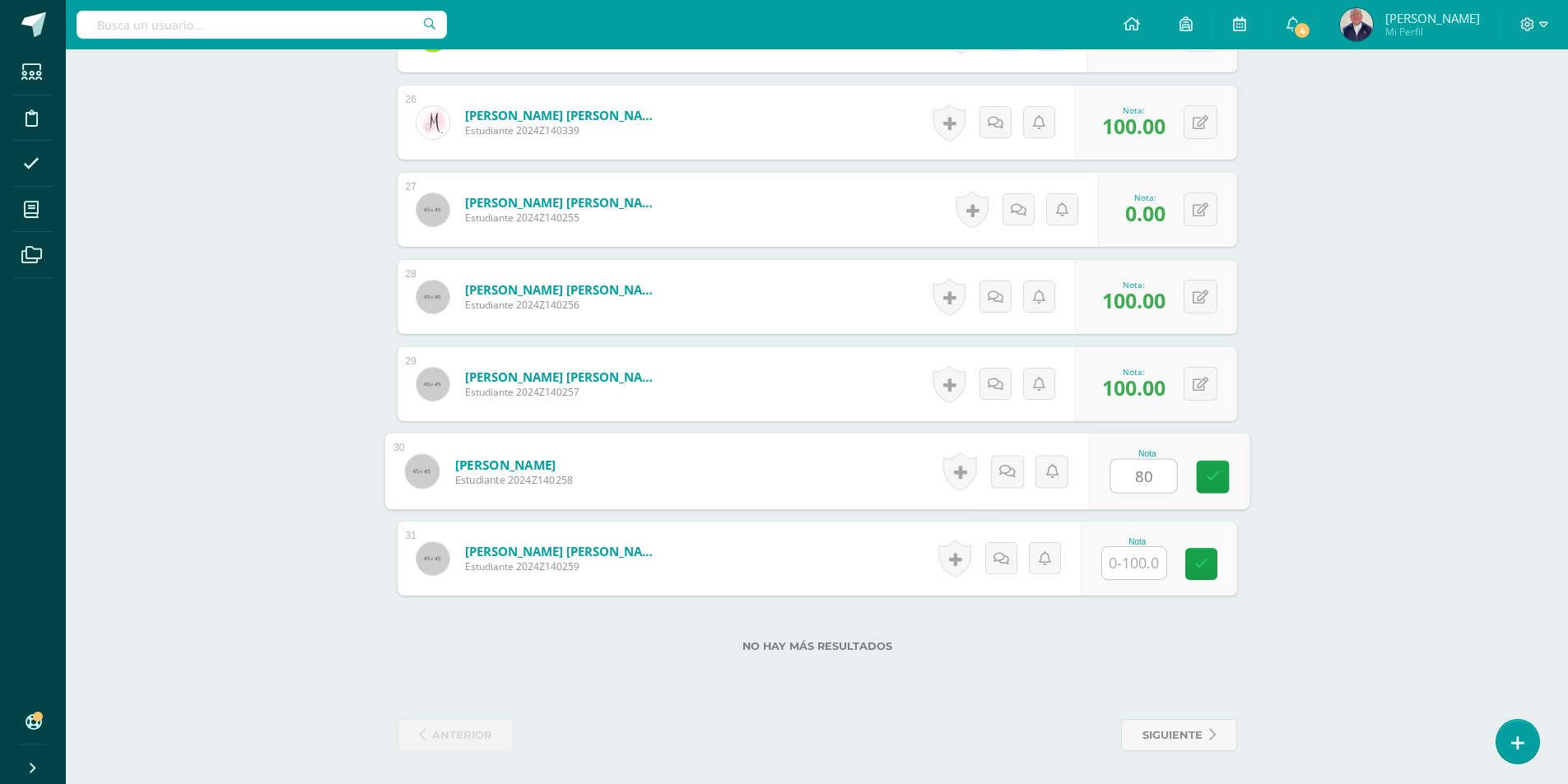
type input "80"
type input "100"
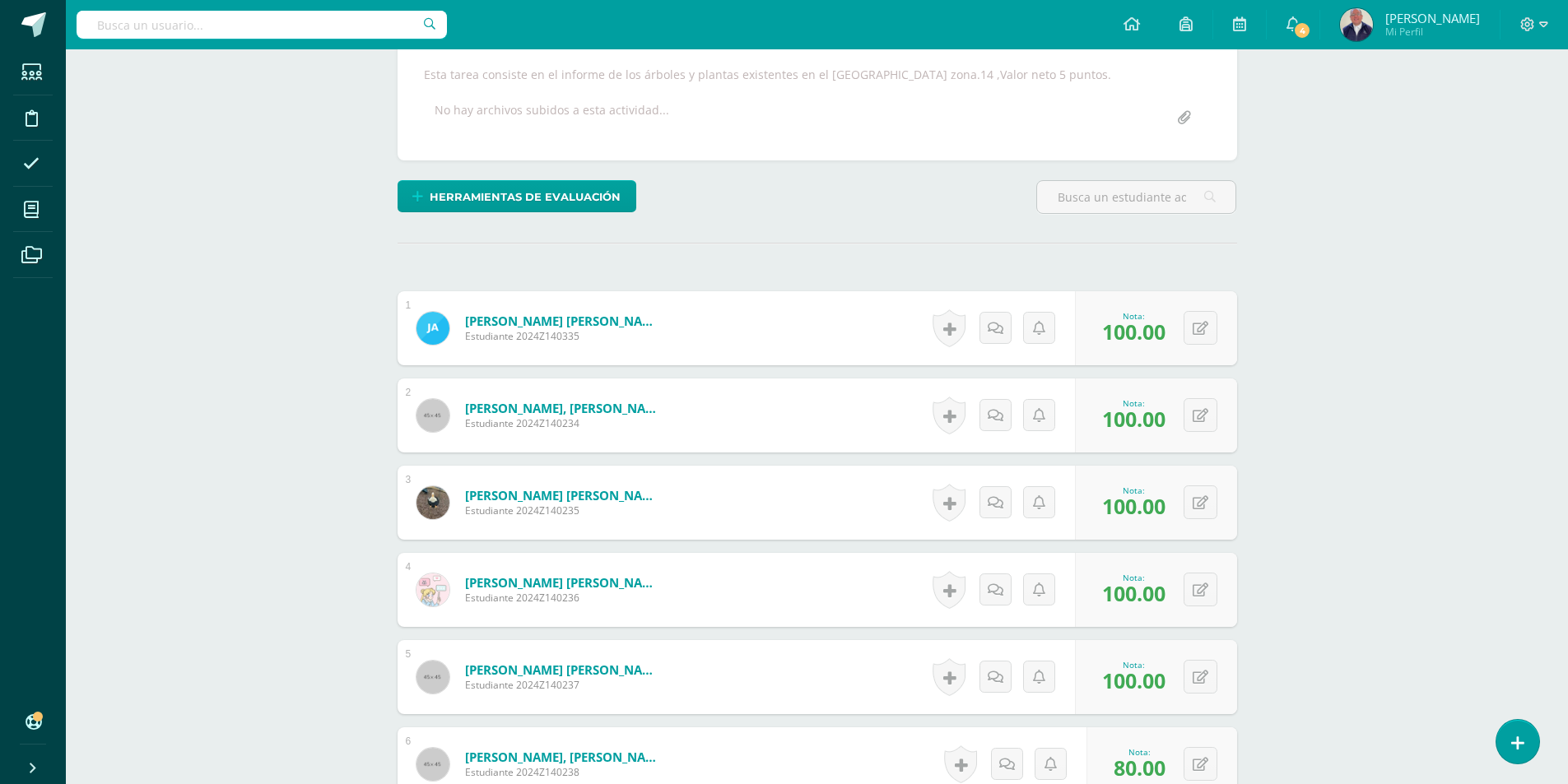
scroll to position [0, 0]
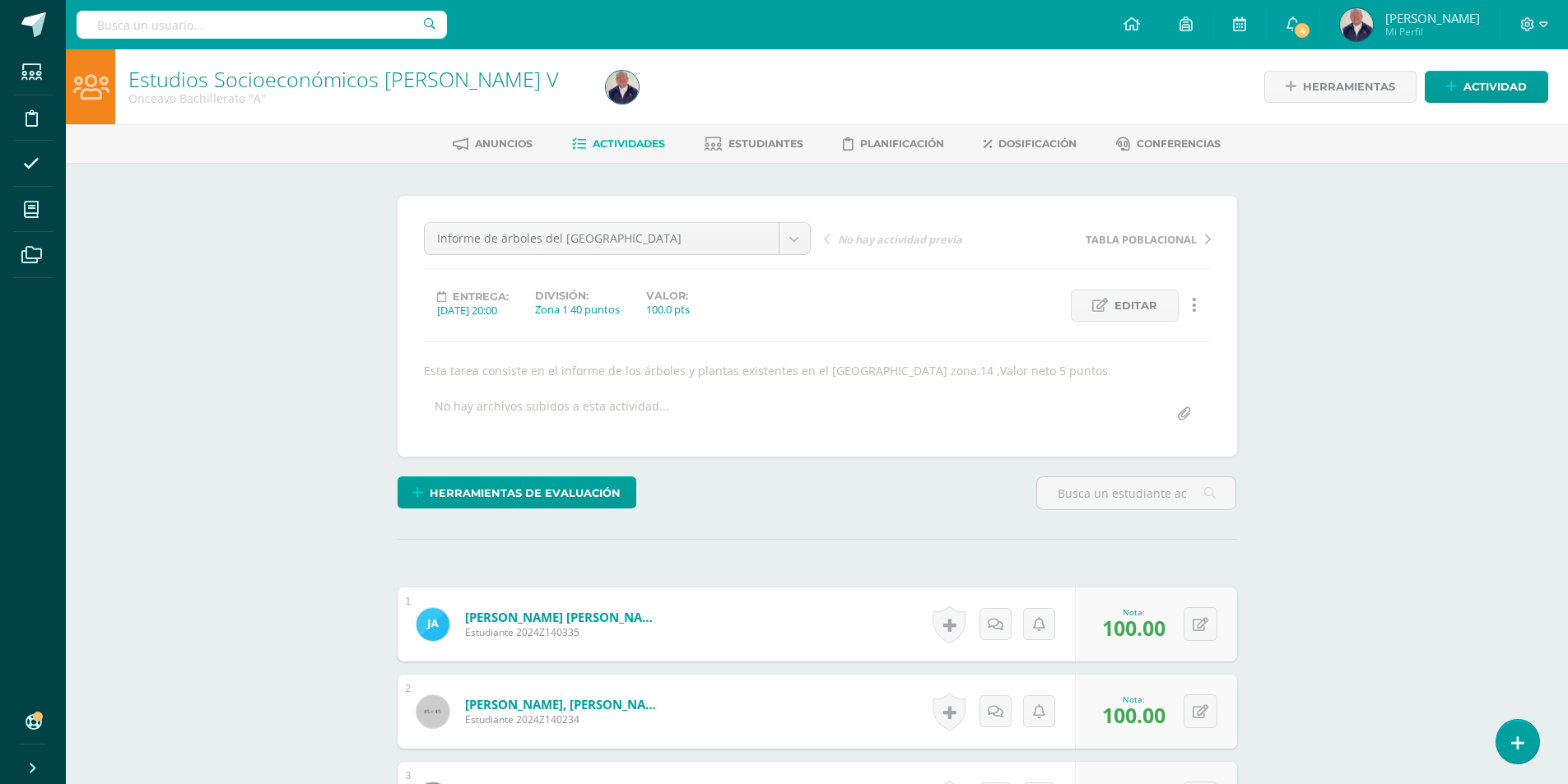
click at [632, 142] on span "Actividades" at bounding box center [629, 143] width 72 height 12
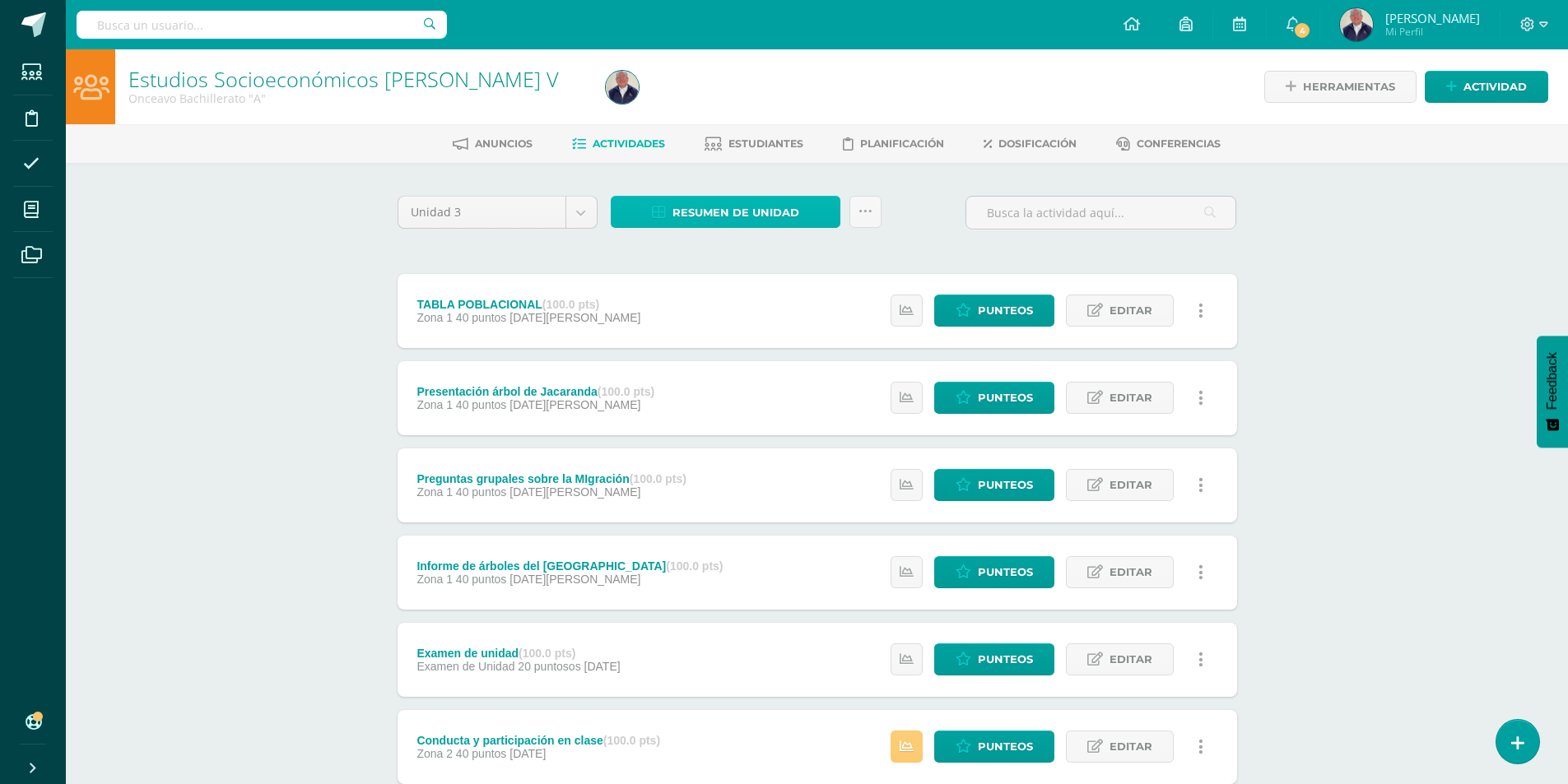
click at [739, 216] on span "Resumen de unidad" at bounding box center [735, 213] width 126 height 30
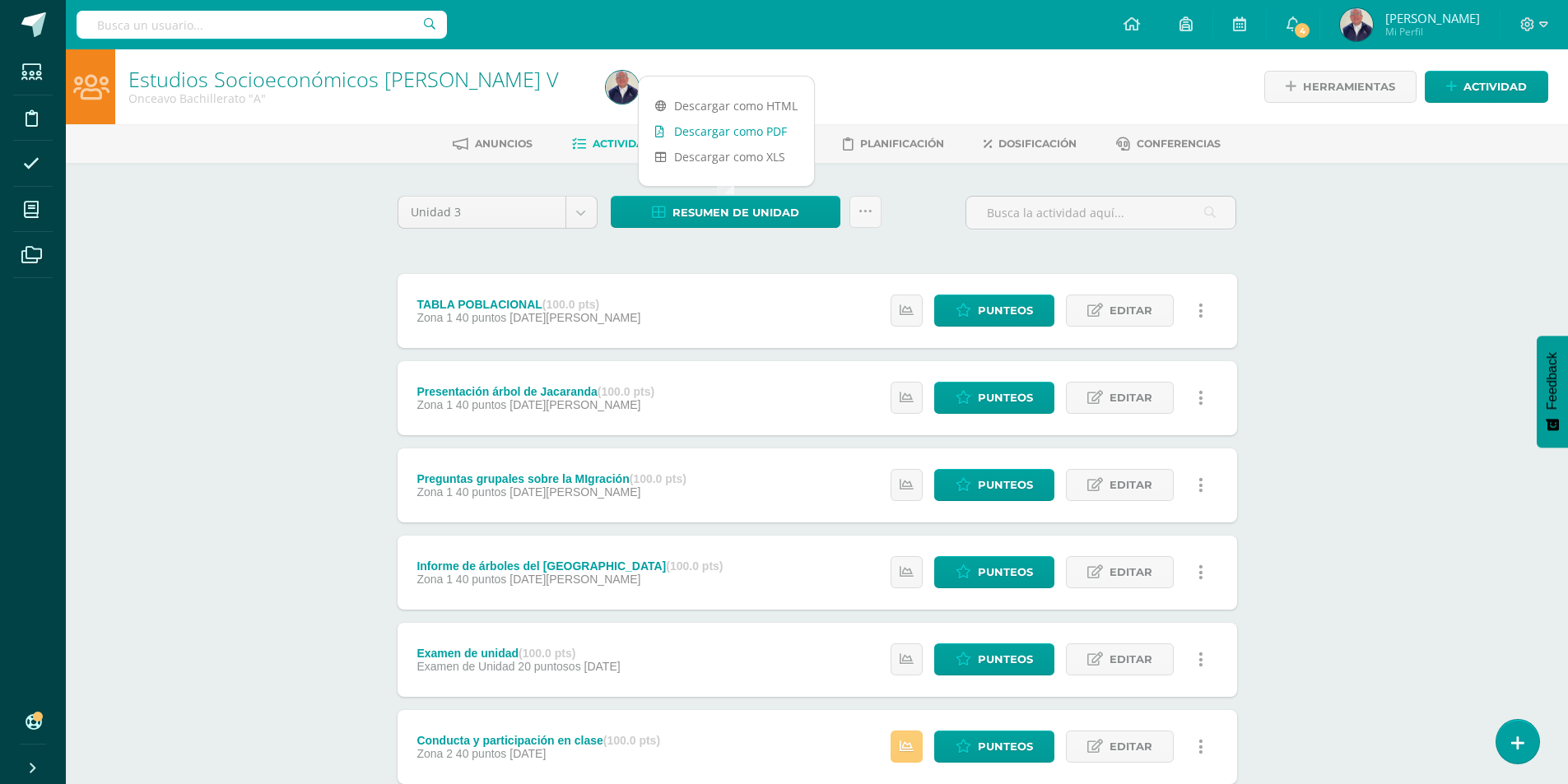
click at [735, 127] on link "Descargar como PDF" at bounding box center [726, 131] width 175 height 26
